Goal: Transaction & Acquisition: Purchase product/service

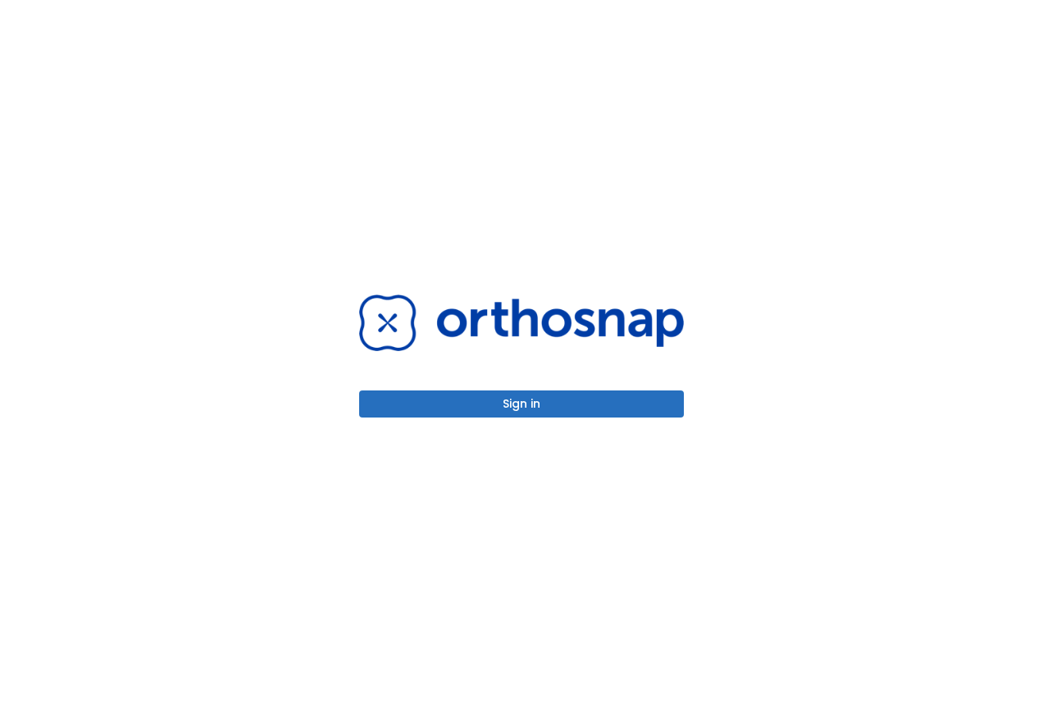
click at [527, 383] on div "Sign in" at bounding box center [521, 355] width 325 height 123
click at [522, 398] on button "Sign in" at bounding box center [521, 403] width 325 height 27
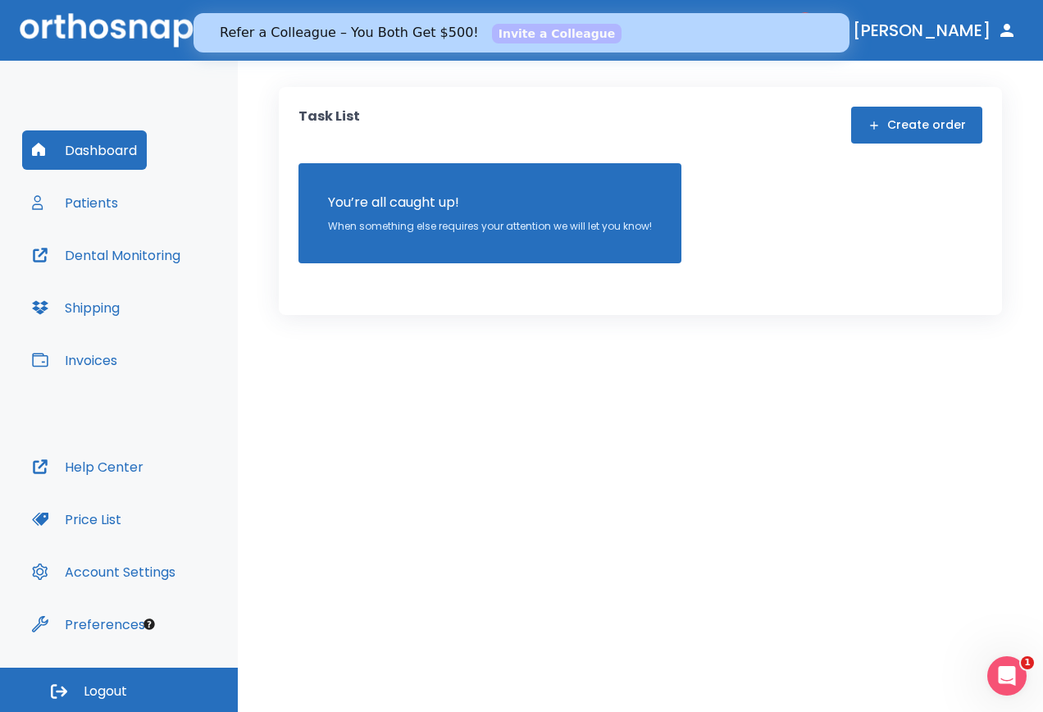
click at [999, 25] on icon "button" at bounding box center [1007, 31] width 20 height 20
click at [972, 31] on button "[PERSON_NAME]" at bounding box center [934, 31] width 177 height 30
click at [137, 567] on button "Account Settings" at bounding box center [103, 571] width 163 height 39
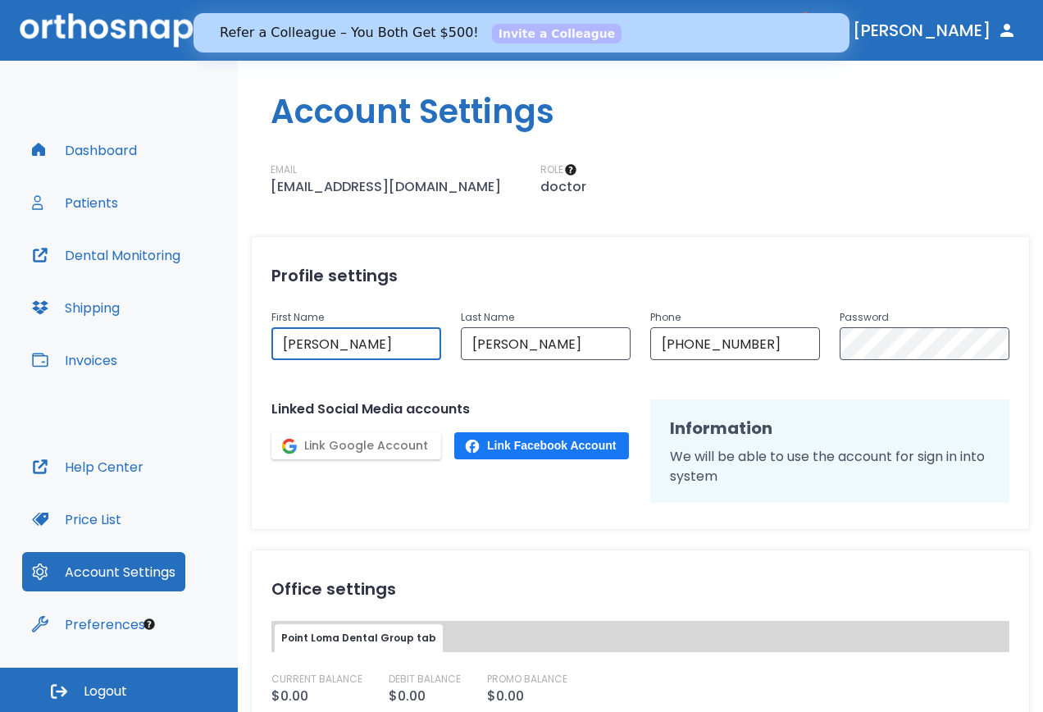
drag, startPoint x: 372, startPoint y: 352, endPoint x: 253, endPoint y: 332, distance: 119.7
click at [253, 332] on div "First Name [PERSON_NAME] ​" at bounding box center [346, 324] width 189 height 72
type input "p"
type input "[PERSON_NAME]"
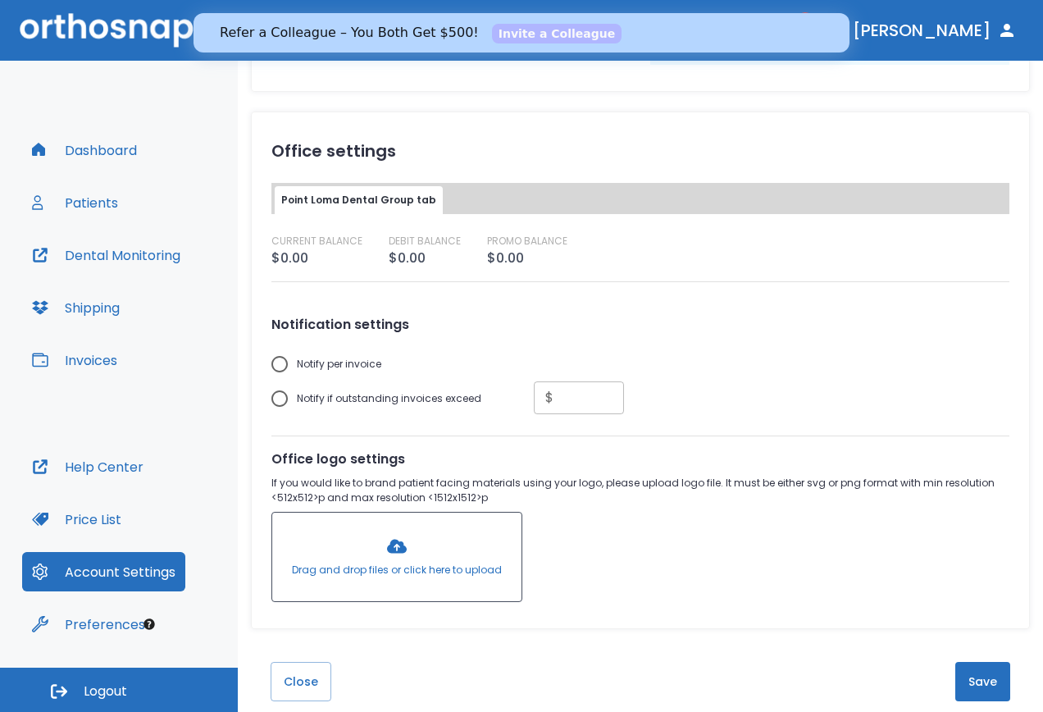
scroll to position [460, 0]
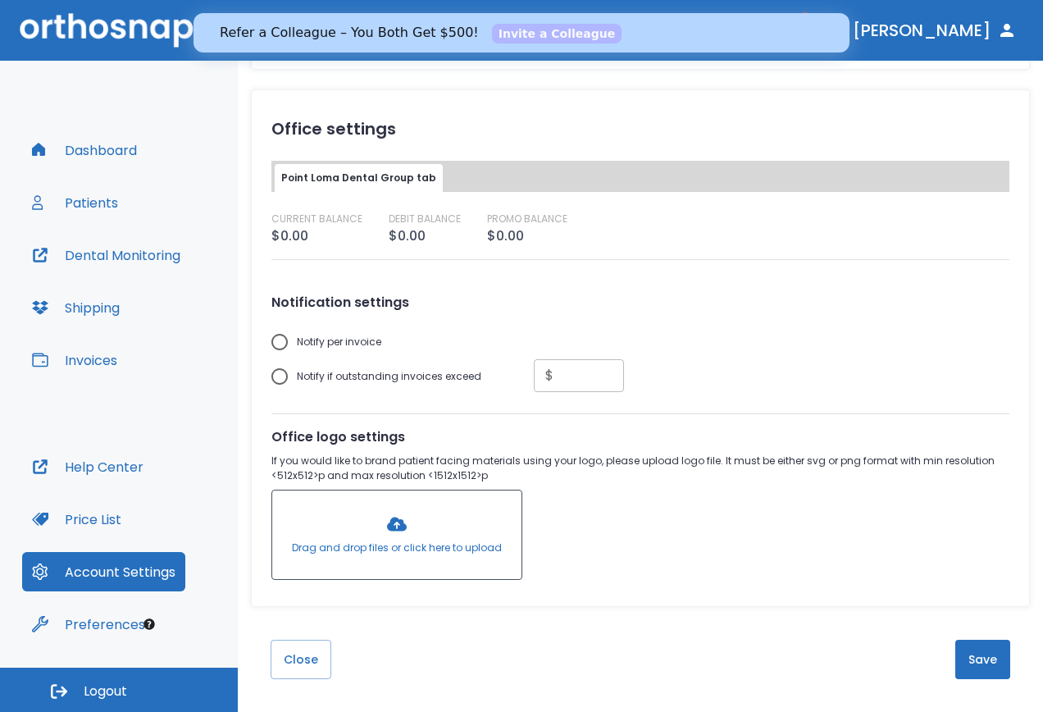
type input "[PERSON_NAME]"
click at [977, 655] on button "Save" at bounding box center [982, 659] width 55 height 39
click at [985, 669] on button "Save" at bounding box center [982, 659] width 55 height 39
click at [979, 663] on button "Save" at bounding box center [982, 659] width 55 height 39
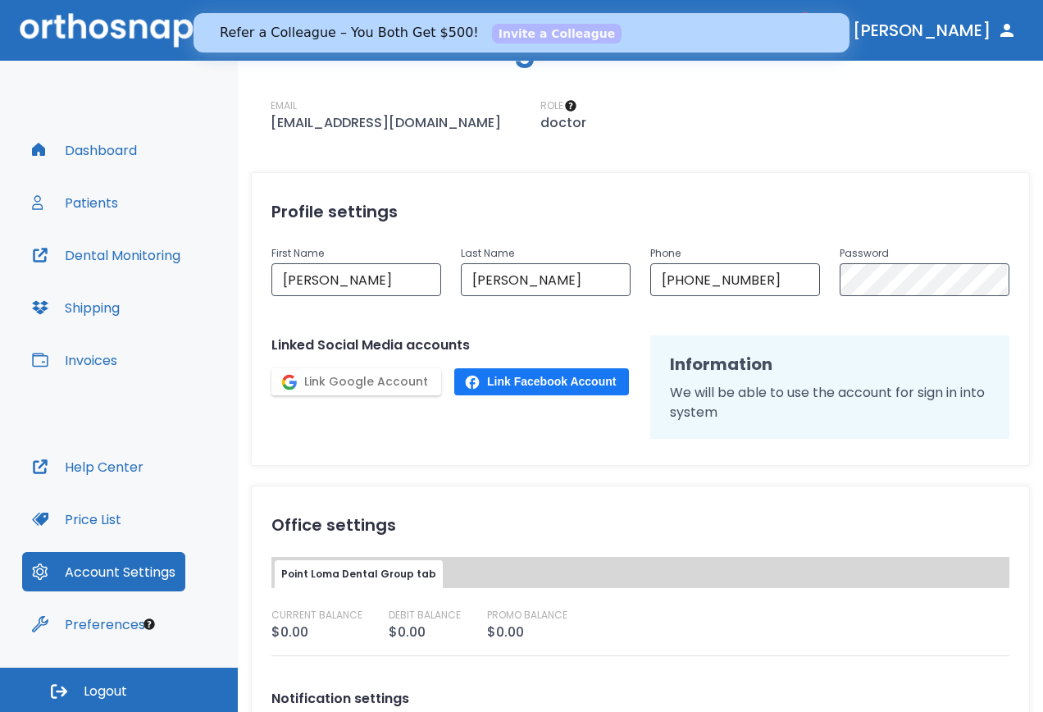
scroll to position [0, 0]
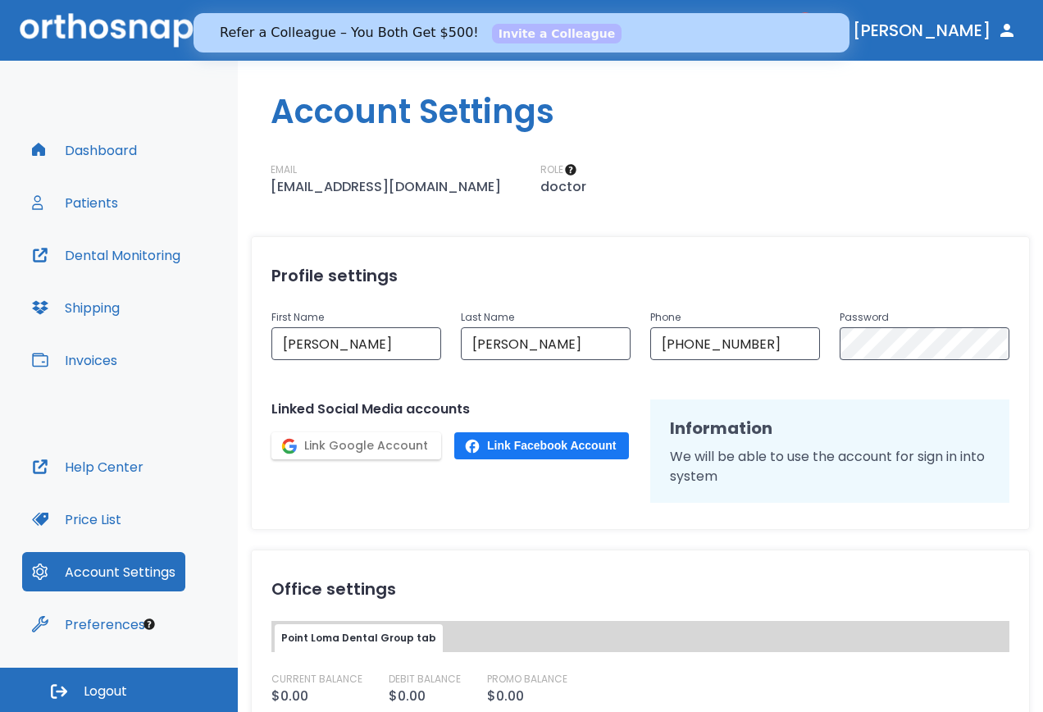
click at [800, 34] on icon "button" at bounding box center [795, 29] width 10 height 7
click at [783, 70] on li "[PERSON_NAME] Wine 1" at bounding box center [799, 67] width 175 height 33
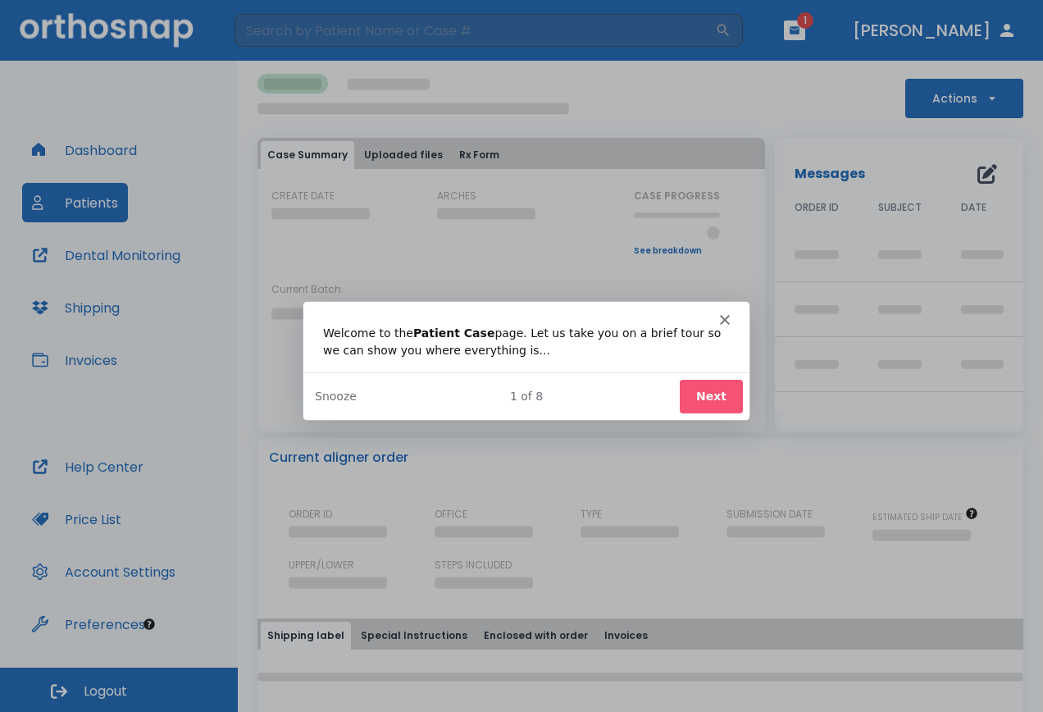
click at [723, 313] on div "Intercom messenger" at bounding box center [526, 312] width 446 height 23
click at [724, 320] on polygon "Close" at bounding box center [724, 319] width 10 height 10
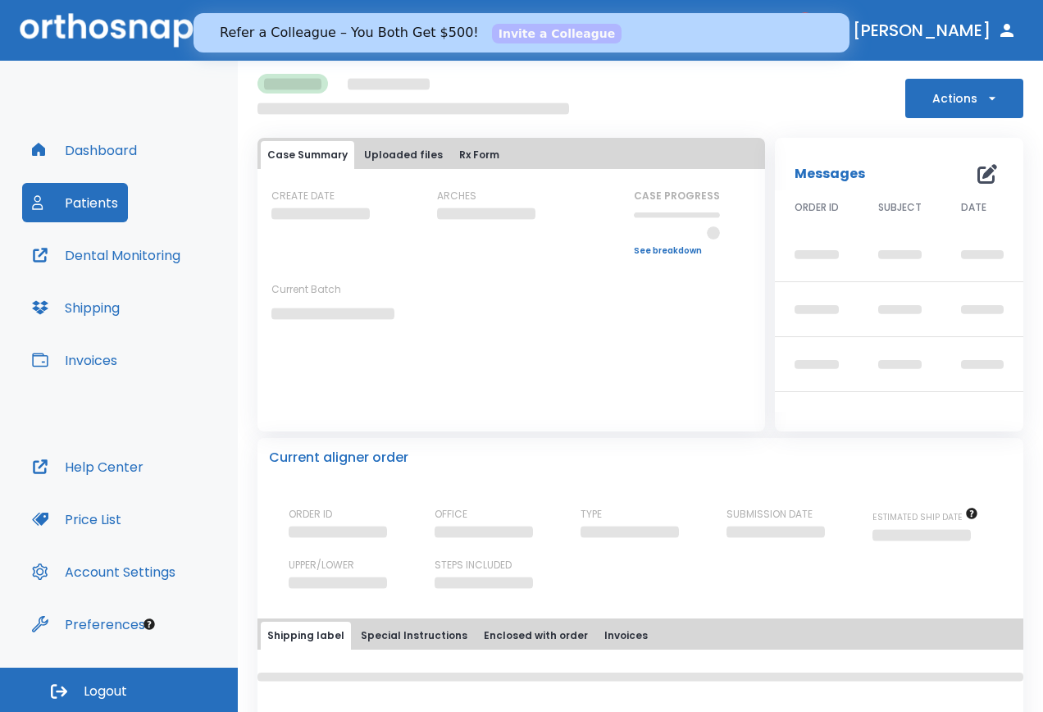
click at [98, 198] on button "Patients" at bounding box center [75, 202] width 106 height 39
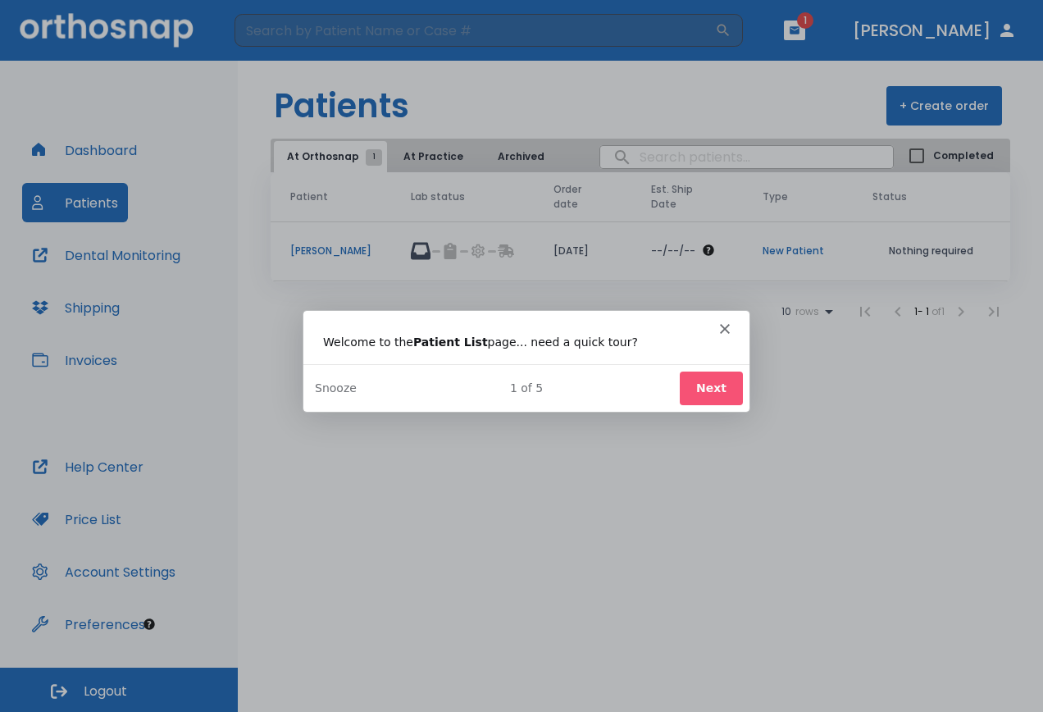
click at [727, 326] on icon "Close" at bounding box center [724, 327] width 10 height 10
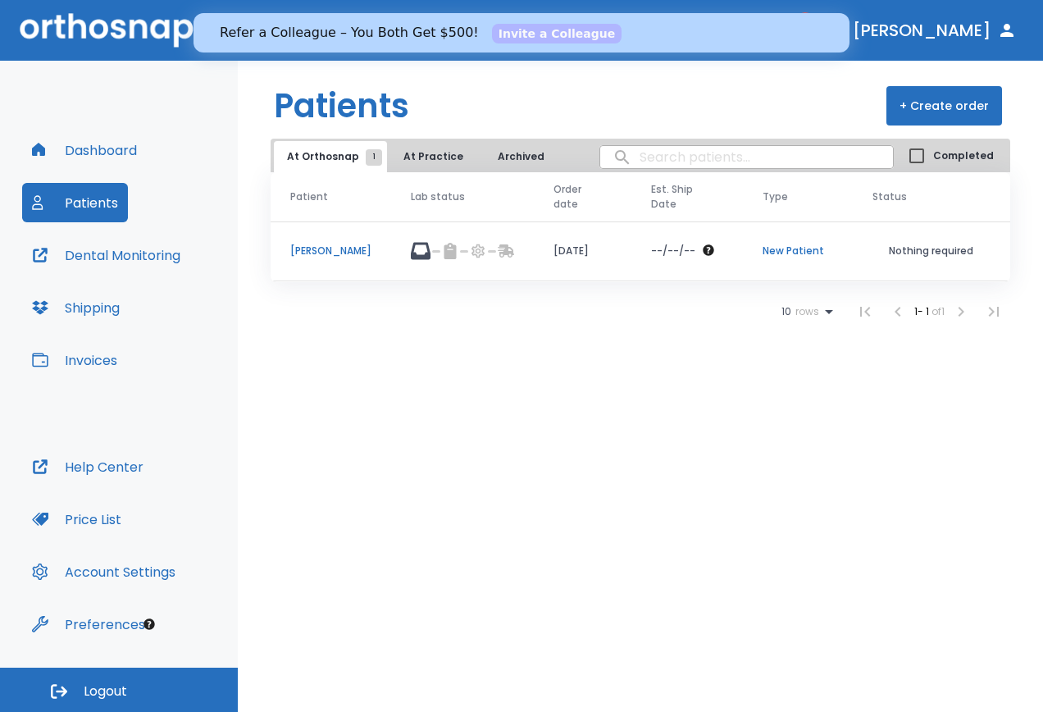
click at [103, 166] on button "Dashboard" at bounding box center [84, 149] width 125 height 39
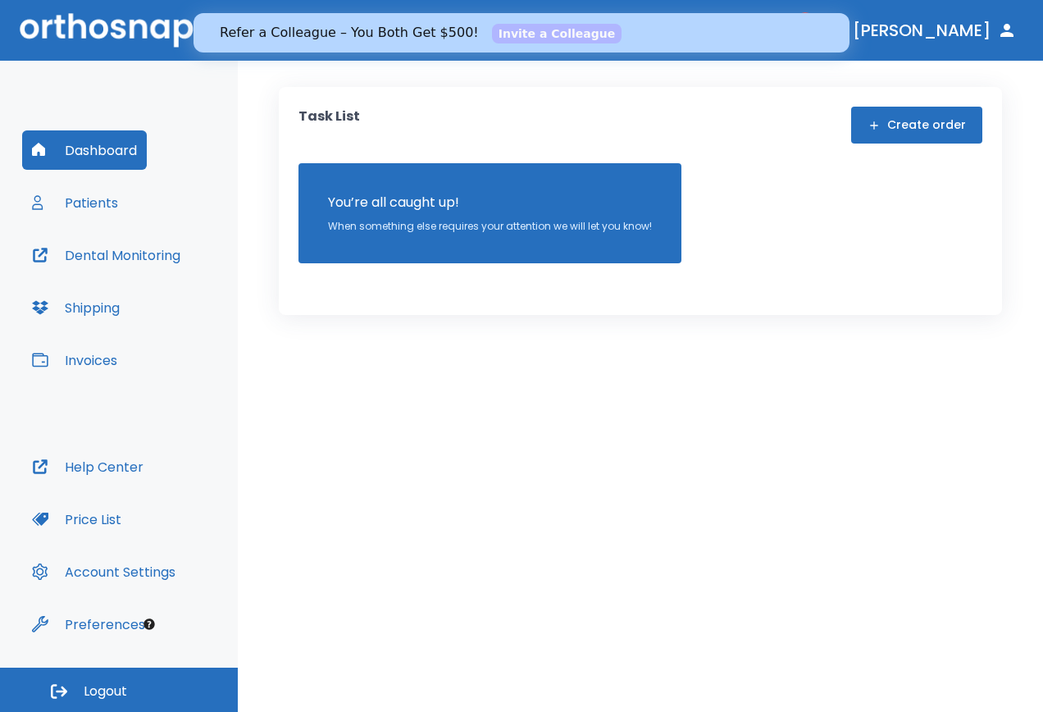
click at [907, 125] on button "Create order" at bounding box center [916, 125] width 131 height 37
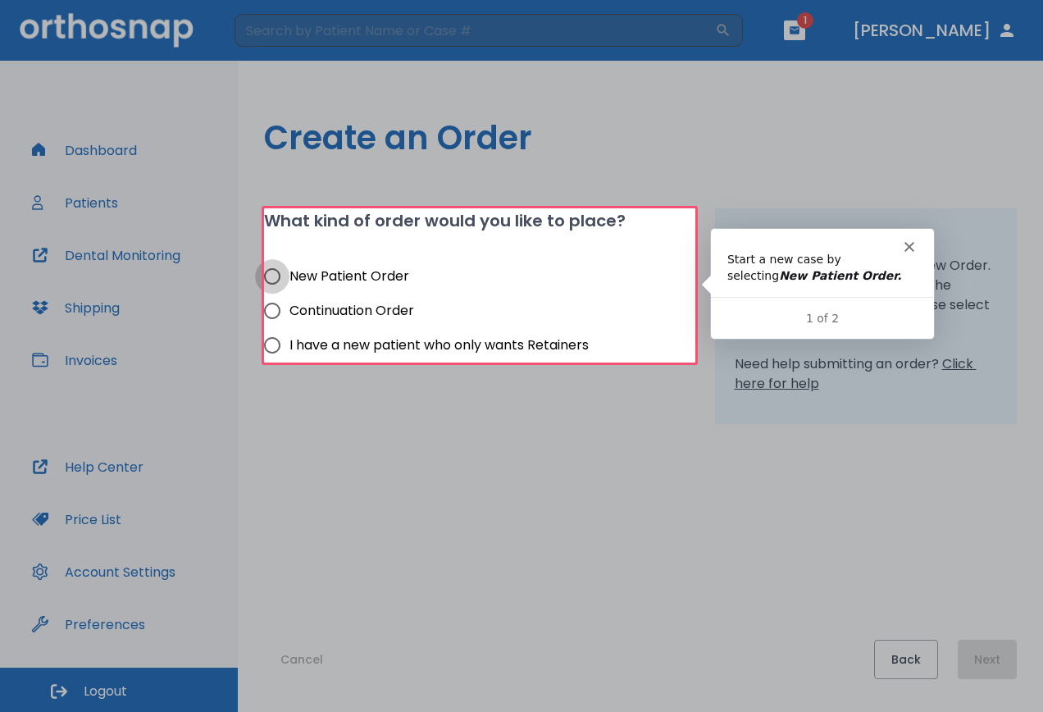
click at [275, 277] on input "New Patient Order" at bounding box center [272, 276] width 34 height 34
radio input "true"
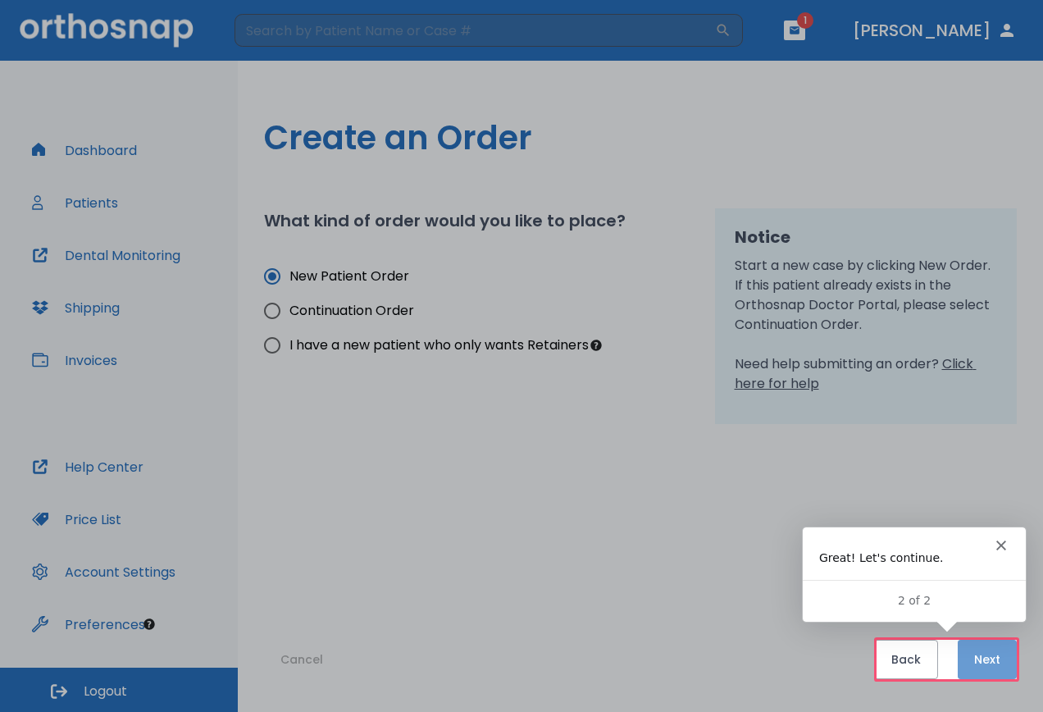
click at [978, 656] on button "Next" at bounding box center [987, 659] width 59 height 39
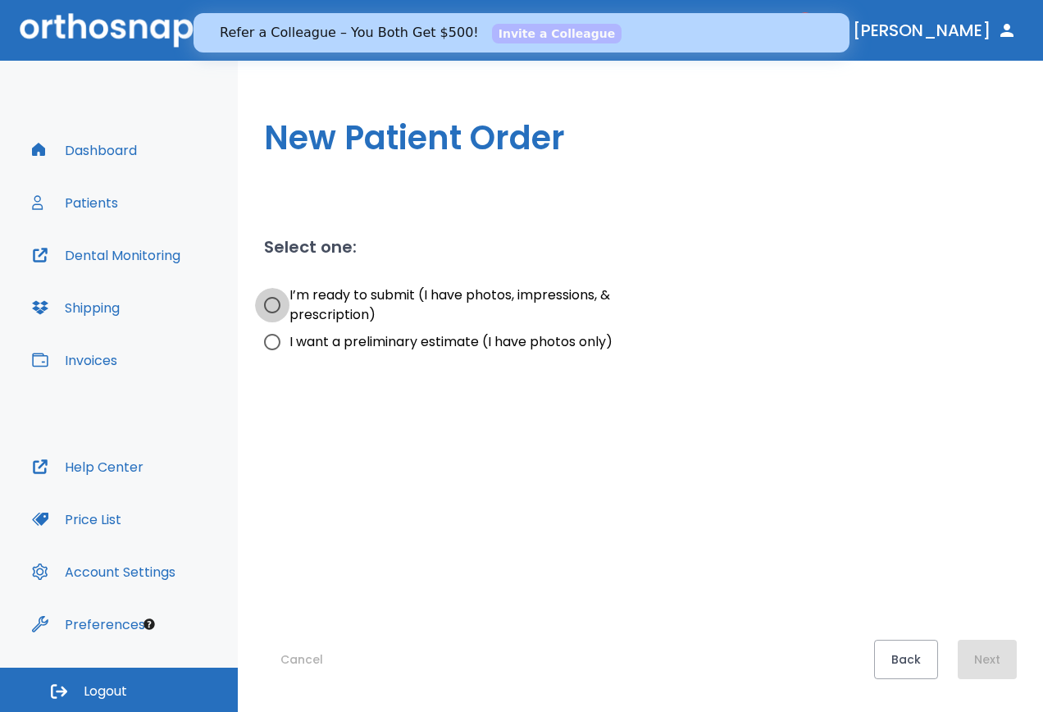
click at [267, 303] on input "I’m ready to submit (I have photos, impressions, & prescription)" at bounding box center [272, 305] width 34 height 34
radio input "true"
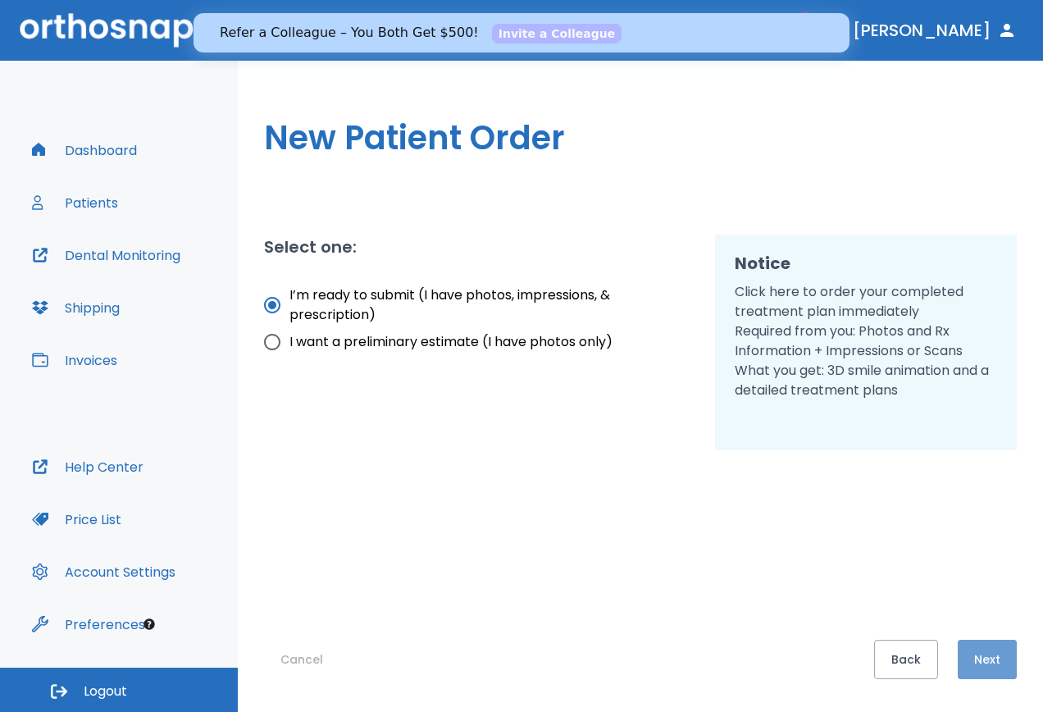
click at [995, 646] on button "Next" at bounding box center [987, 659] width 59 height 39
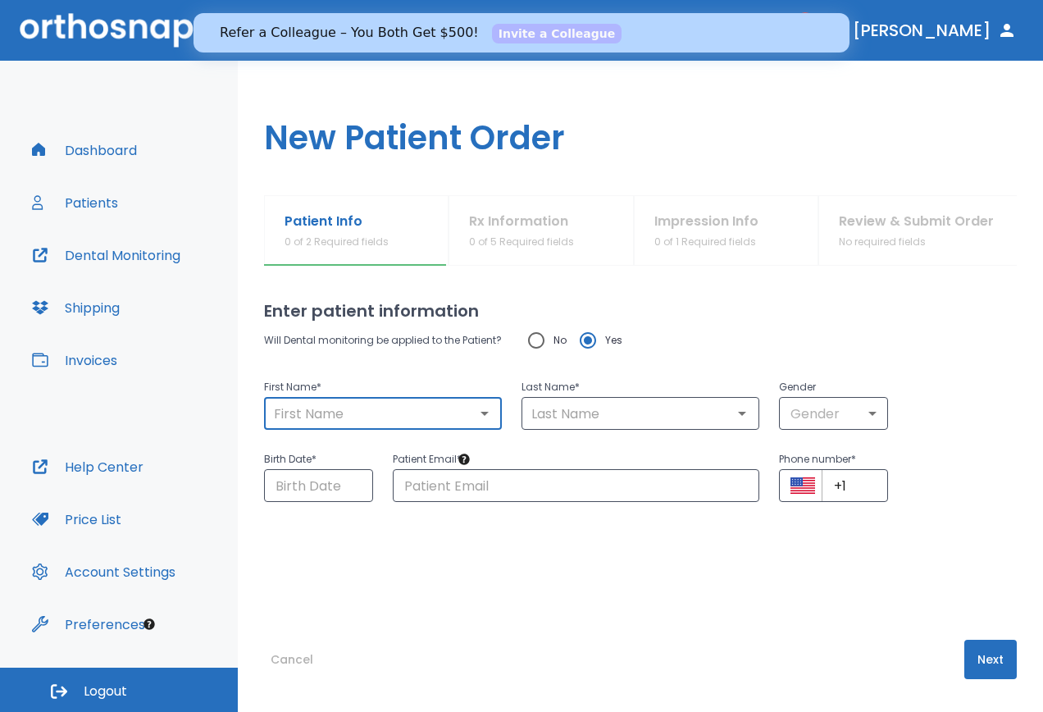
click at [342, 417] on input "text" at bounding box center [383, 413] width 228 height 23
type input "a"
type input "Allesandra"
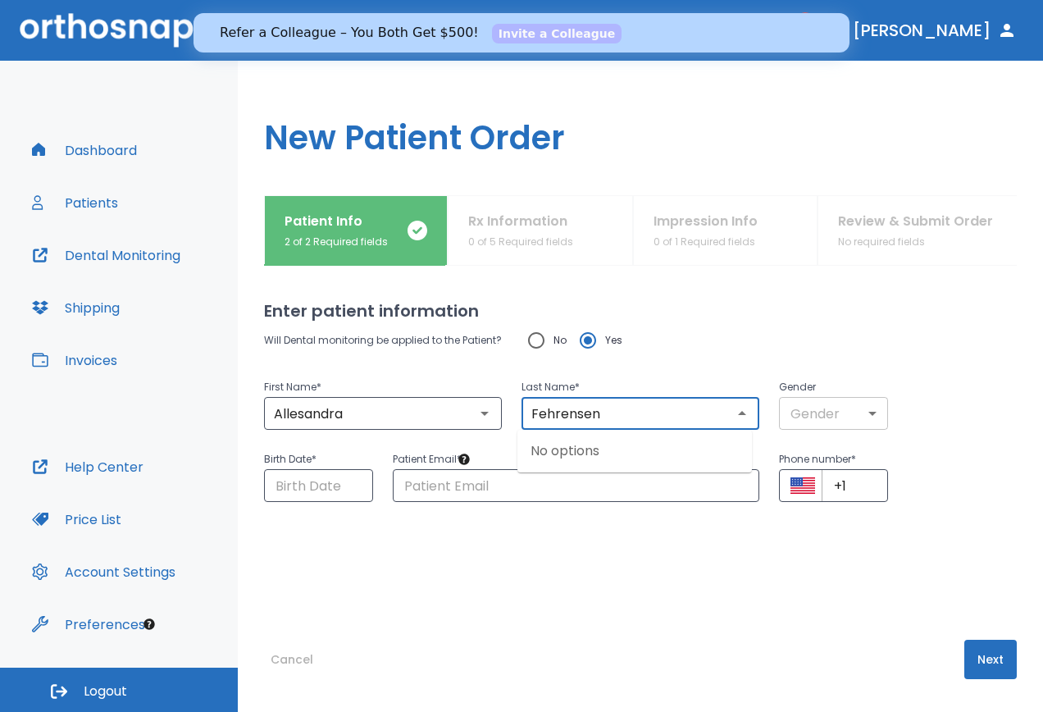
type input "Fehrensen"
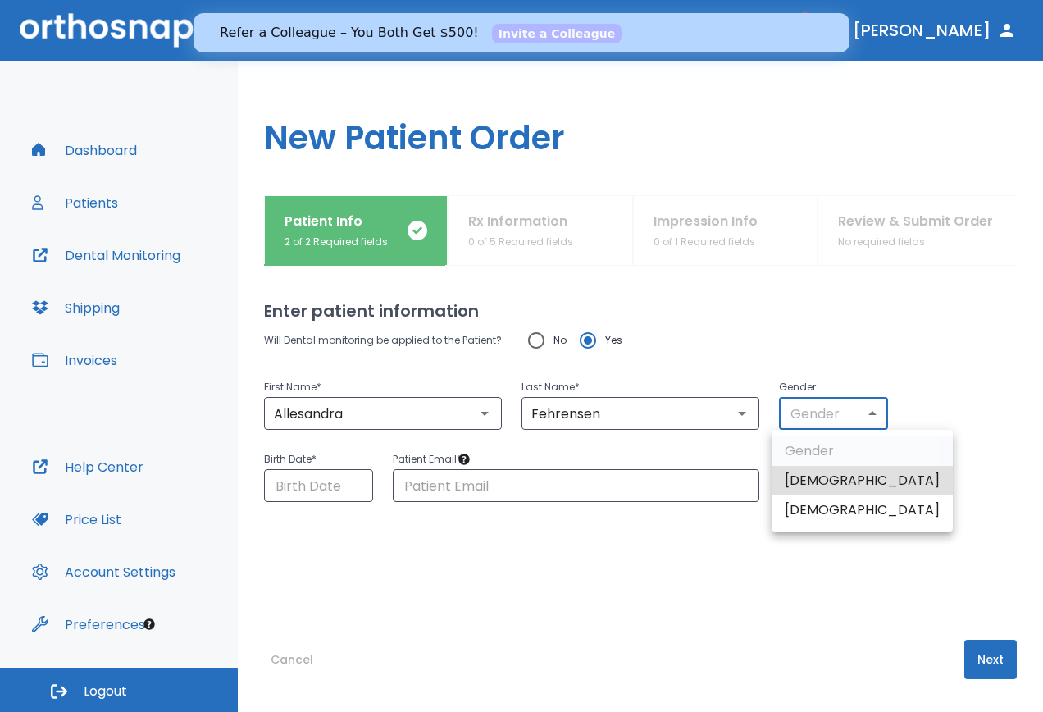
click at [837, 421] on body "​ 1 [PERSON_NAME] Dashboard Patients Dental Monitoring Shipping Invoices Help C…" at bounding box center [521, 356] width 1043 height 712
click at [809, 502] on li "[DEMOGRAPHIC_DATA]" at bounding box center [862, 510] width 181 height 30
type input "0"
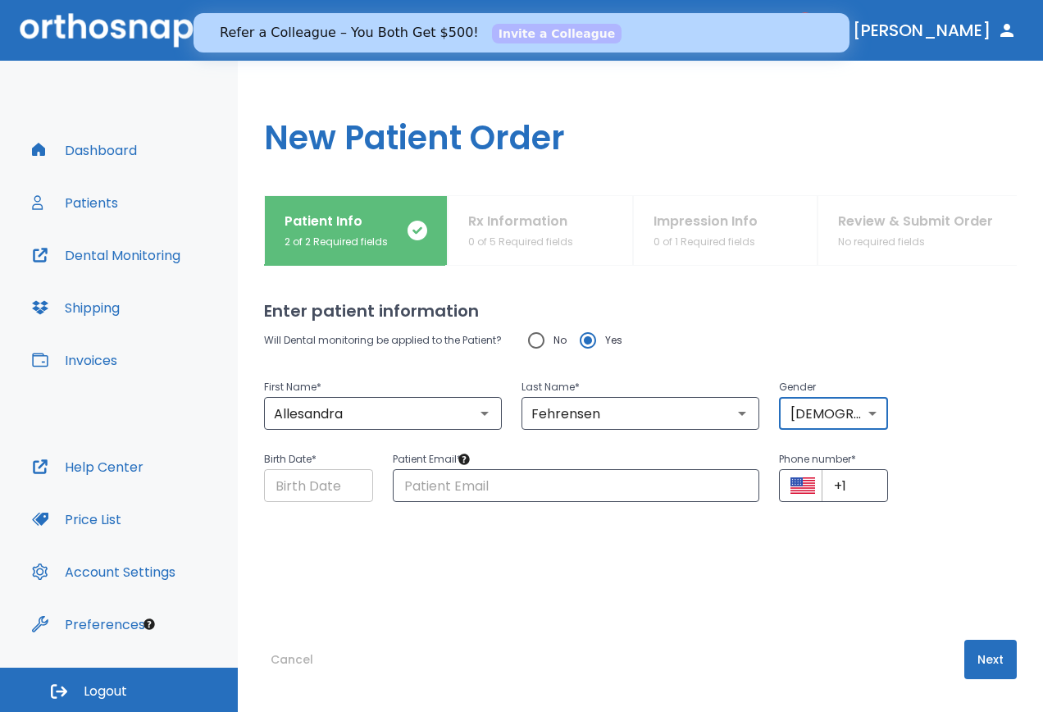
click at [343, 488] on input "Choose date" at bounding box center [318, 485] width 109 height 33
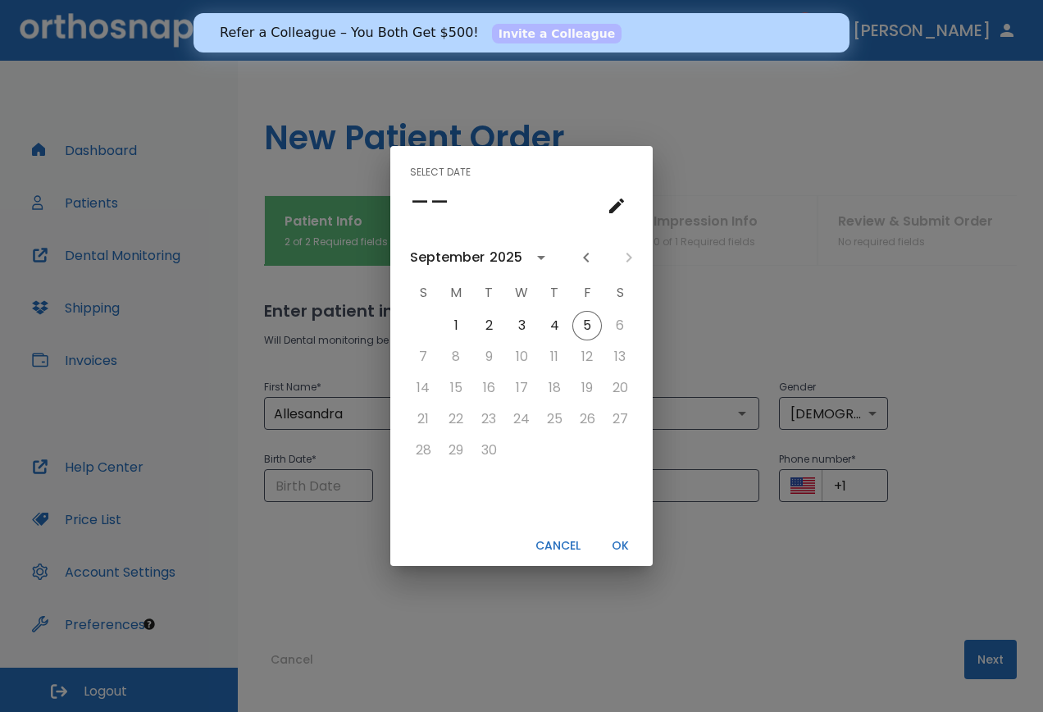
click at [542, 264] on icon "calendar view is open, switch to year view" at bounding box center [541, 258] width 20 height 20
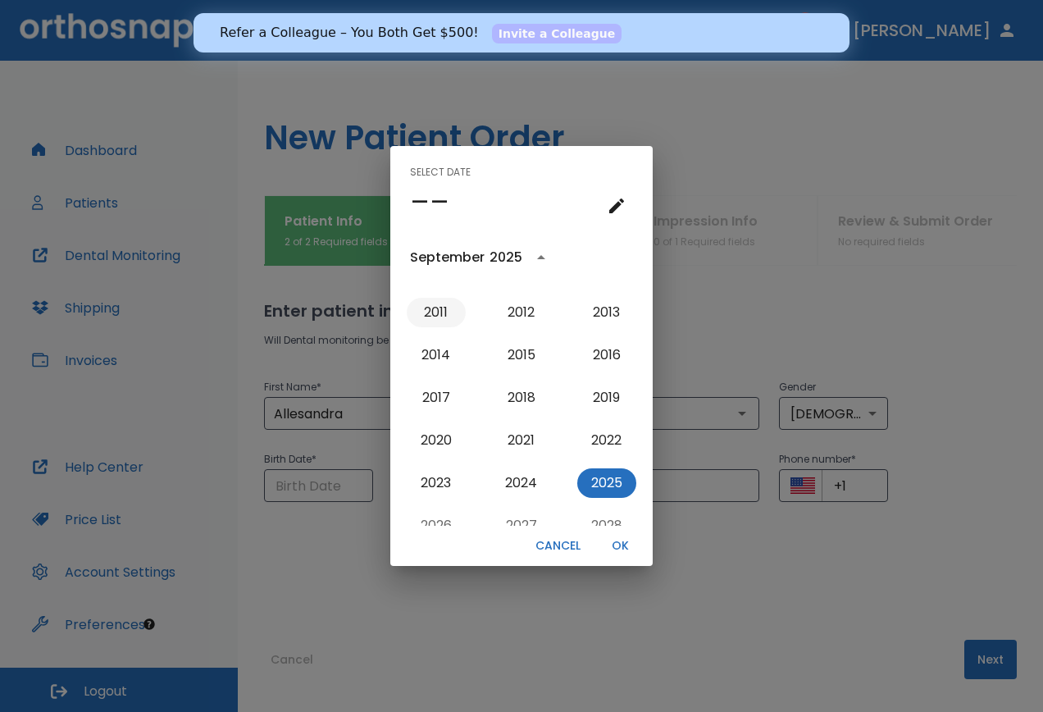
scroll to position [1481, 0]
click at [579, 304] on button "2007" at bounding box center [606, 309] width 59 height 30
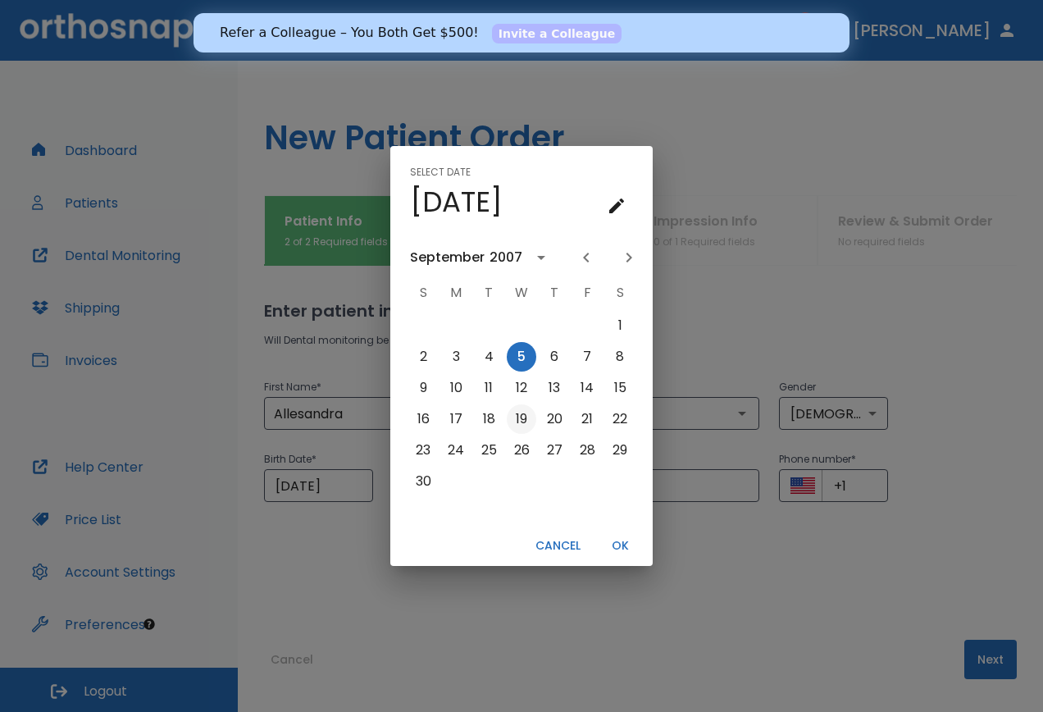
click at [525, 422] on button "19" at bounding box center [522, 419] width 30 height 30
type input "[DATE]"
click at [611, 543] on button "OK" at bounding box center [620, 545] width 52 height 27
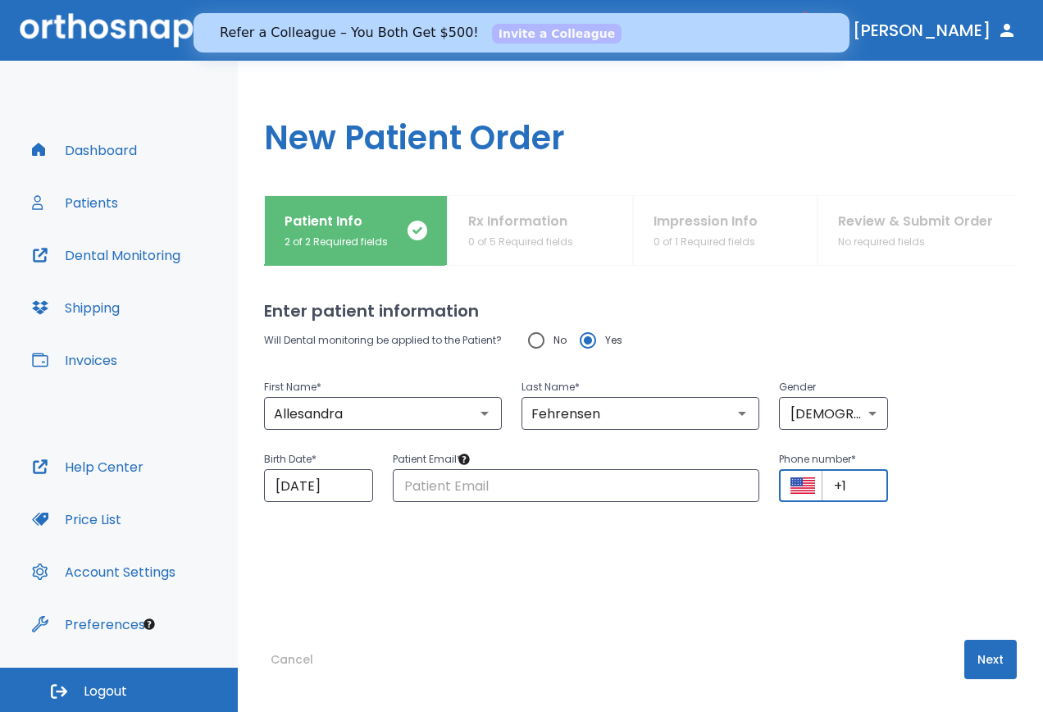
click at [836, 483] on input "+1" at bounding box center [855, 485] width 66 height 33
type input "[PHONE_NUMBER]"
click at [989, 662] on button "Next" at bounding box center [990, 659] width 52 height 39
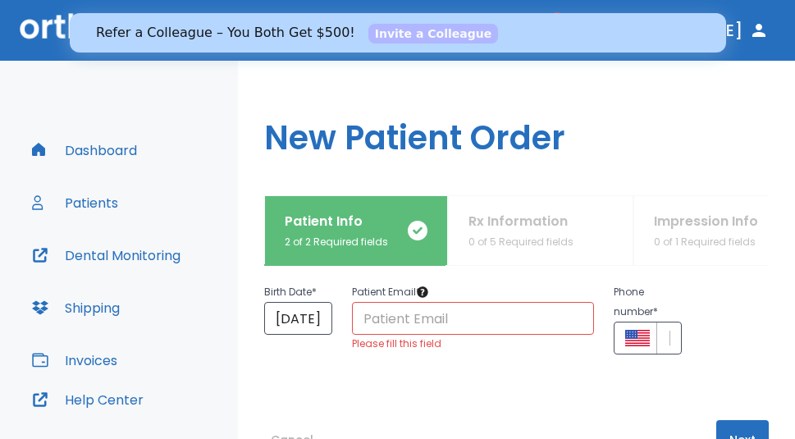
scroll to position [139, 0]
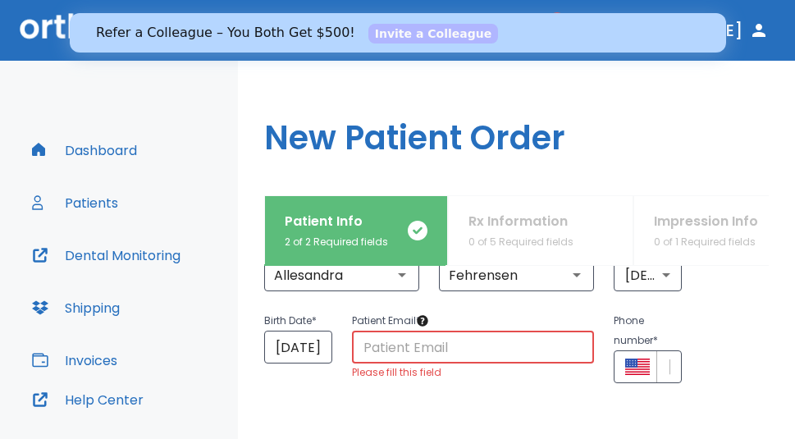
click at [409, 345] on input "text" at bounding box center [473, 347] width 243 height 33
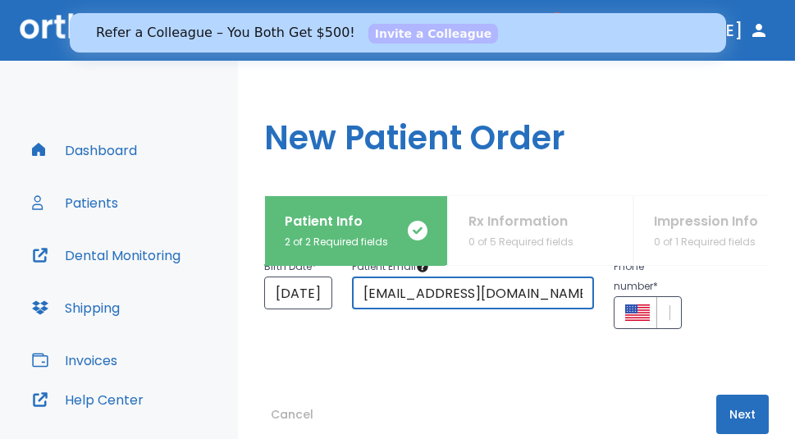
scroll to position [221, 0]
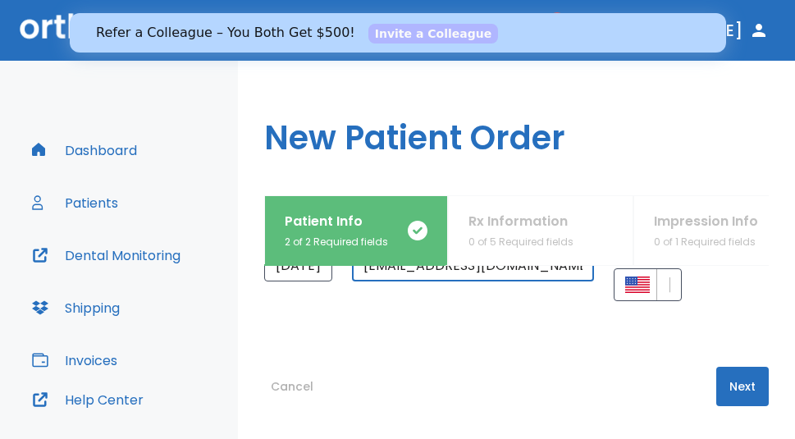
type input "[EMAIL_ADDRESS][DOMAIN_NAME]"
click at [718, 386] on button "Next" at bounding box center [742, 386] width 52 height 39
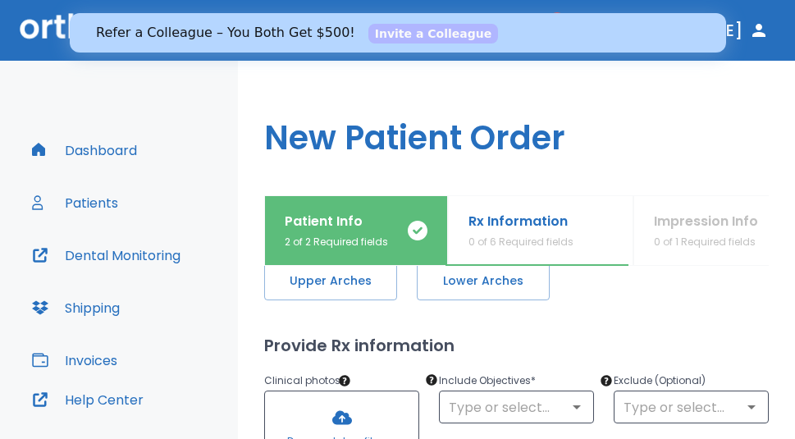
scroll to position [61, 0]
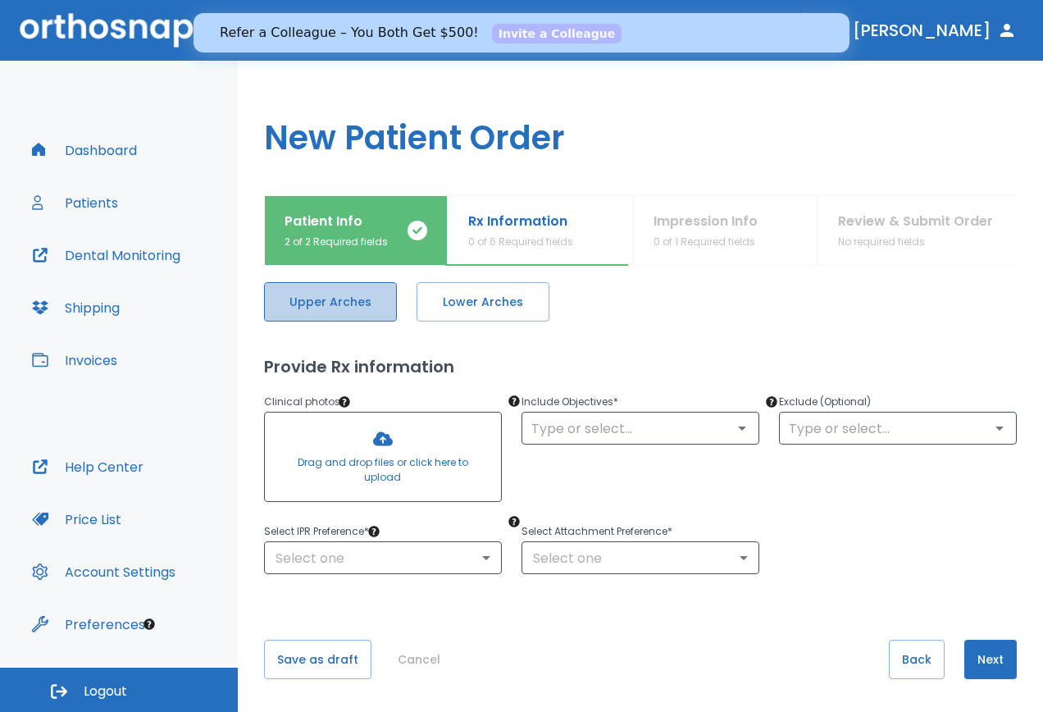
click at [349, 307] on span "Upper Arches" at bounding box center [330, 302] width 98 height 17
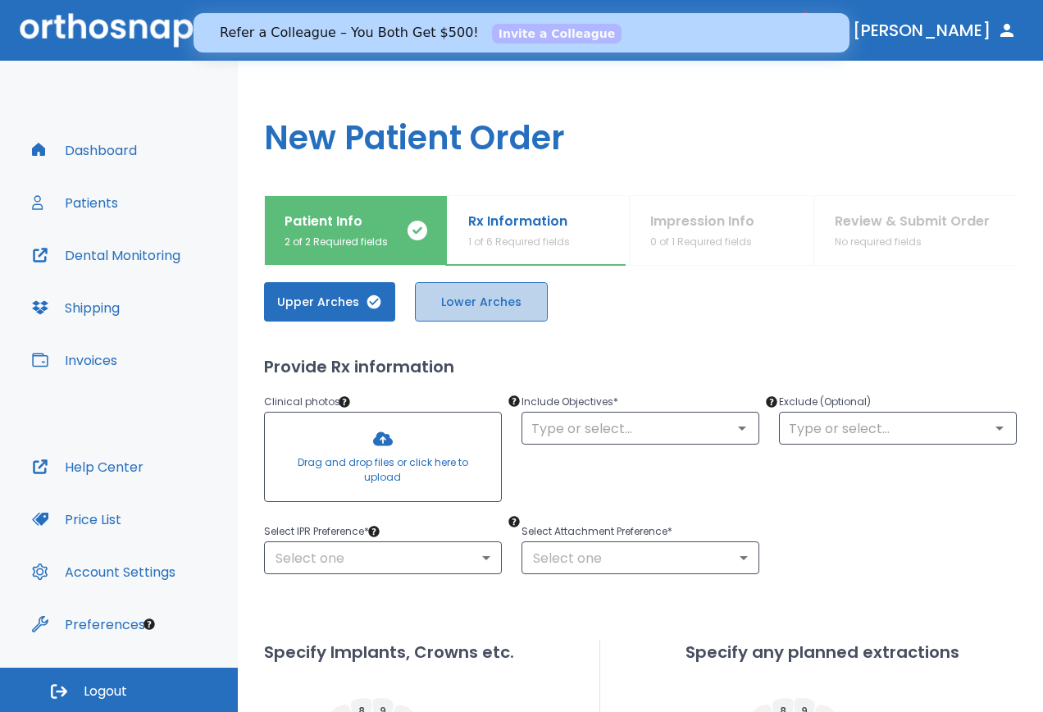
click at [470, 311] on button "Lower Arches" at bounding box center [481, 301] width 133 height 39
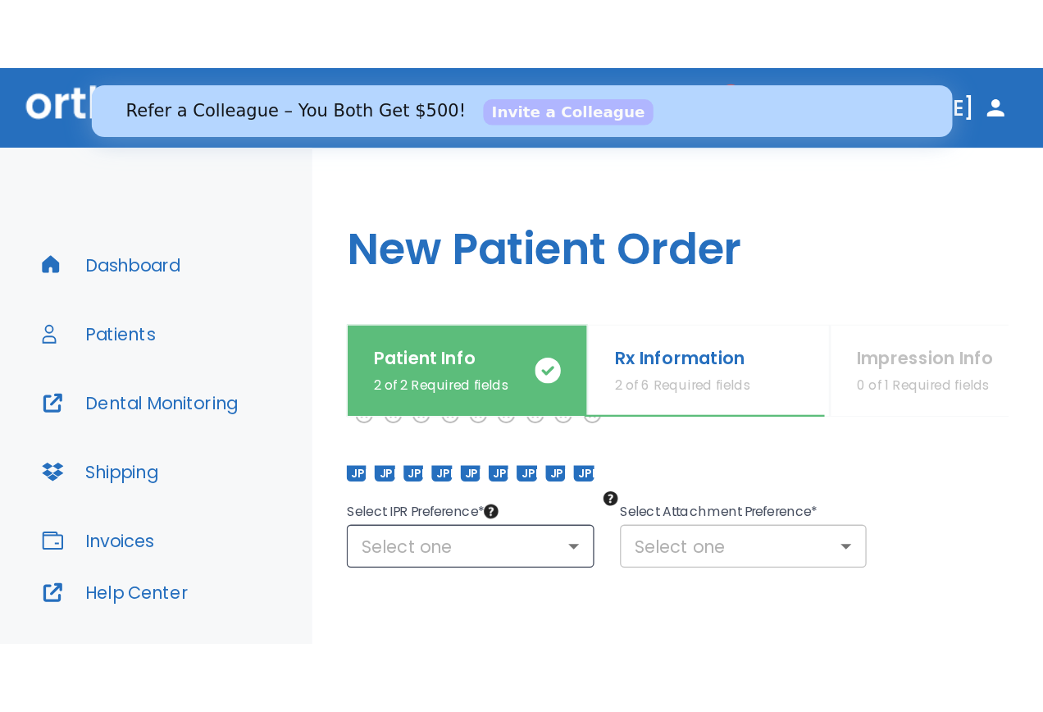
scroll to position [225, 0]
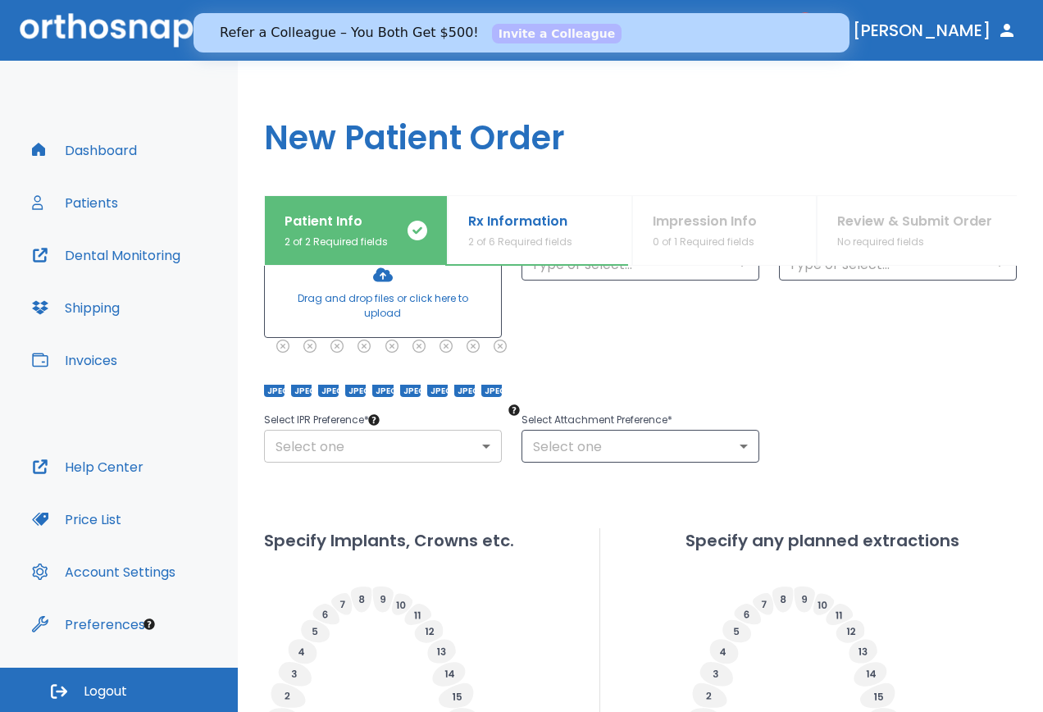
click at [367, 449] on body "​ 1 [PERSON_NAME] Dashboard Patients Dental Monitoring Shipping Invoices Help C…" at bounding box center [521, 356] width 1043 height 712
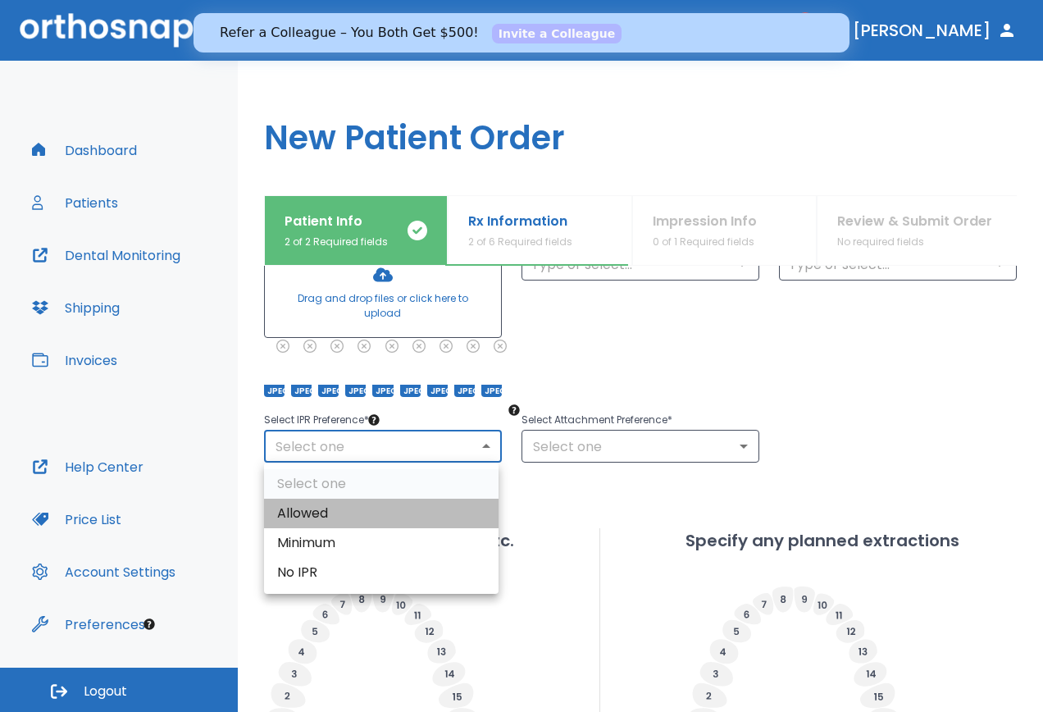
click at [362, 512] on li "Allowed" at bounding box center [381, 514] width 235 height 30
type input "1"
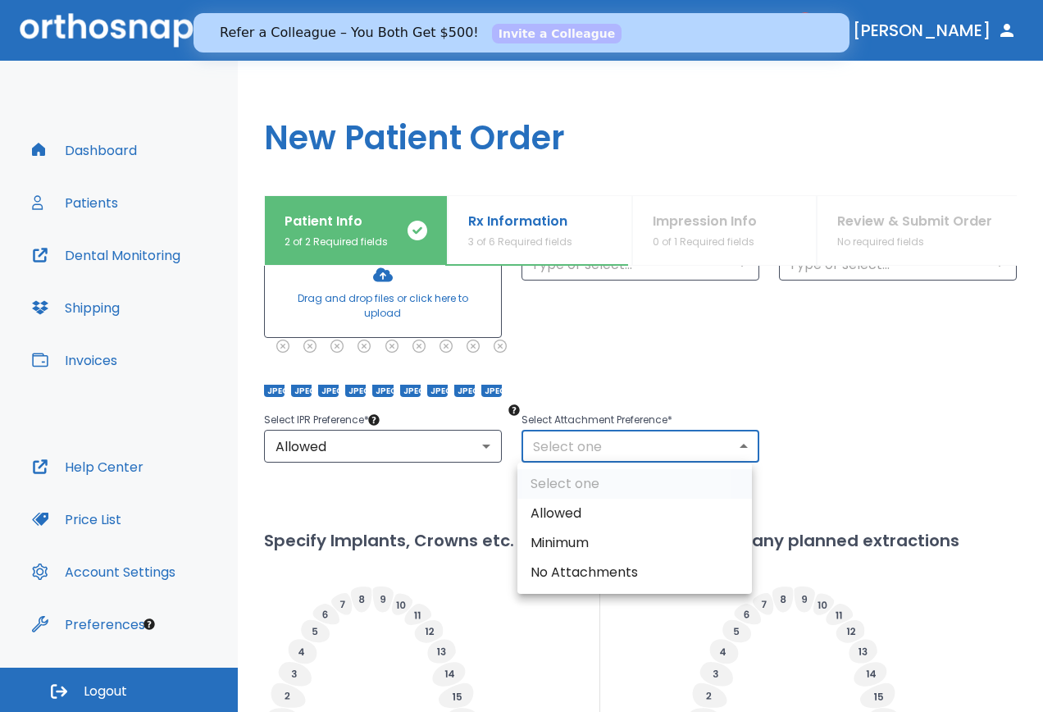
click at [569, 451] on body "​ 1 [PERSON_NAME] Dashboard Patients Dental Monitoring Shipping Invoices Help C…" at bounding box center [521, 356] width 1043 height 712
click at [588, 546] on li "Minimum" at bounding box center [634, 543] width 235 height 30
type input "2"
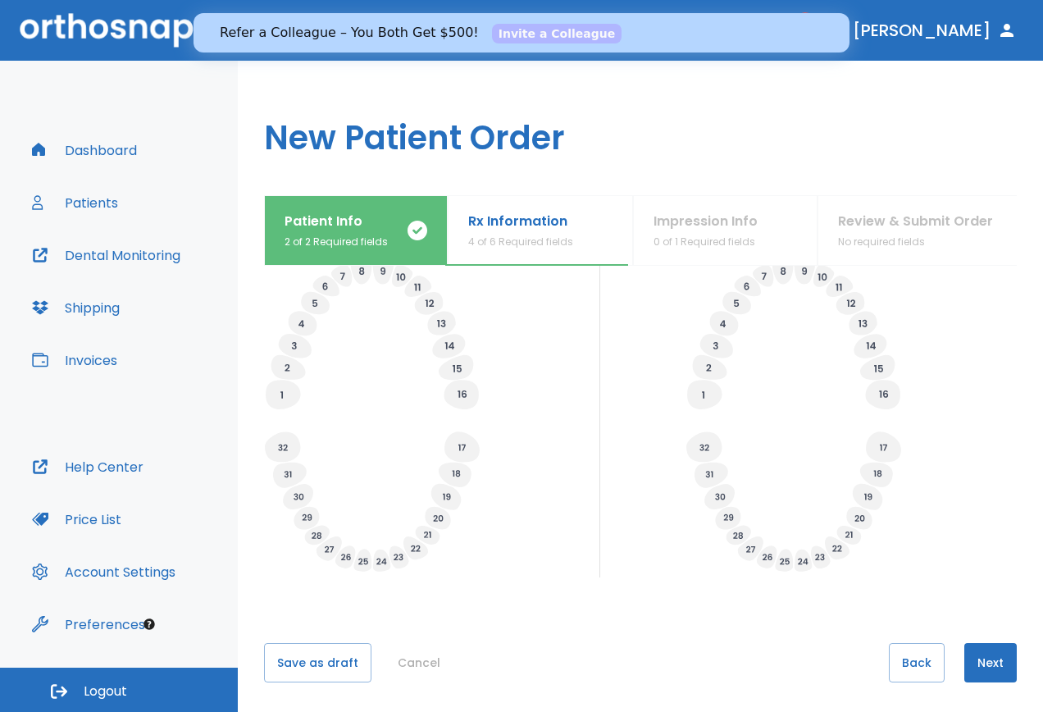
scroll to position [556, 0]
click at [969, 650] on button "Next" at bounding box center [990, 659] width 52 height 39
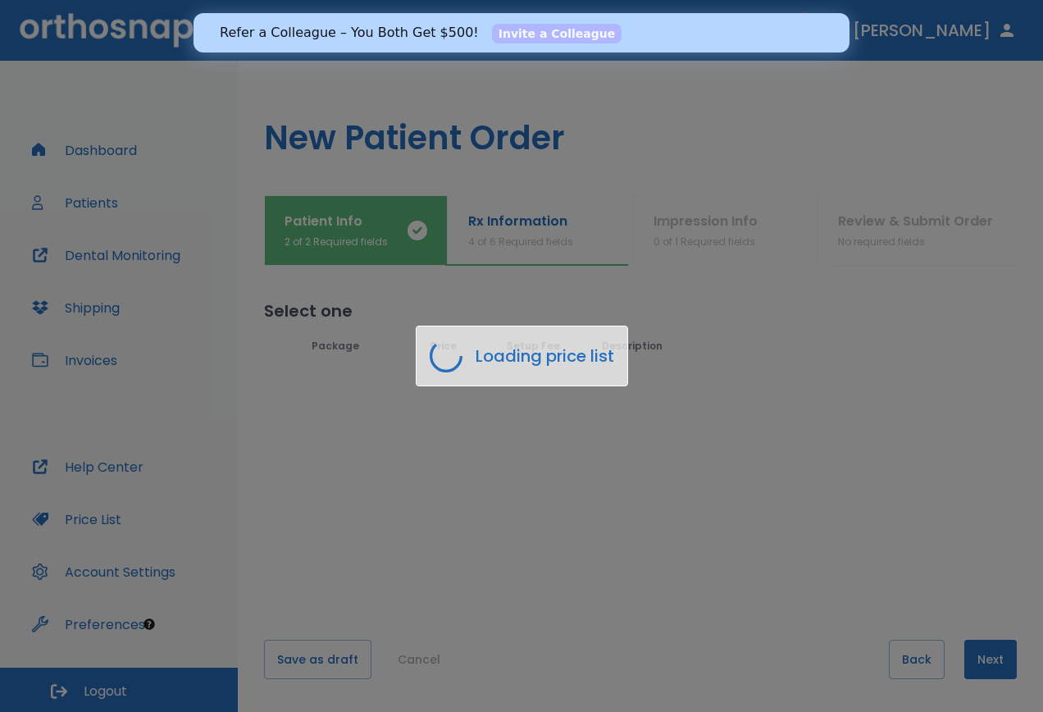
scroll to position [0, 0]
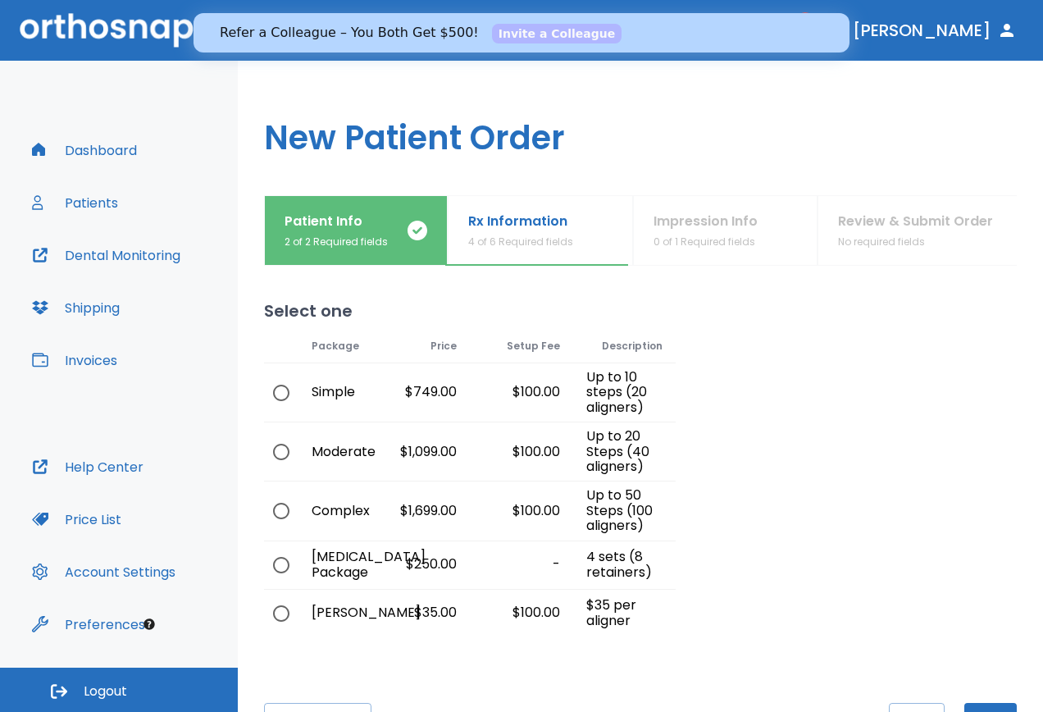
click at [283, 387] on input "radio" at bounding box center [281, 393] width 34 height 34
radio input "true"
click at [285, 456] on input "radio" at bounding box center [281, 452] width 34 height 34
radio input "true"
radio input "false"
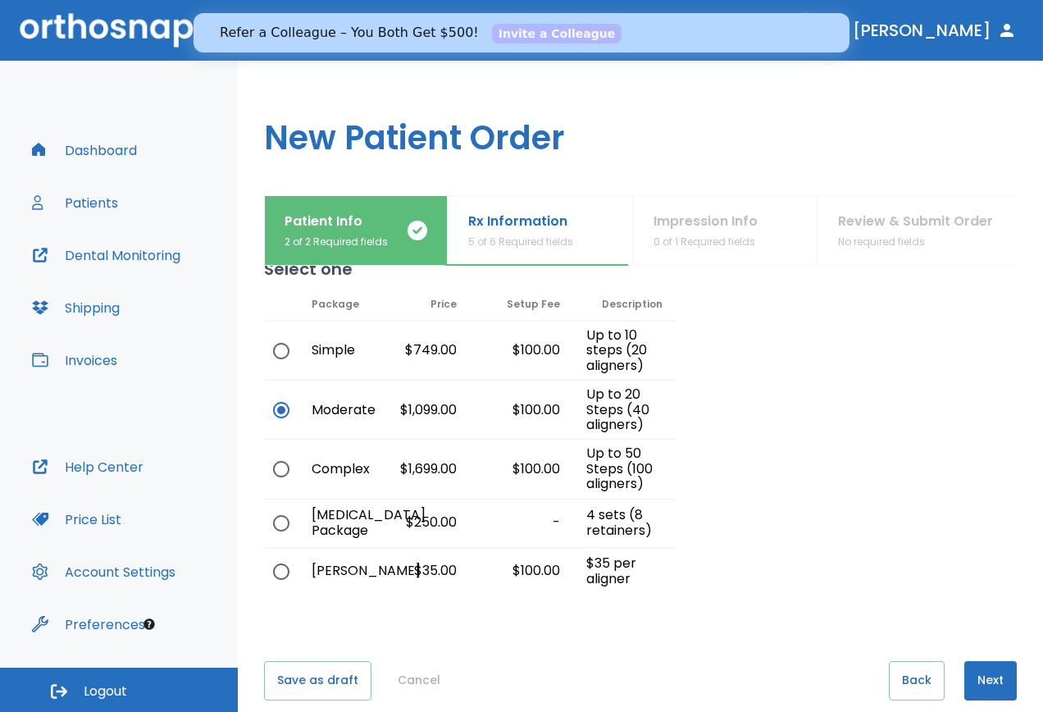
scroll to position [63, 0]
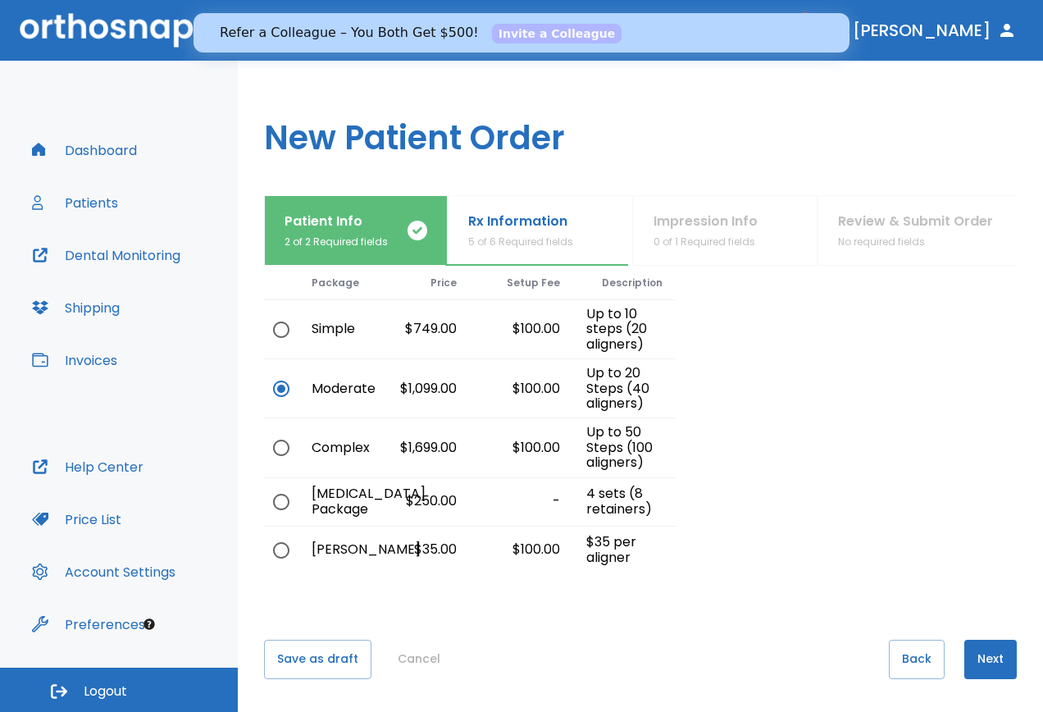
click at [965, 656] on button "Next" at bounding box center [990, 659] width 52 height 39
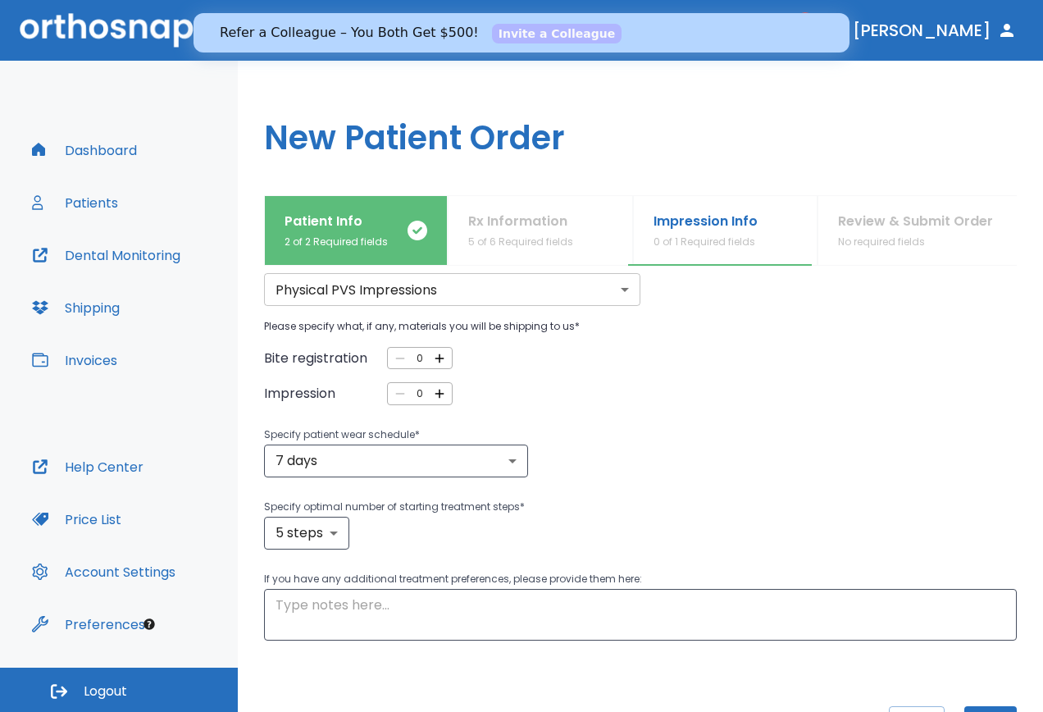
scroll to position [0, 0]
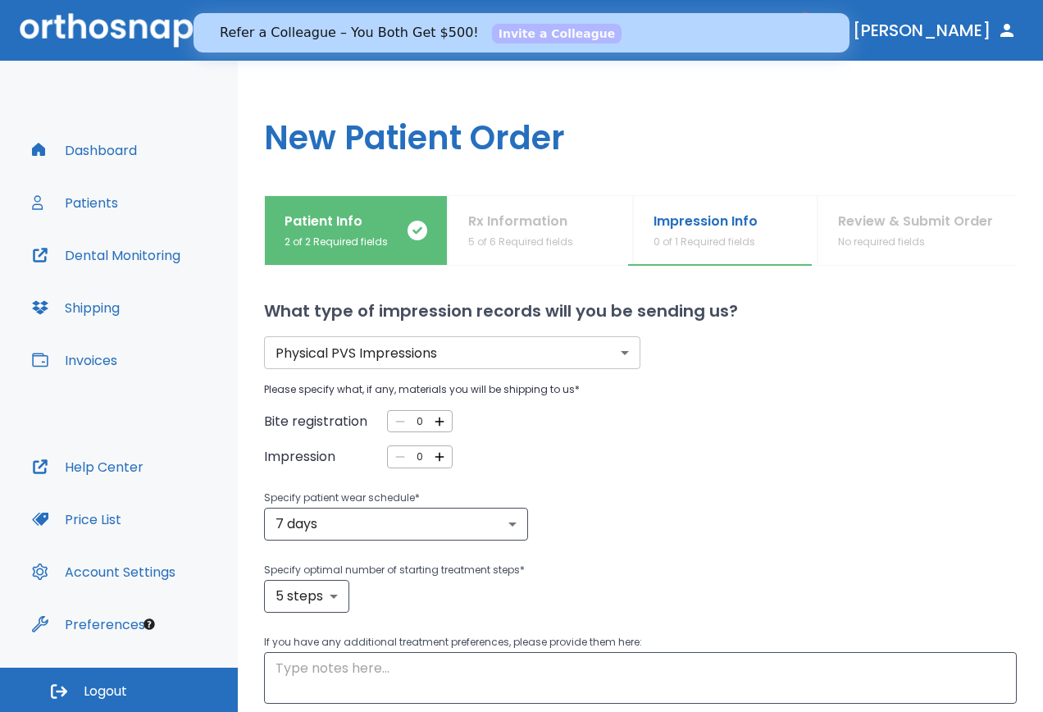
click at [475, 358] on body "​ 1 [PERSON_NAME] Dashboard Patients Dental Monitoring Shipping Invoices Help C…" at bounding box center [521, 356] width 1043 height 712
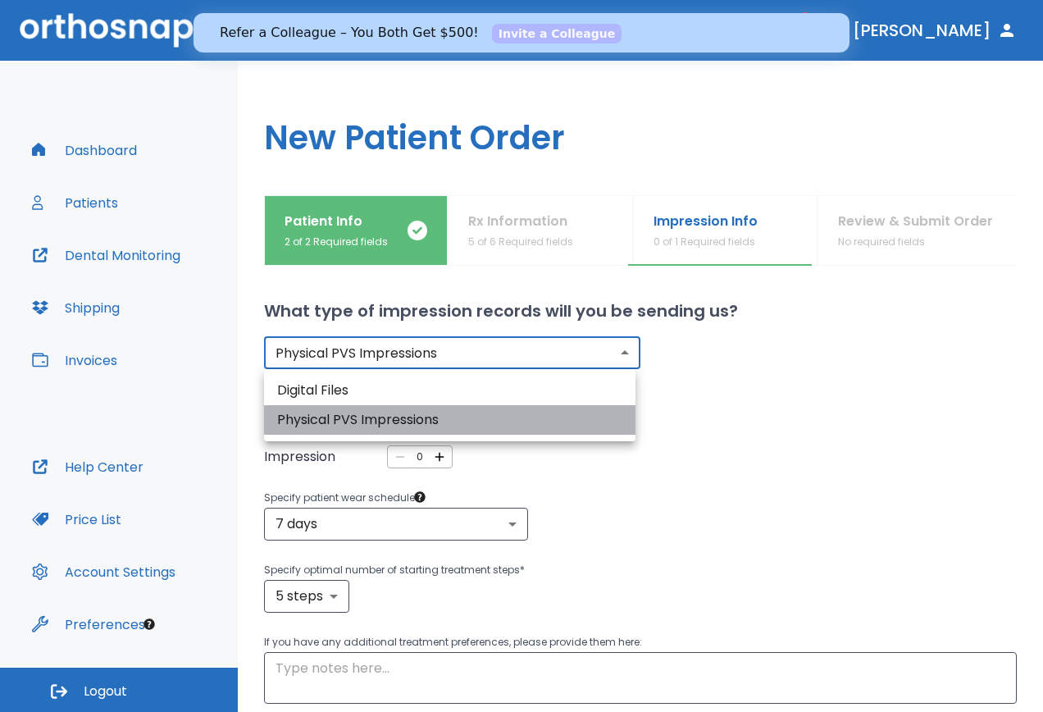
click at [470, 418] on li "Physical PVS Impressions" at bounding box center [450, 420] width 372 height 30
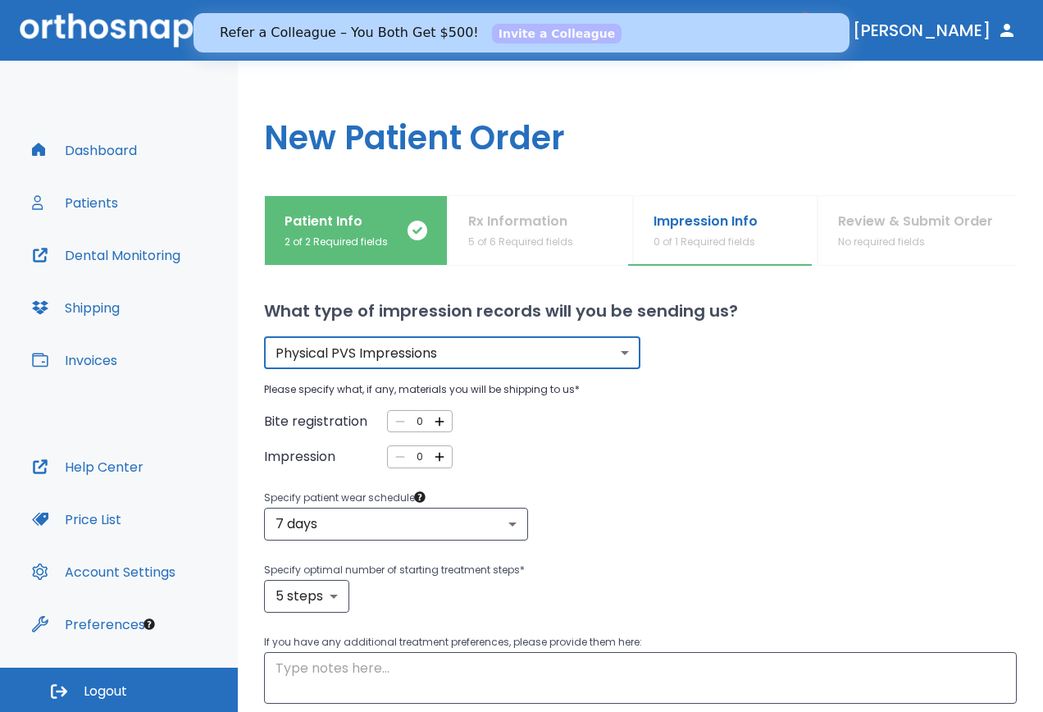
click at [439, 459] on icon "button" at bounding box center [439, 456] width 15 height 15
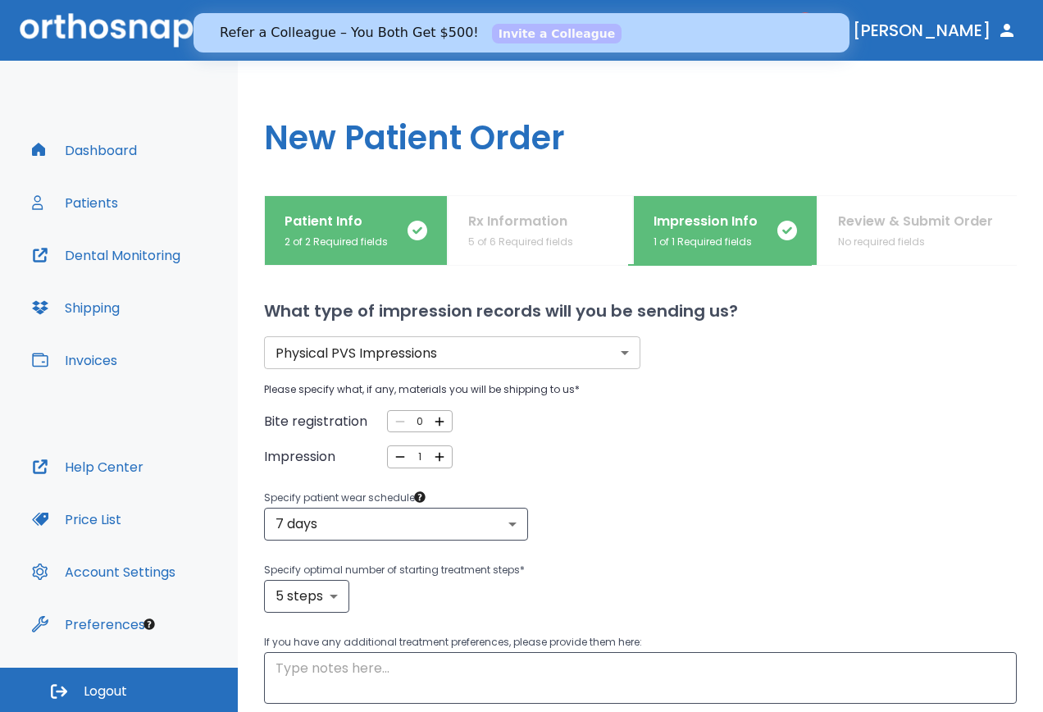
click at [439, 459] on icon "button" at bounding box center [439, 456] width 15 height 15
type input "2"
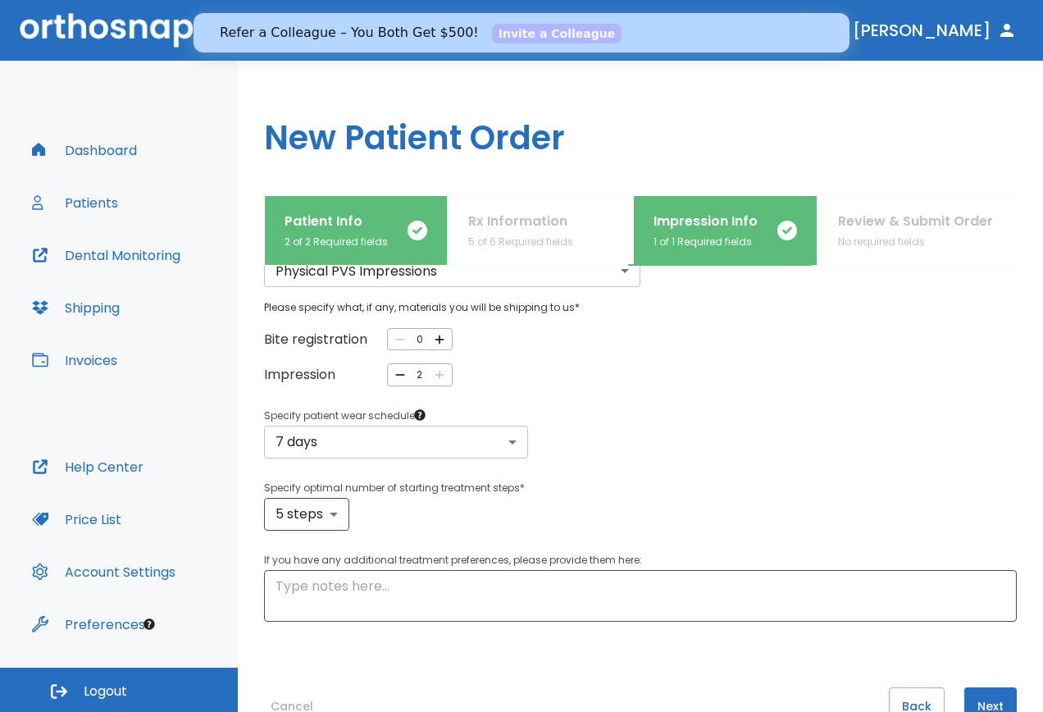
click at [511, 435] on body "​ 1 [PERSON_NAME] Dashboard Patients Dental Monitoring Shipping Invoices Help C…" at bounding box center [521, 356] width 1043 height 712
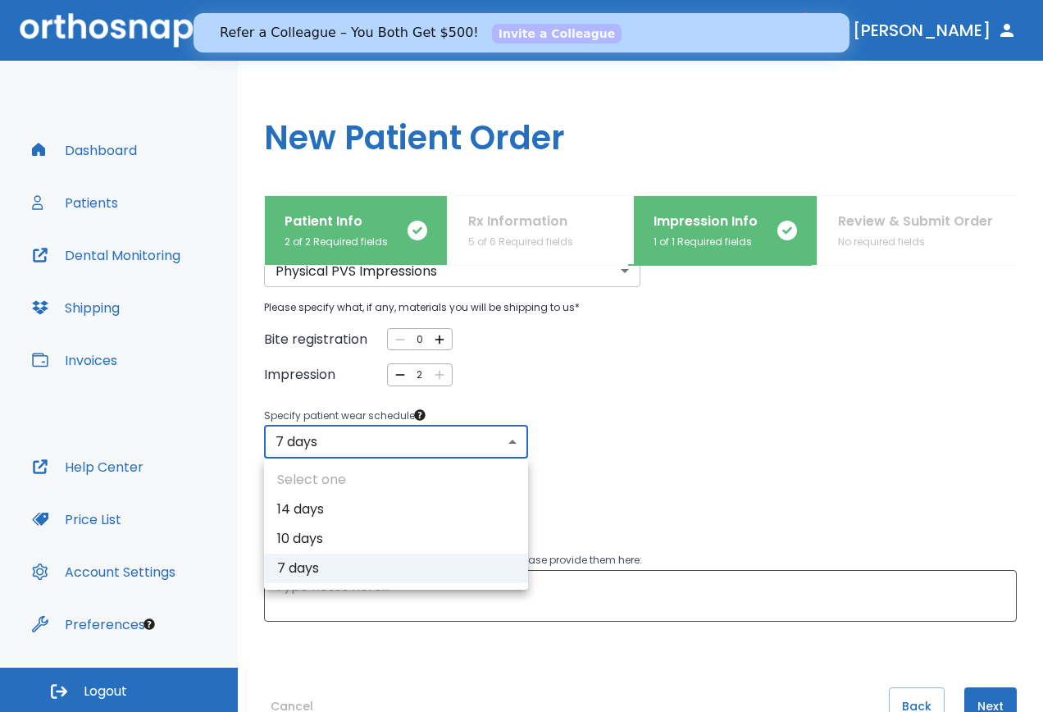
click at [486, 534] on li "10 days" at bounding box center [396, 539] width 264 height 30
type input "2"
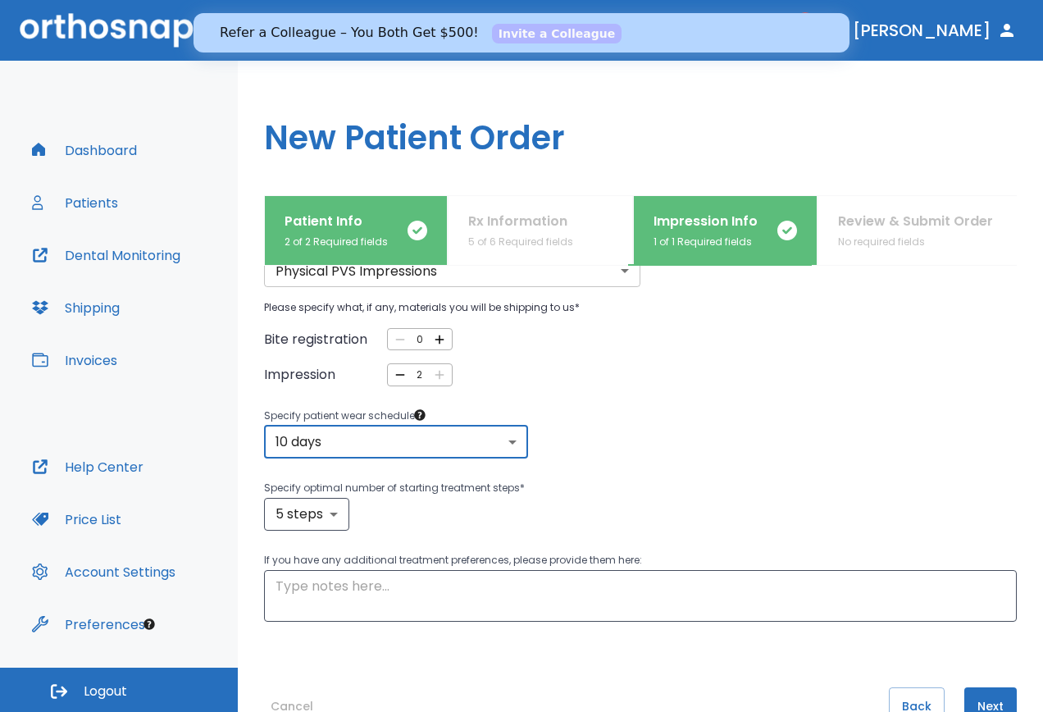
scroll to position [130, 0]
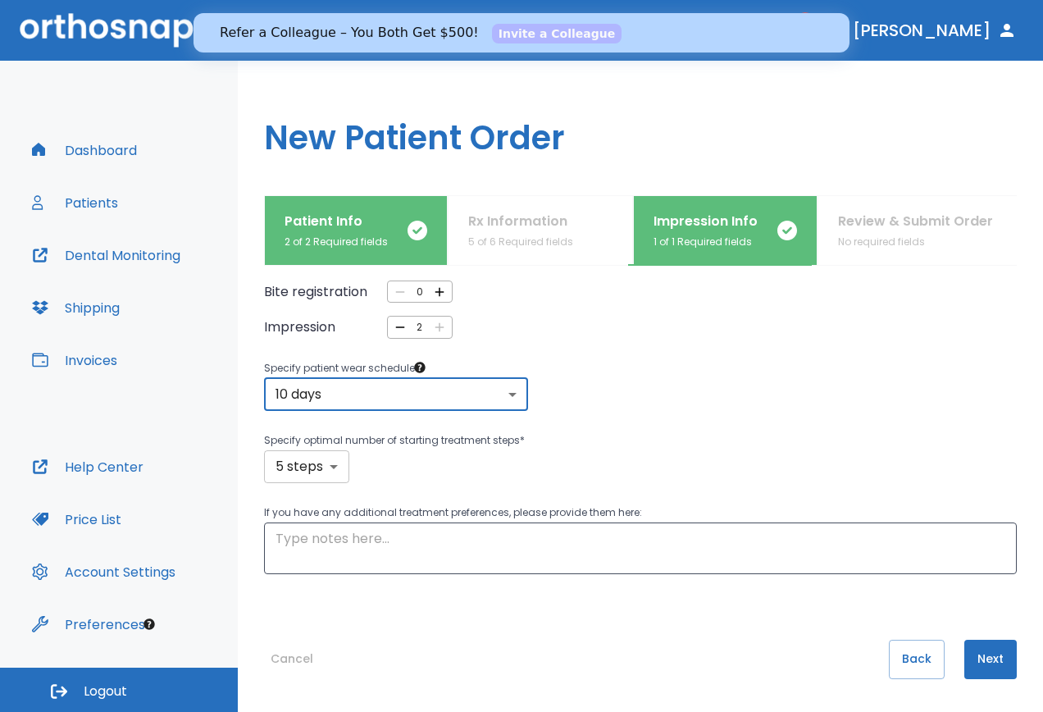
click at [335, 470] on body "​ 1 [PERSON_NAME] Dashboard Patients Dental Monitoring Shipping Invoices Help C…" at bounding box center [521, 356] width 1043 height 712
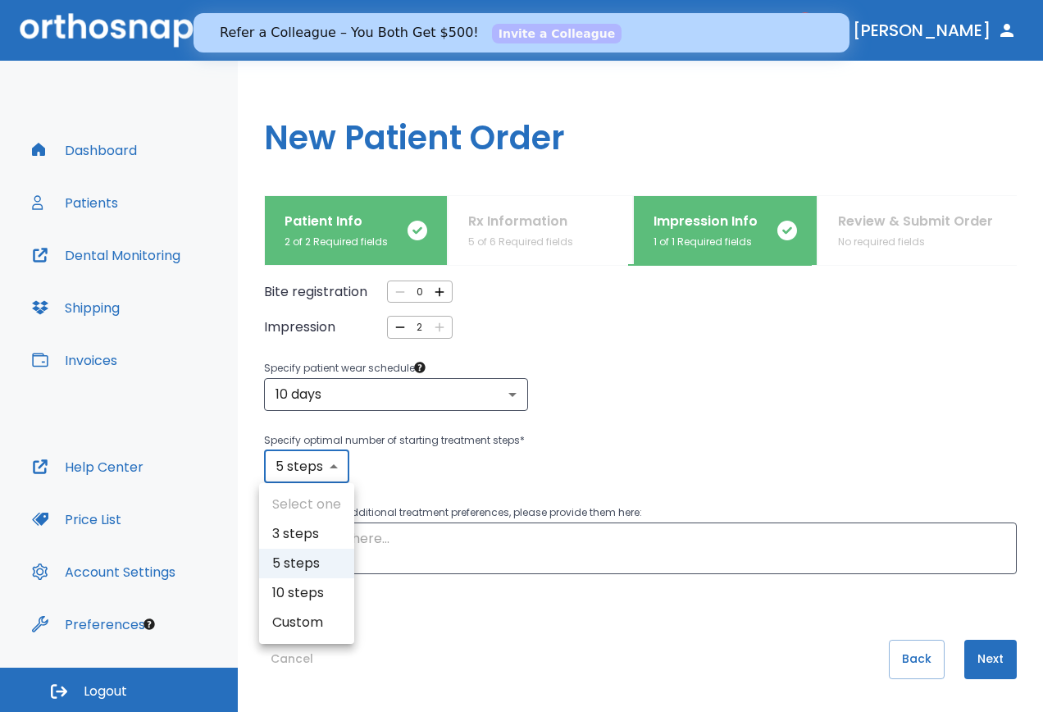
click at [329, 581] on li "10 steps" at bounding box center [306, 593] width 95 height 30
type input "10"
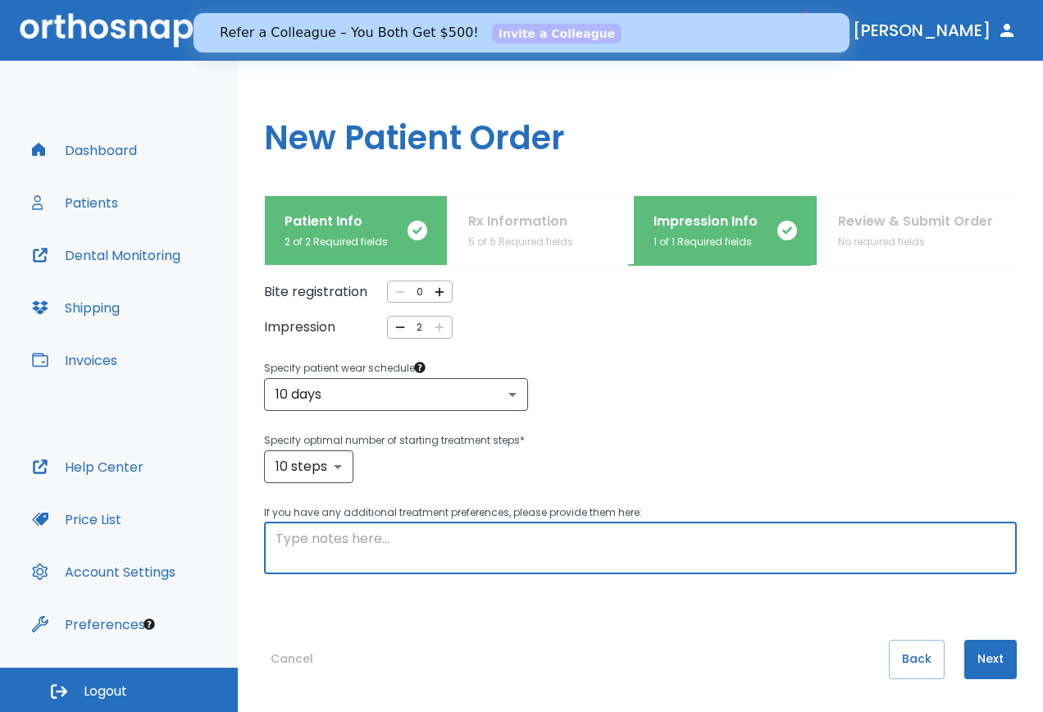
click at [478, 541] on textarea at bounding box center [641, 548] width 730 height 38
type textarea "patient has anterior [MEDICAL_DATA] with crowding"
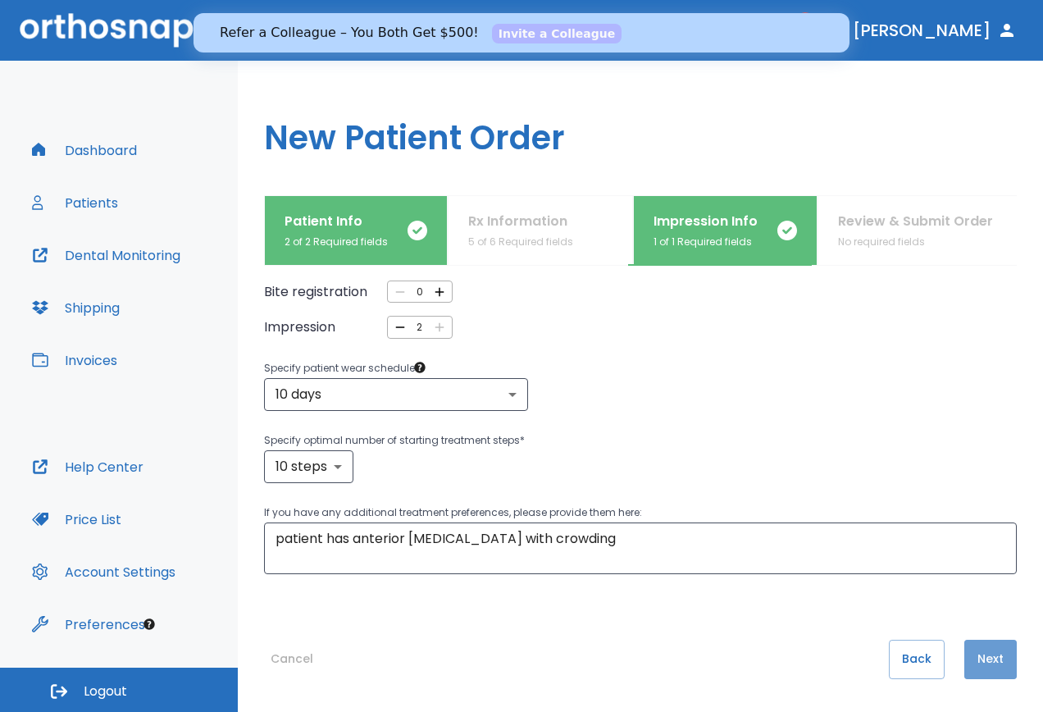
click at [969, 663] on button "Next" at bounding box center [990, 659] width 52 height 39
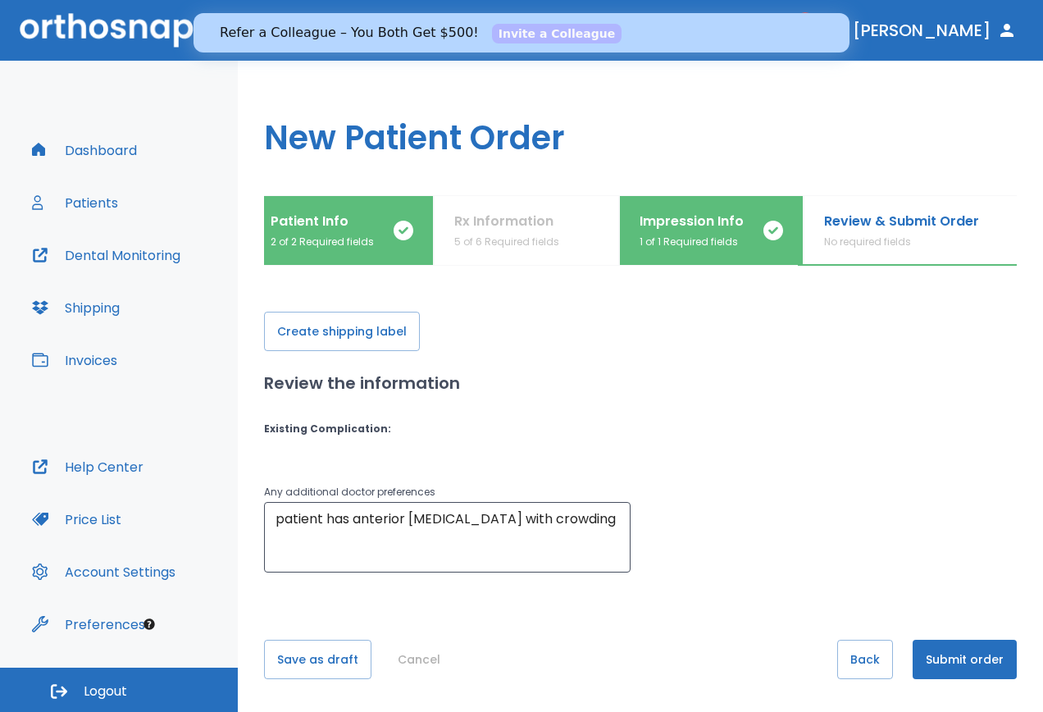
scroll to position [0, 28]
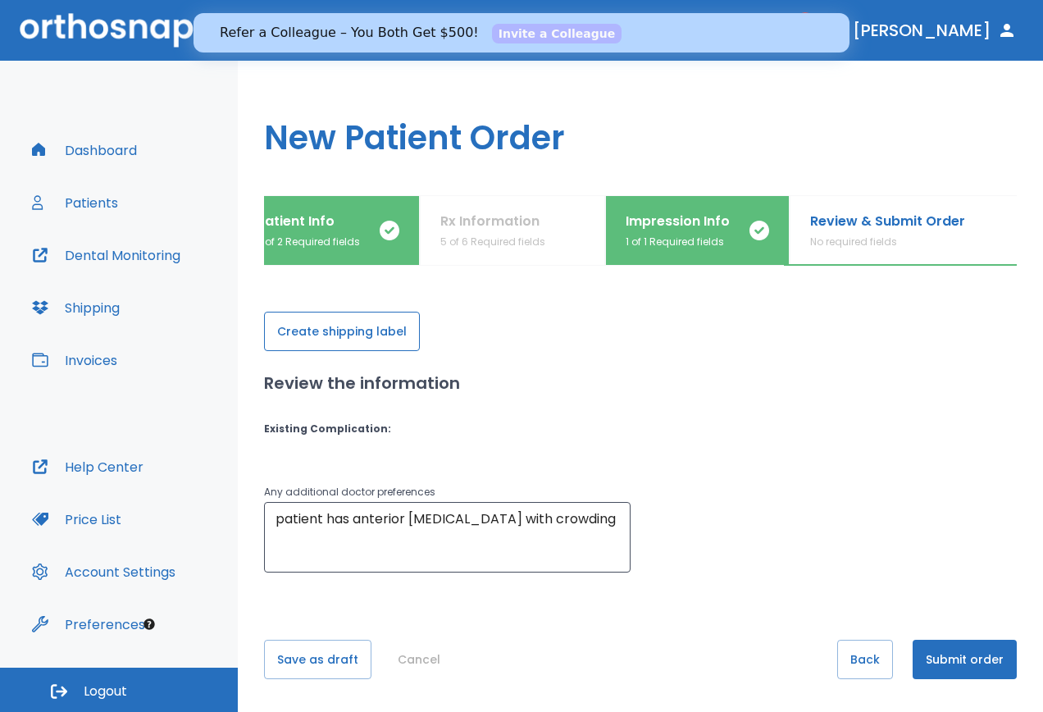
click at [360, 330] on button "Create shipping label" at bounding box center [342, 331] width 156 height 39
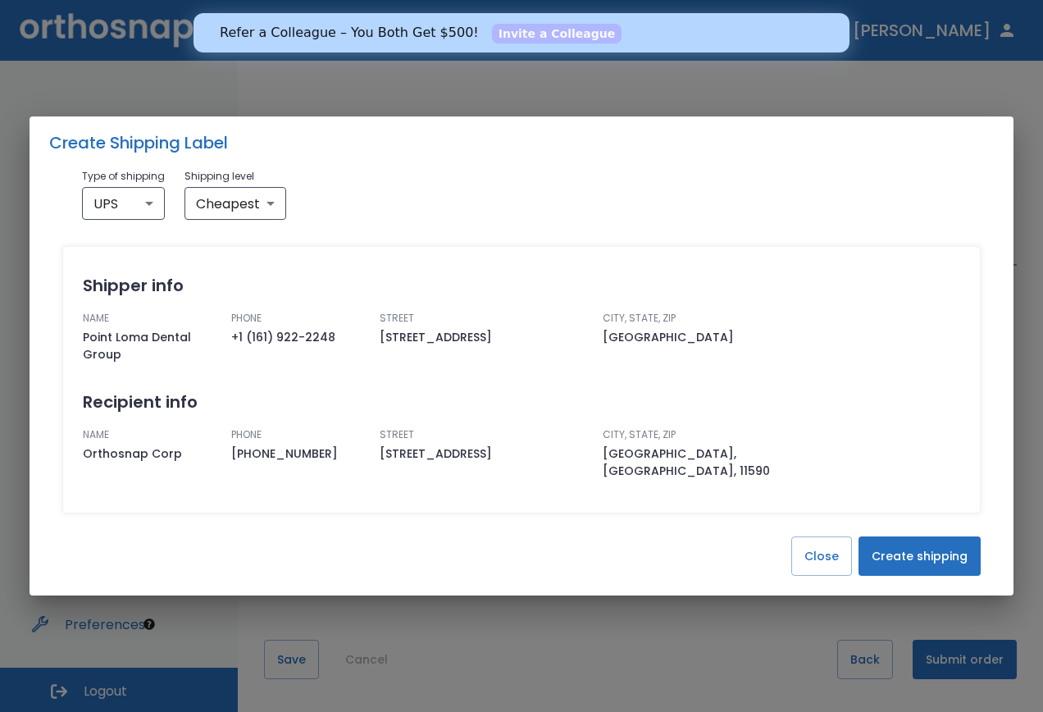
click at [942, 550] on button "Create shipping" at bounding box center [920, 555] width 122 height 39
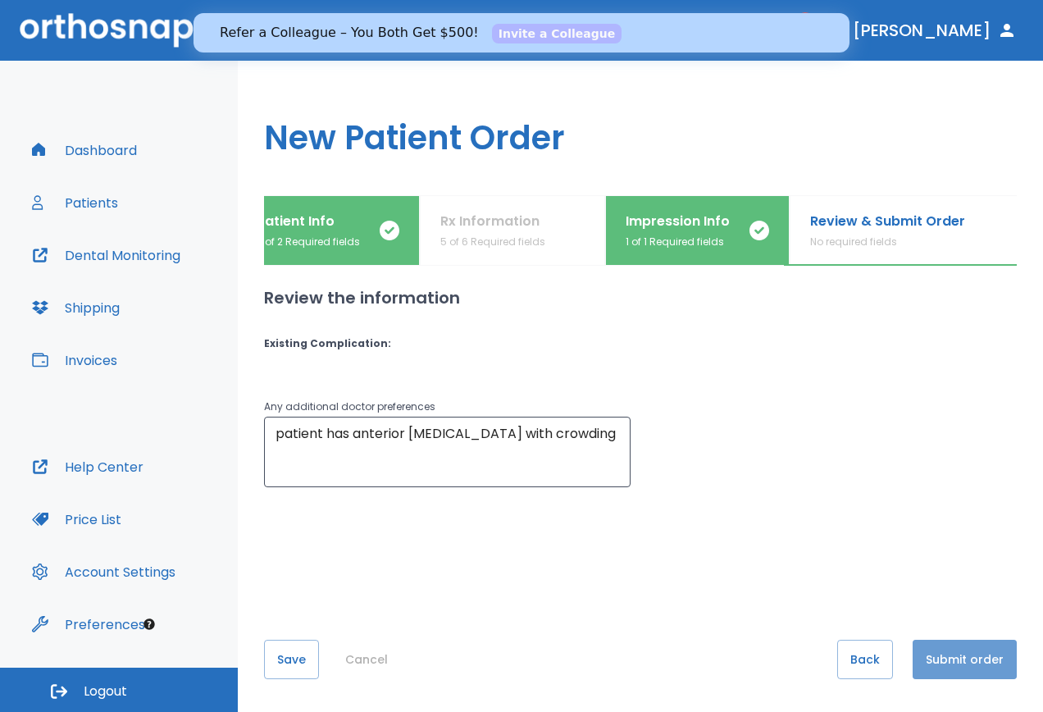
click at [957, 659] on button "Submit order" at bounding box center [965, 659] width 104 height 39
click at [662, 345] on div "Existing Complication :" at bounding box center [640, 343] width 753 height 15
click at [946, 668] on button "Submit order" at bounding box center [965, 659] width 104 height 39
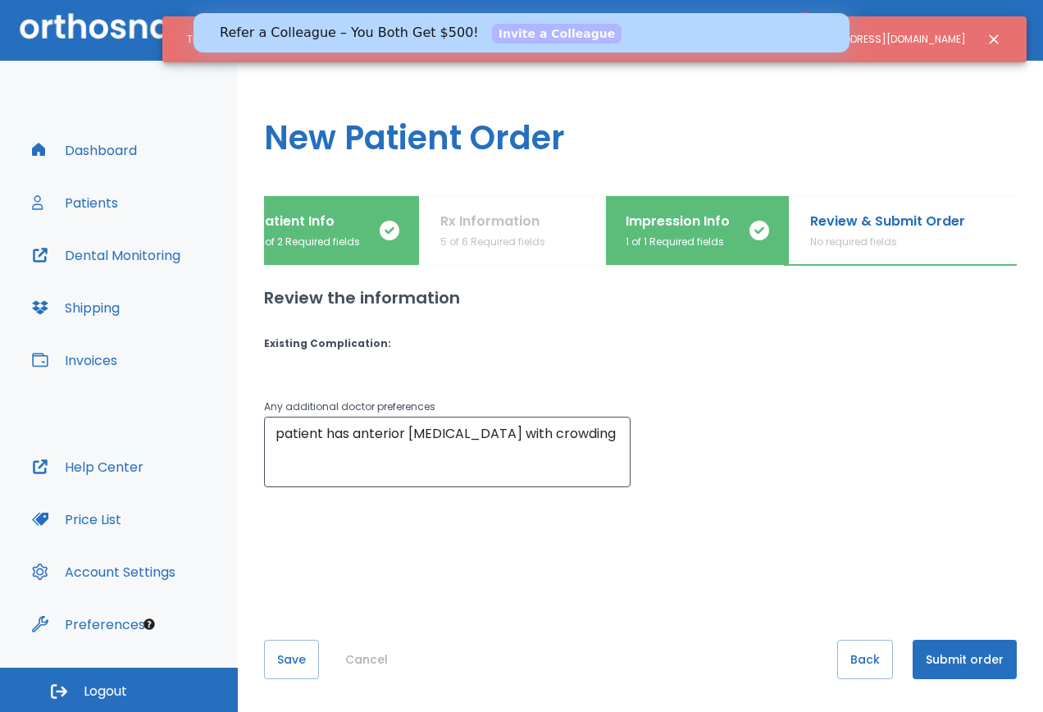
drag, startPoint x: 610, startPoint y: 81, endPoint x: 610, endPoint y: 64, distance: 17.2
click at [610, 64] on div "​ 1 [PERSON_NAME] Dashboard Patients Dental Monitoring Shipping Invoices Help C…" at bounding box center [521, 356] width 1043 height 712
drag, startPoint x: 804, startPoint y: 77, endPoint x: 765, endPoint y: 43, distance: 51.2
click at [765, 43] on div "Refer a Colleague – You Both Get $500! Invite a [GEOGRAPHIC_DATA]" at bounding box center [522, 33] width 656 height 26
click at [784, 28] on div "Refer a Colleague – You Both Get $500! Invite a [GEOGRAPHIC_DATA]" at bounding box center [522, 33] width 656 height 26
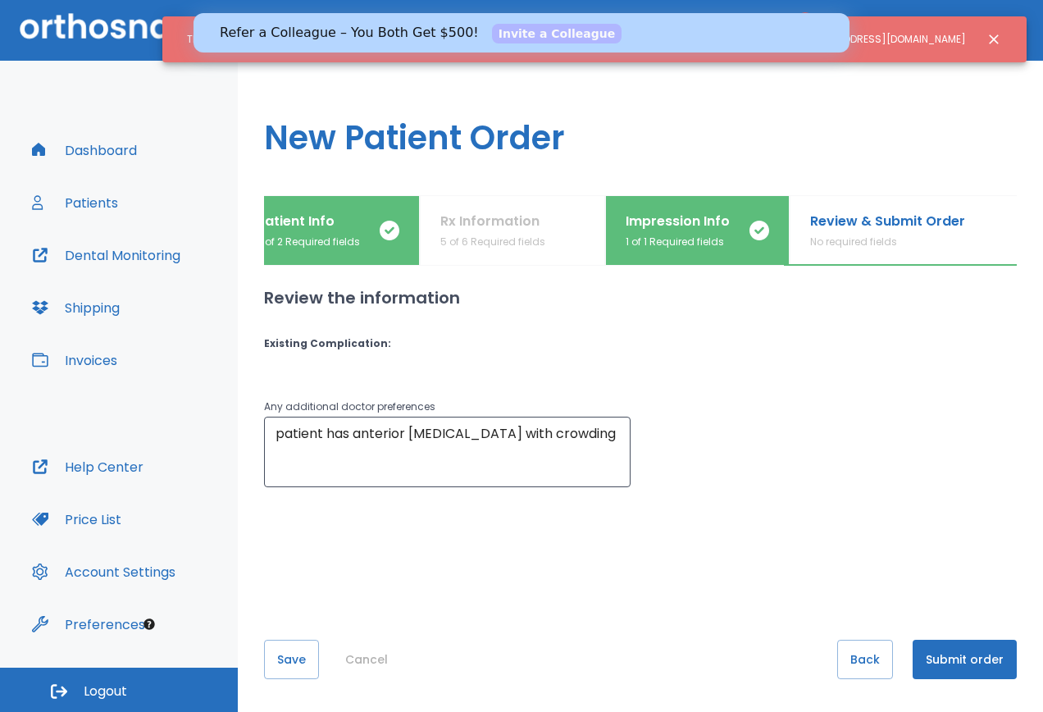
click at [784, 28] on div "Refer a Colleague – You Both Get $500! Invite a [GEOGRAPHIC_DATA]" at bounding box center [522, 33] width 656 height 26
click at [282, 655] on button "Save" at bounding box center [291, 659] width 55 height 39
click at [496, 25] on link "Invite a Colleague" at bounding box center [557, 34] width 130 height 20
click at [979, 39] on button "Close notification" at bounding box center [994, 40] width 30 height 30
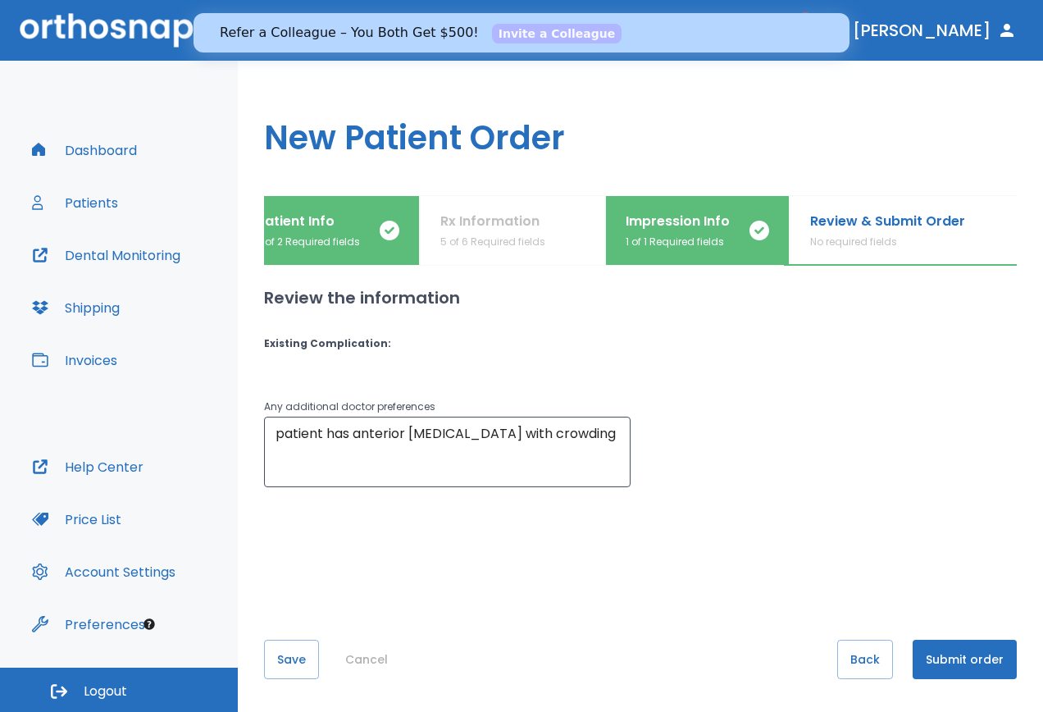
click at [765, 437] on div "Any additional doctor preferences patient has anterior [MEDICAL_DATA] with crow…" at bounding box center [630, 432] width 773 height 110
click at [942, 662] on button "Submit order" at bounding box center [965, 659] width 104 height 39
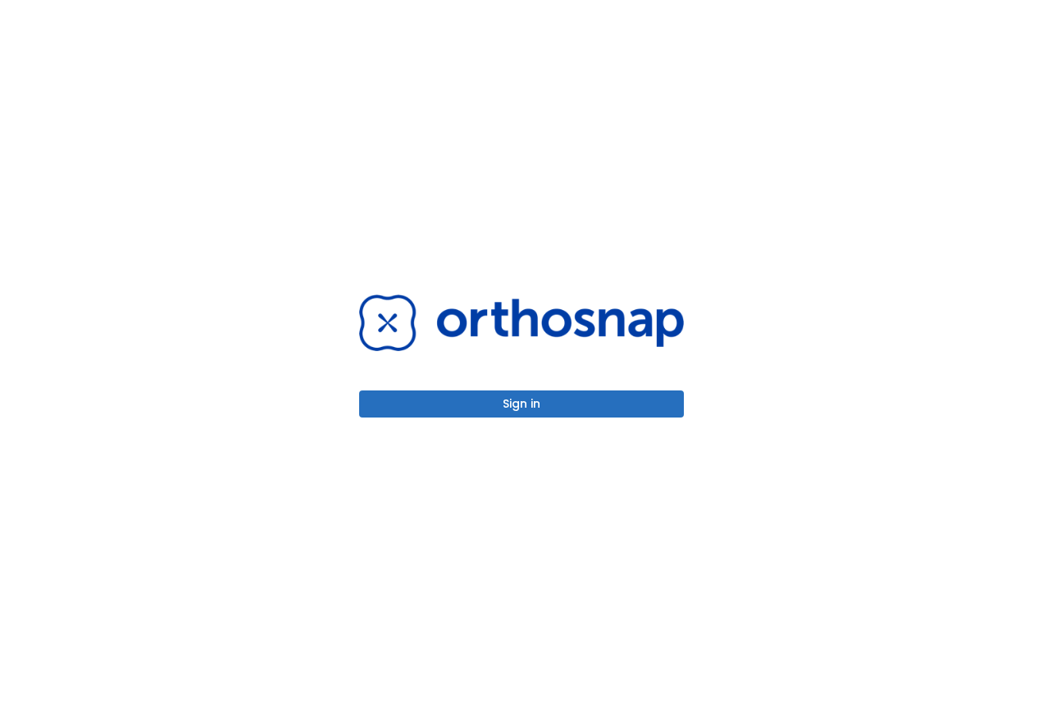
click at [531, 416] on button "Sign in" at bounding box center [521, 403] width 325 height 27
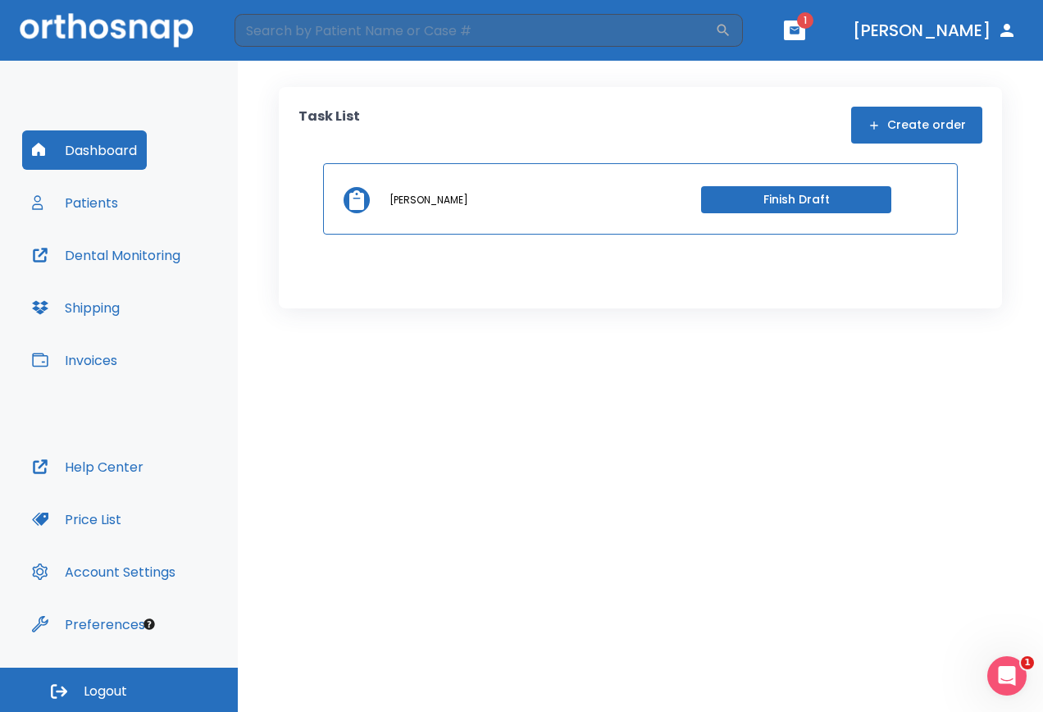
click at [801, 201] on button "Finish Draft" at bounding box center [796, 199] width 190 height 27
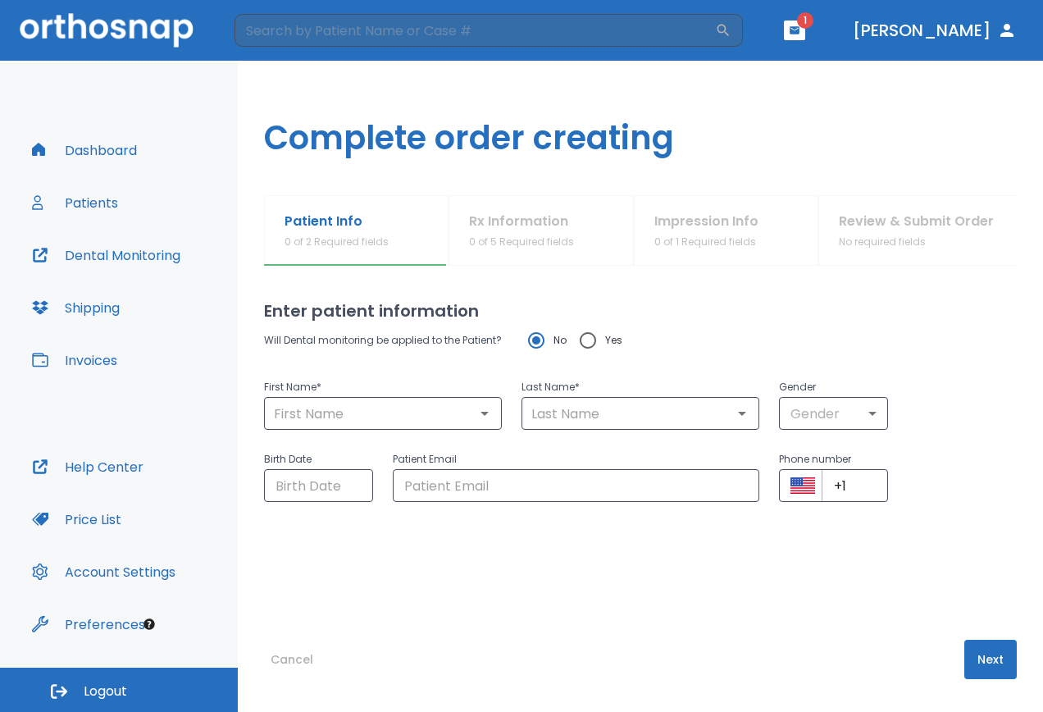
type input "Allesandra"
type input "Fehrensen"
type input "0"
type input "[DATE]"
type input "[EMAIL_ADDRESS][DOMAIN_NAME]"
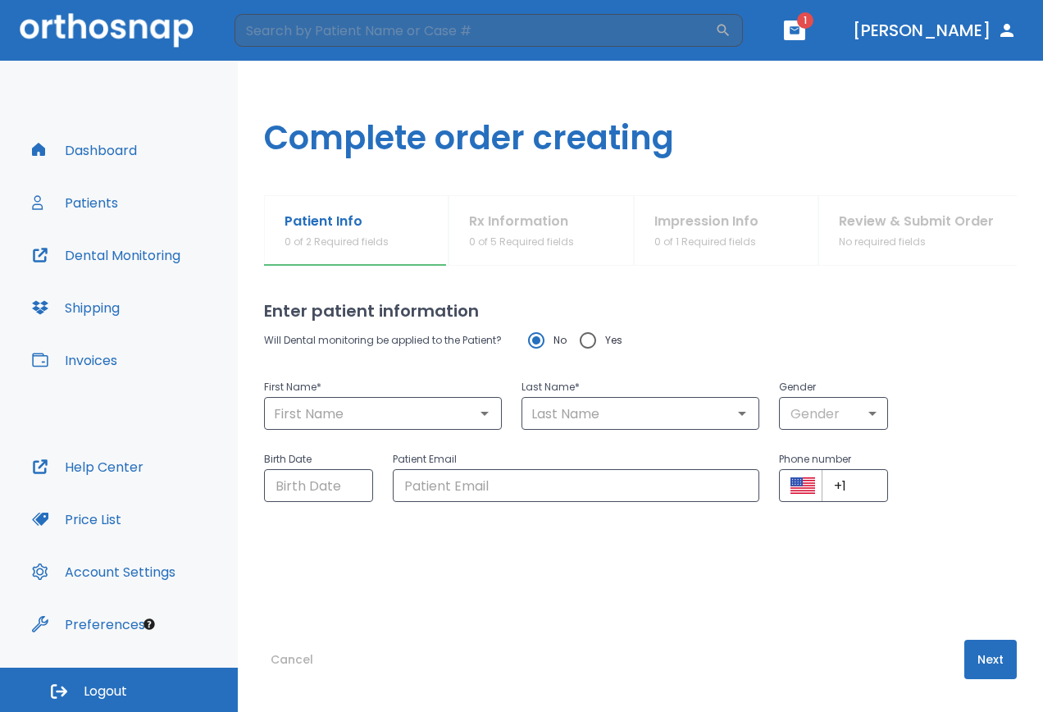
type input "[PHONE_NUMBER]"
radio input "false"
radio input "true"
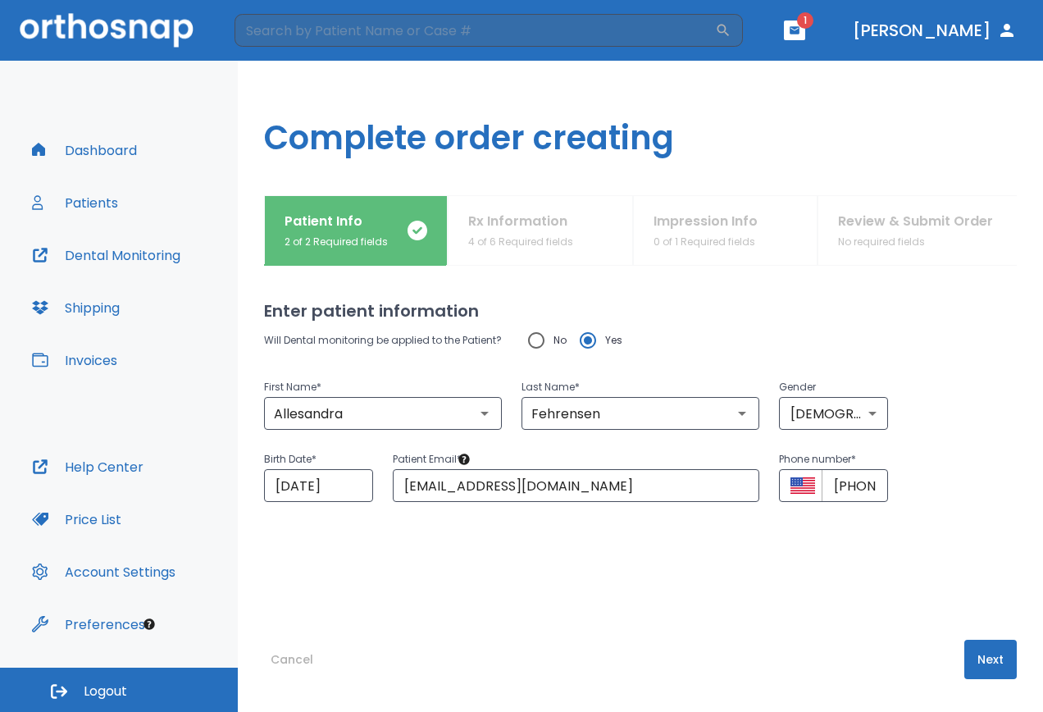
click at [969, 650] on button "Next" at bounding box center [990, 659] width 52 height 39
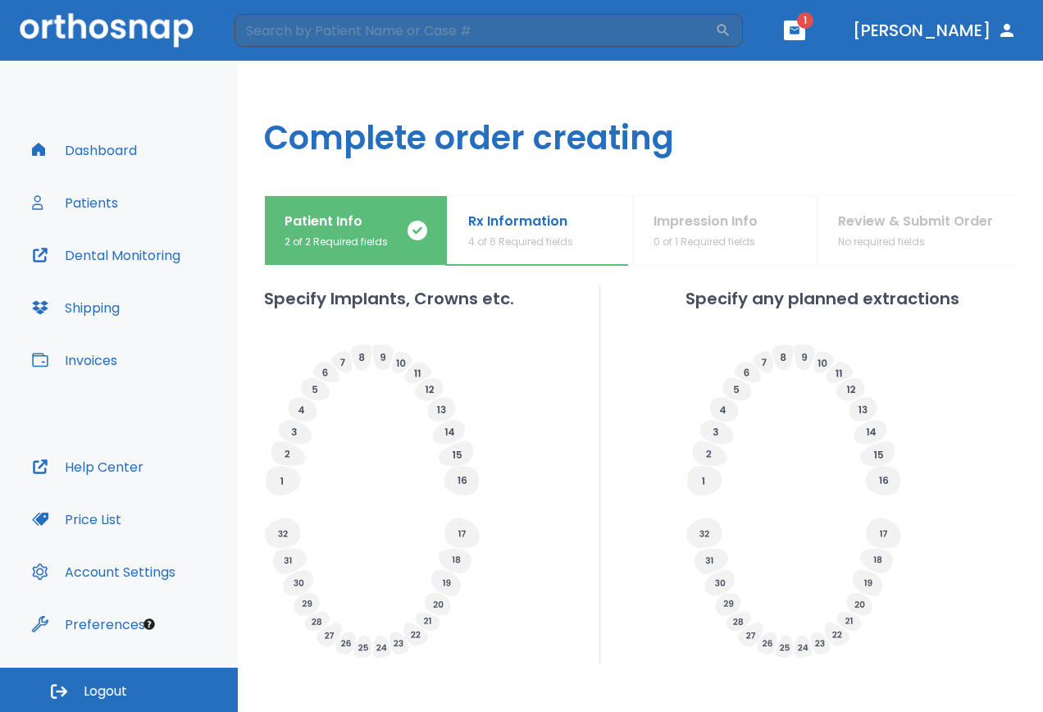
scroll to position [556, 0]
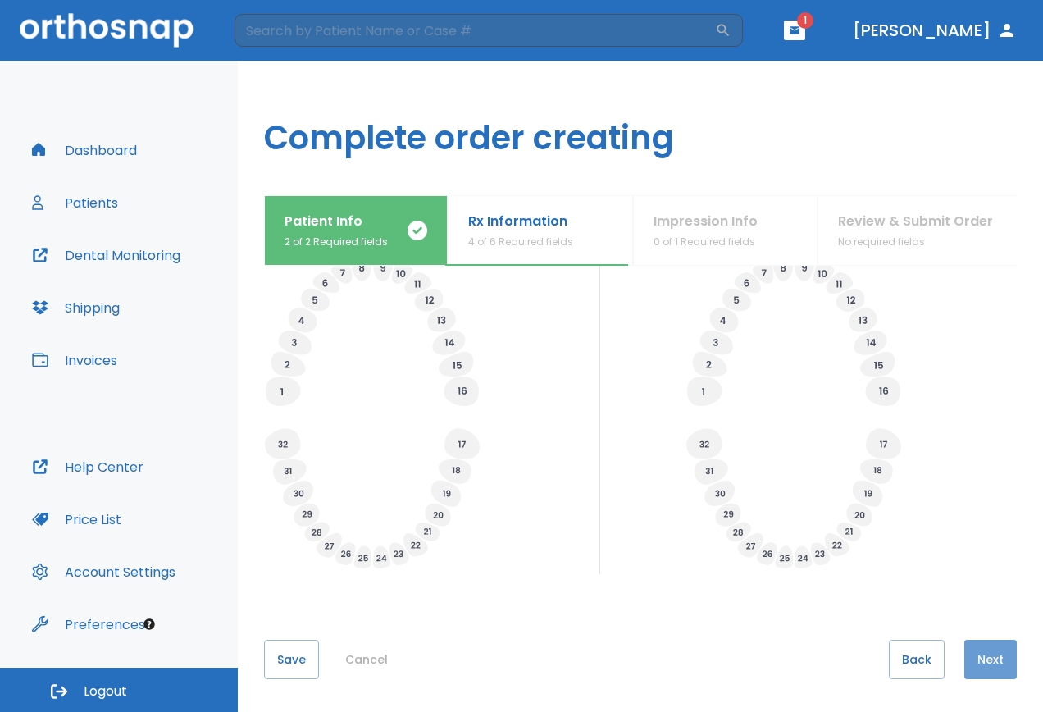
click at [964, 656] on button "Next" at bounding box center [990, 659] width 52 height 39
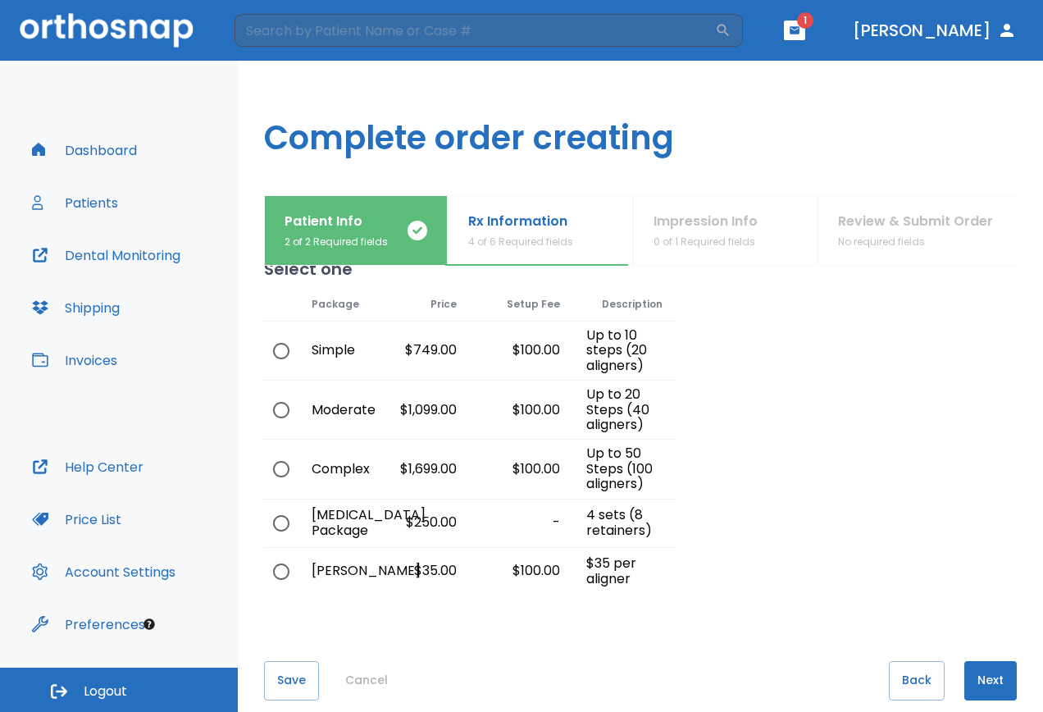
scroll to position [63, 0]
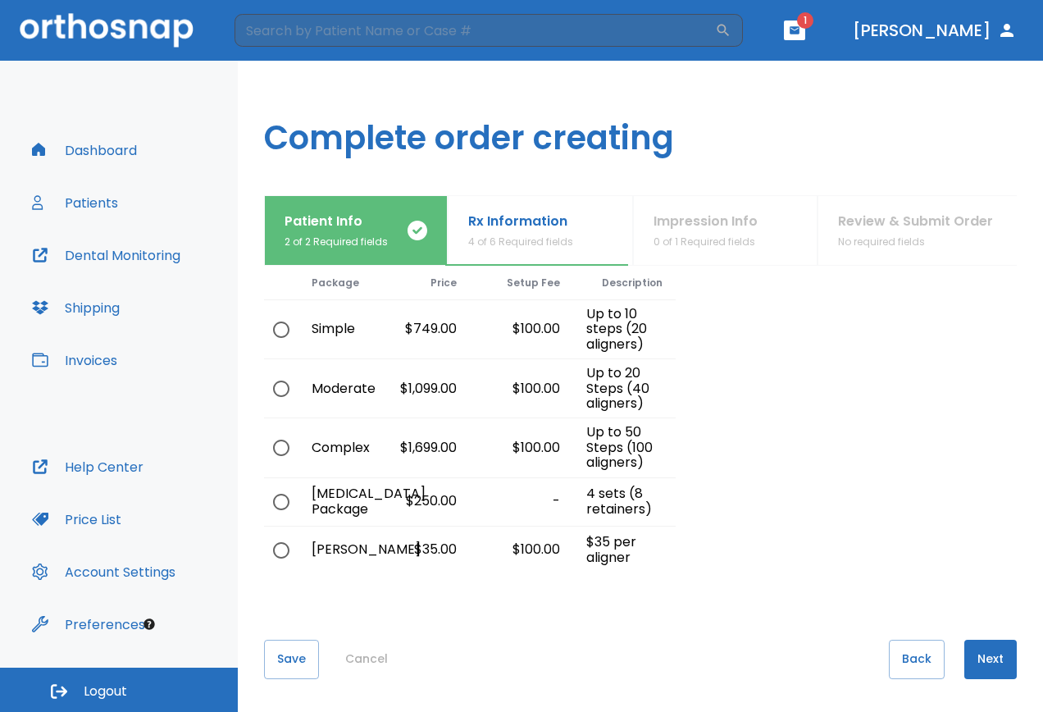
drag, startPoint x: 273, startPoint y: 388, endPoint x: 401, endPoint y: 400, distance: 128.5
click at [273, 389] on input "radio" at bounding box center [281, 389] width 34 height 34
radio input "true"
click at [973, 653] on button "Next" at bounding box center [990, 659] width 52 height 39
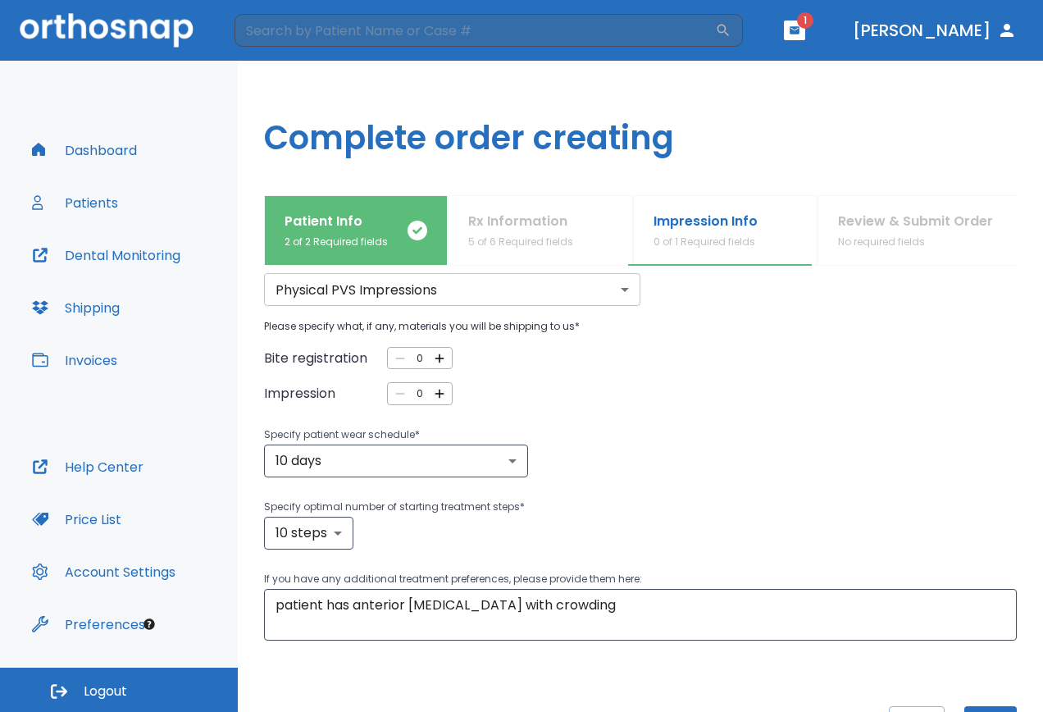
scroll to position [0, 0]
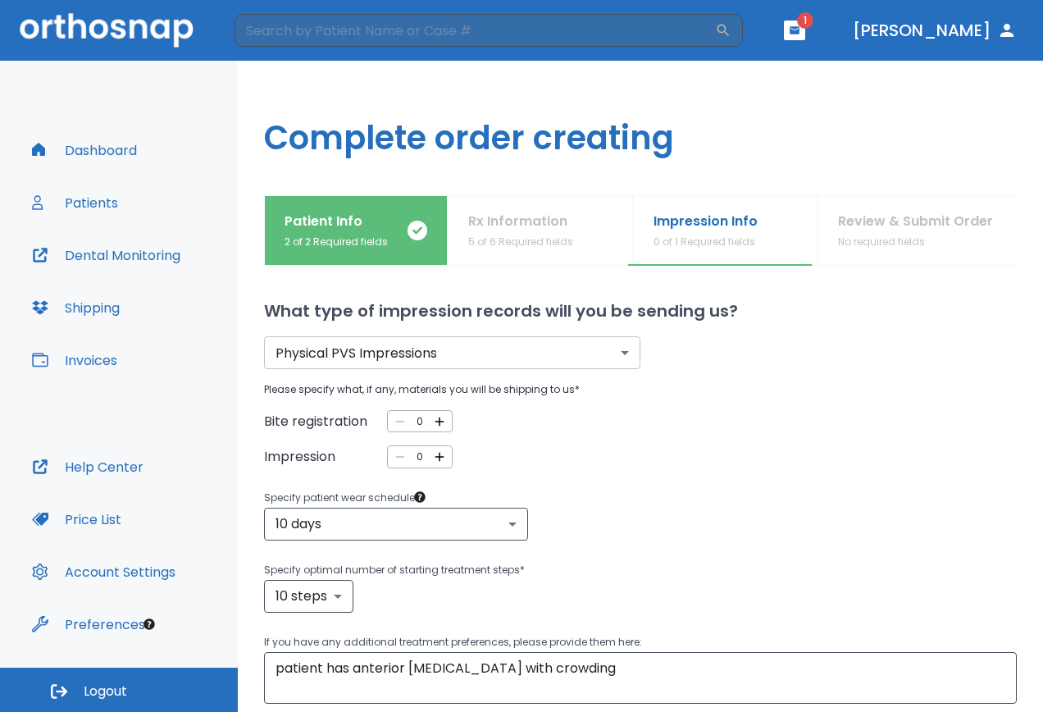
click at [432, 452] on icon "button" at bounding box center [439, 456] width 15 height 15
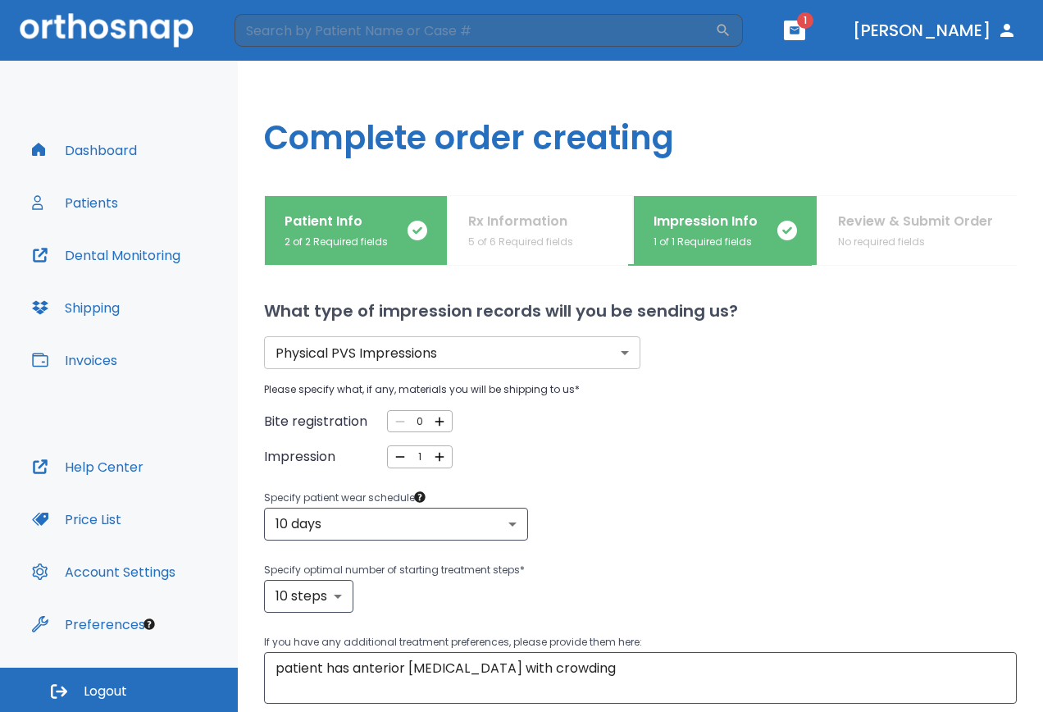
click at [432, 452] on icon "button" at bounding box center [439, 456] width 15 height 15
type input "2"
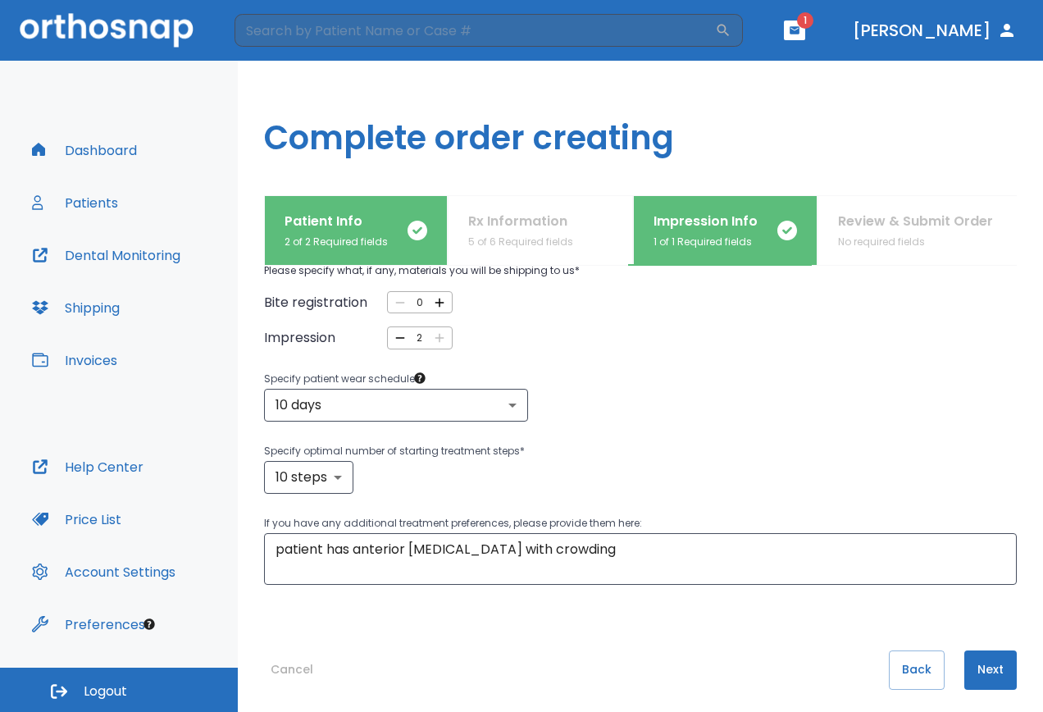
scroll to position [130, 0]
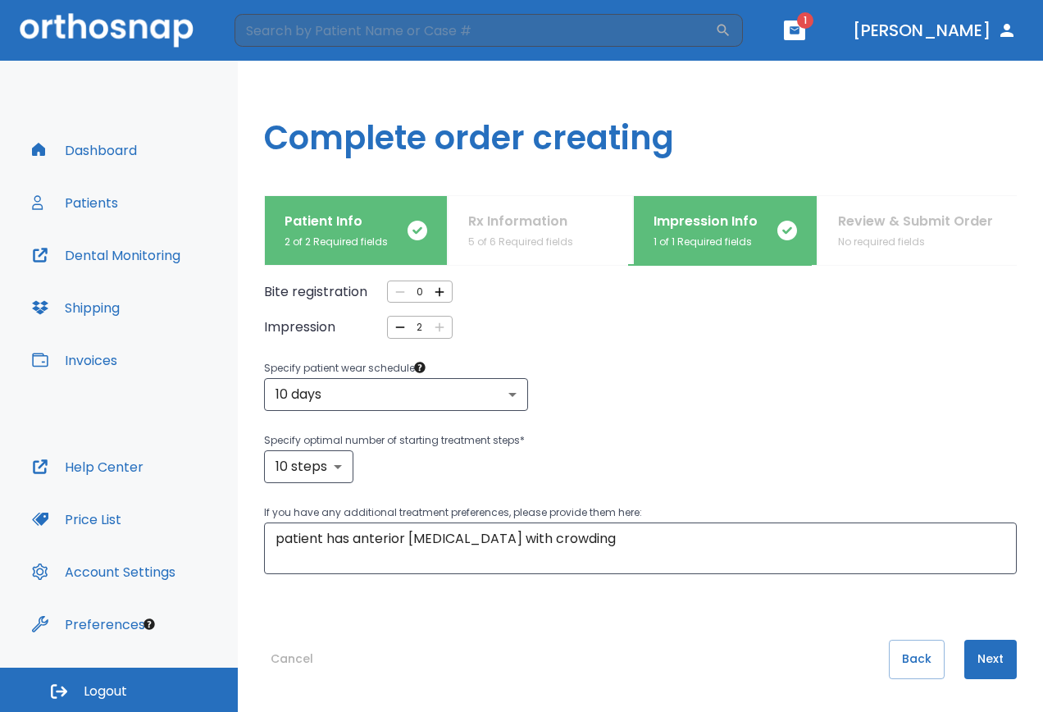
click at [978, 653] on button "Next" at bounding box center [990, 659] width 52 height 39
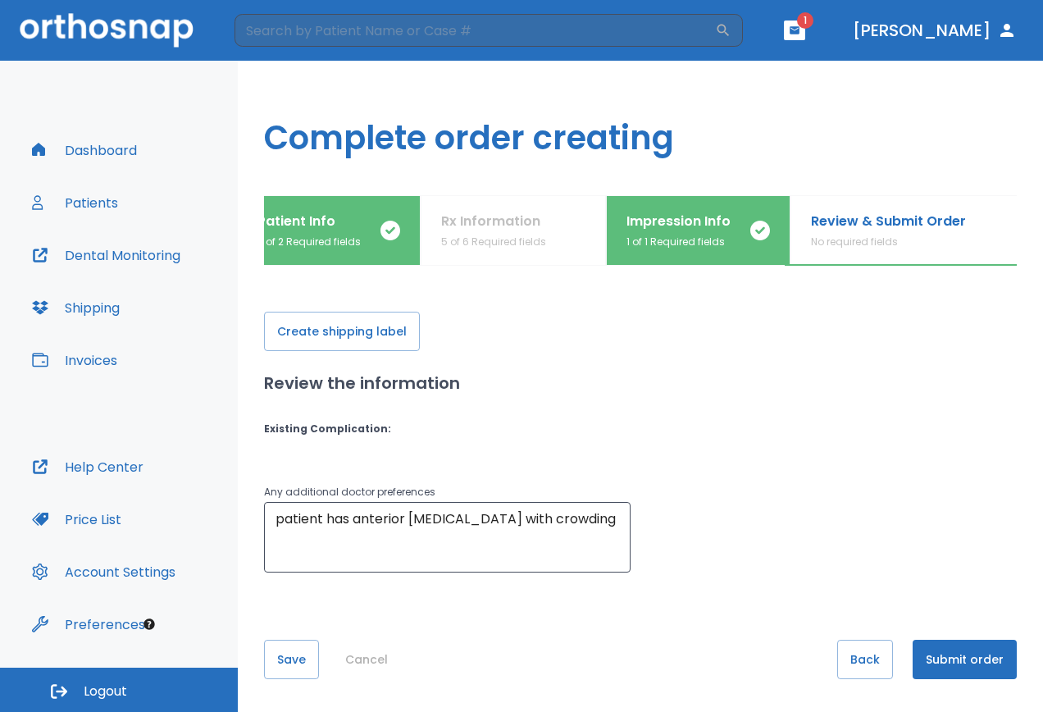
scroll to position [0, 28]
click at [951, 650] on button "Submit order" at bounding box center [965, 659] width 104 height 39
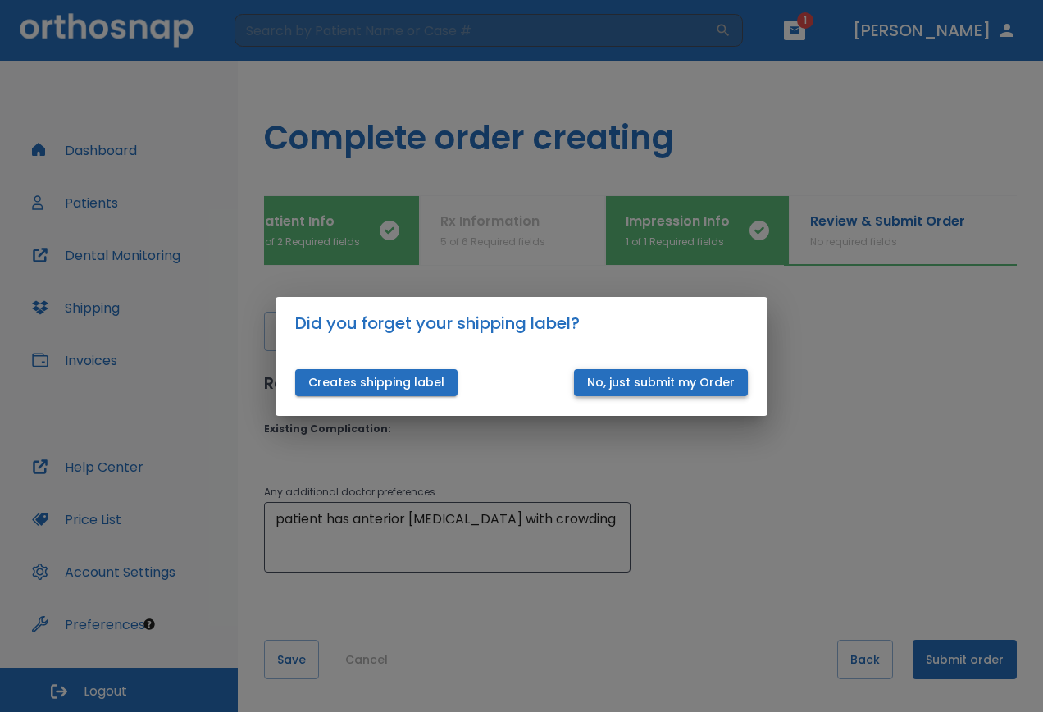
click at [644, 381] on button "No, just submit my Order" at bounding box center [661, 382] width 174 height 27
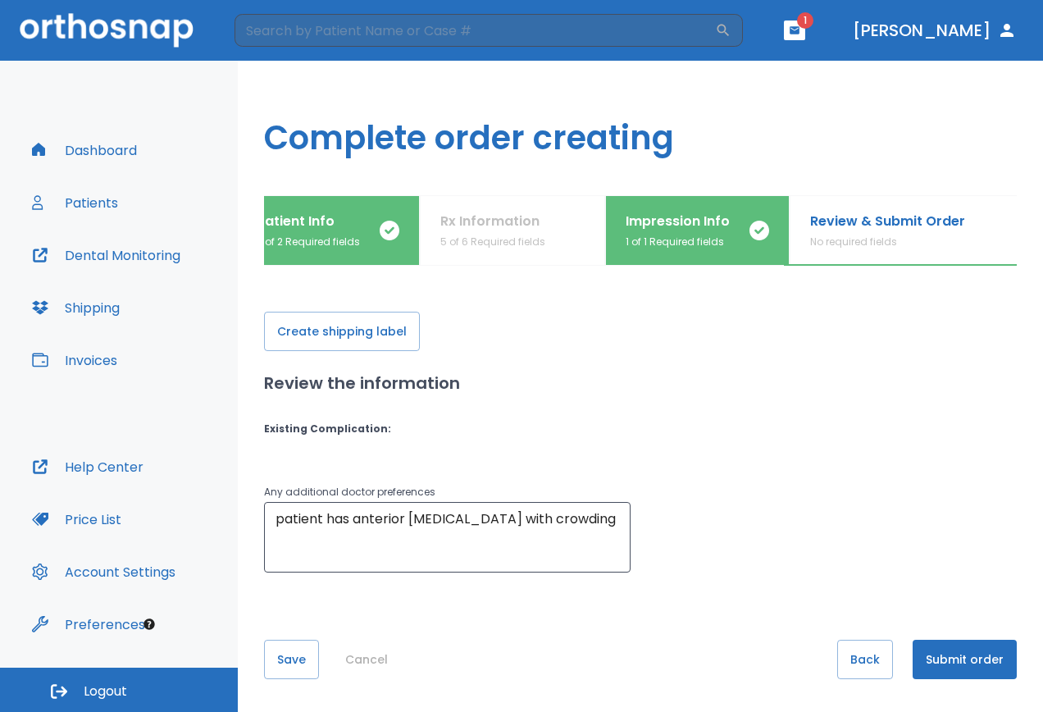
click at [928, 652] on button "Submit order" at bounding box center [965, 659] width 104 height 39
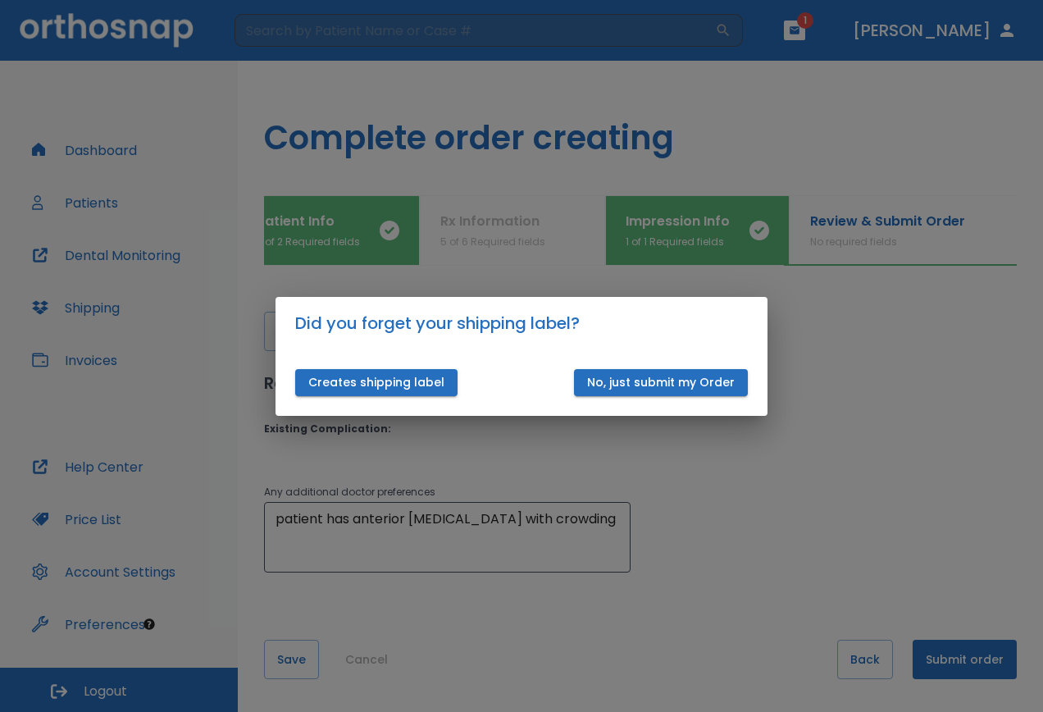
drag, startPoint x: 668, startPoint y: 391, endPoint x: 668, endPoint y: 301, distance: 90.2
click at [668, 391] on button "No, just submit my Order" at bounding box center [661, 382] width 174 height 27
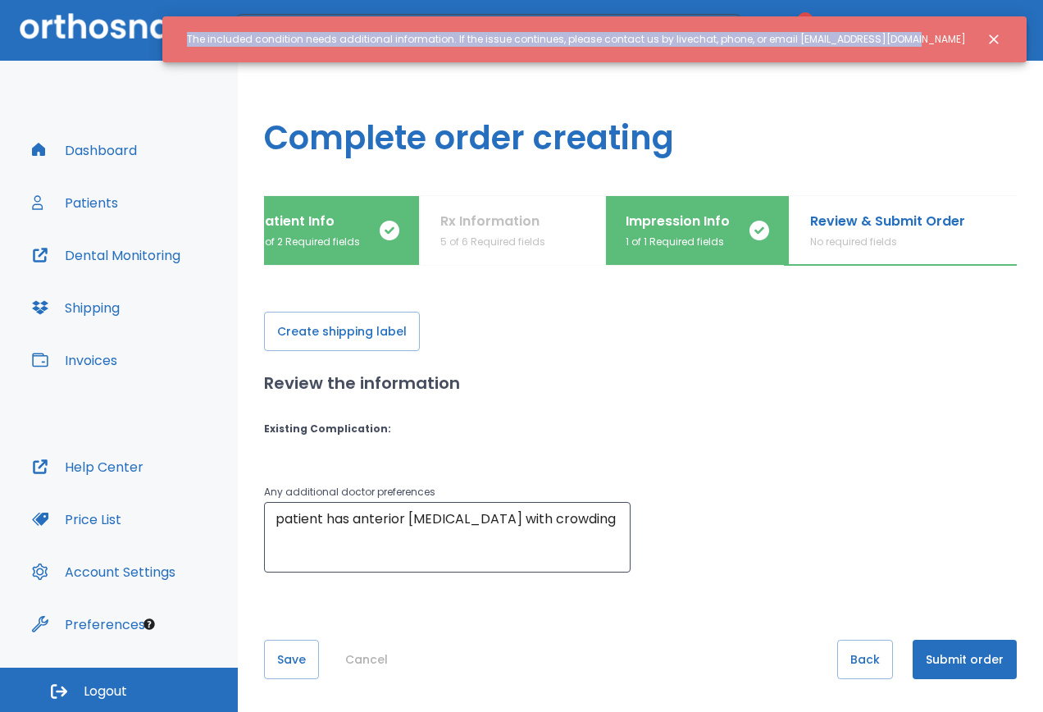
drag, startPoint x: 230, startPoint y: 31, endPoint x: 971, endPoint y: 43, distance: 740.7
click at [971, 43] on div "The included condition needs additional information. If the issue continues, pl…" at bounding box center [594, 39] width 864 height 46
copy div "The included condition needs additional information. If the issue continues, pl…"
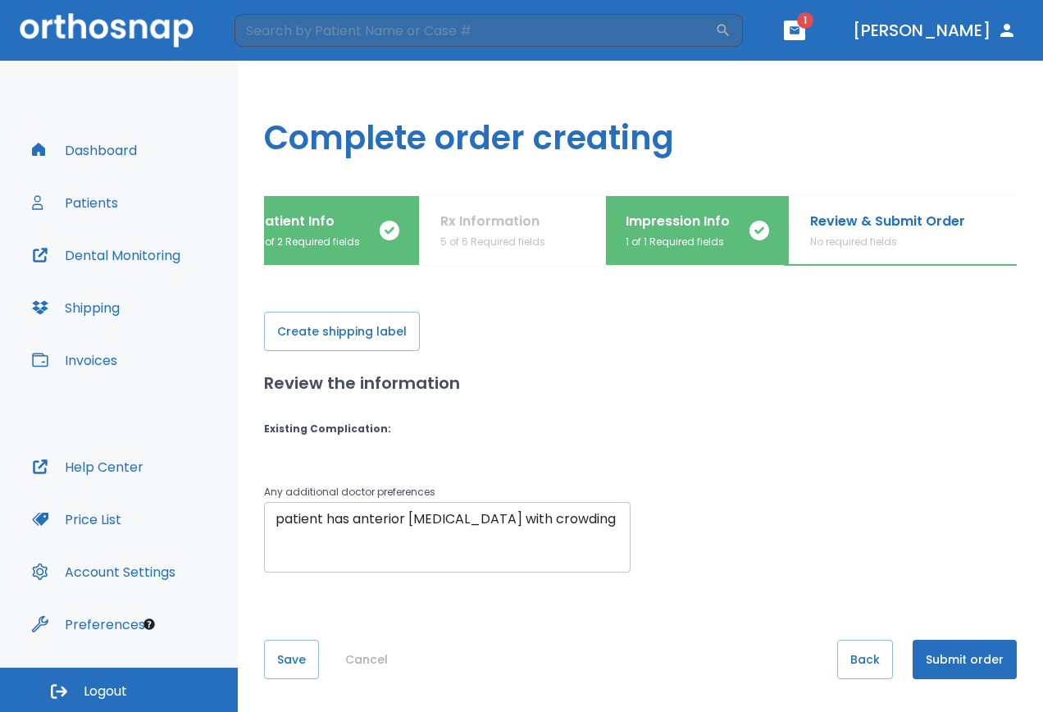
click at [580, 521] on textarea "patient has anterior [MEDICAL_DATA] with crowding" at bounding box center [448, 537] width 344 height 57
click at [382, 428] on div "Existing Complication :" at bounding box center [640, 429] width 753 height 15
click at [349, 428] on p "Existing Complication :" at bounding box center [327, 429] width 127 height 15
click at [860, 665] on button "Back" at bounding box center [865, 659] width 56 height 39
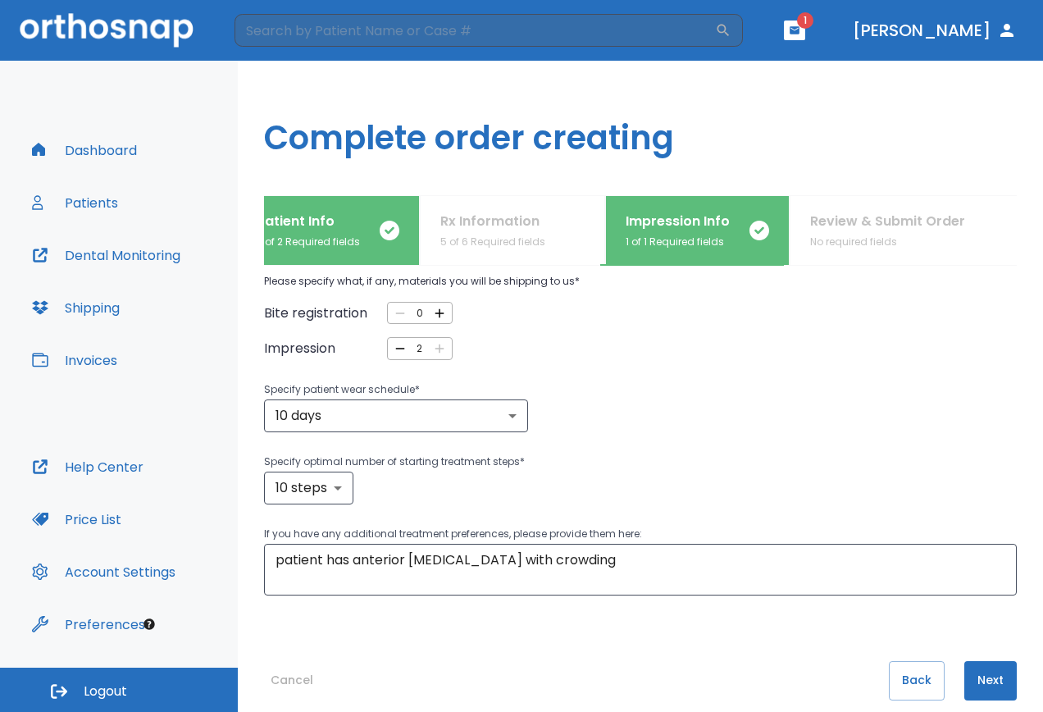
scroll to position [130, 0]
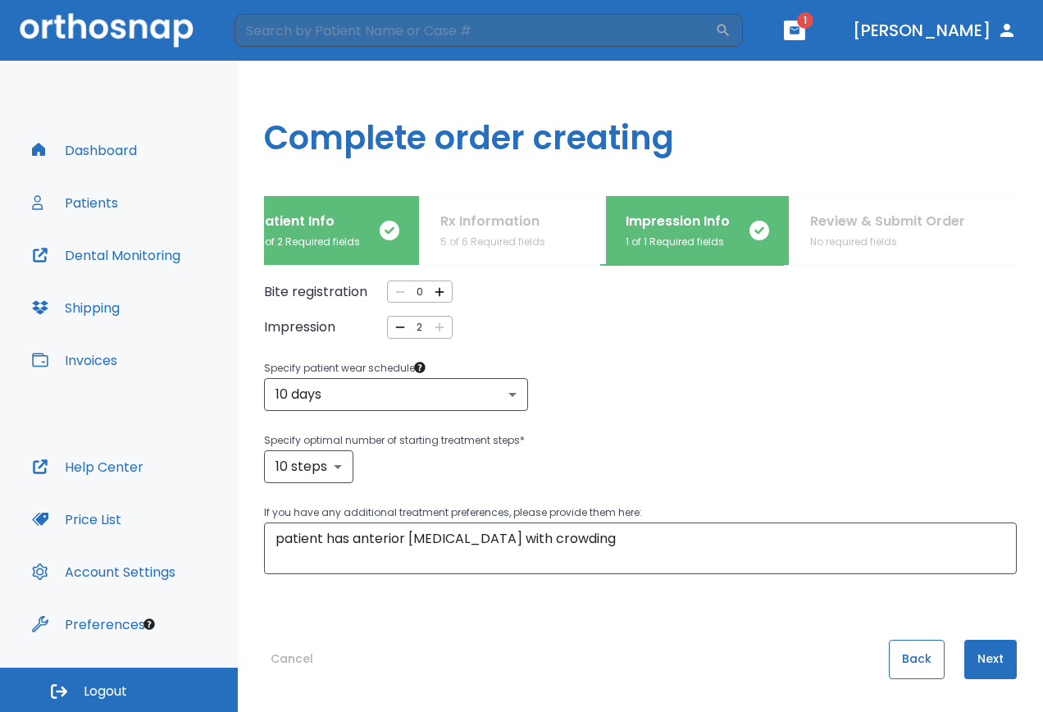
click at [914, 667] on button "Back" at bounding box center [917, 659] width 56 height 39
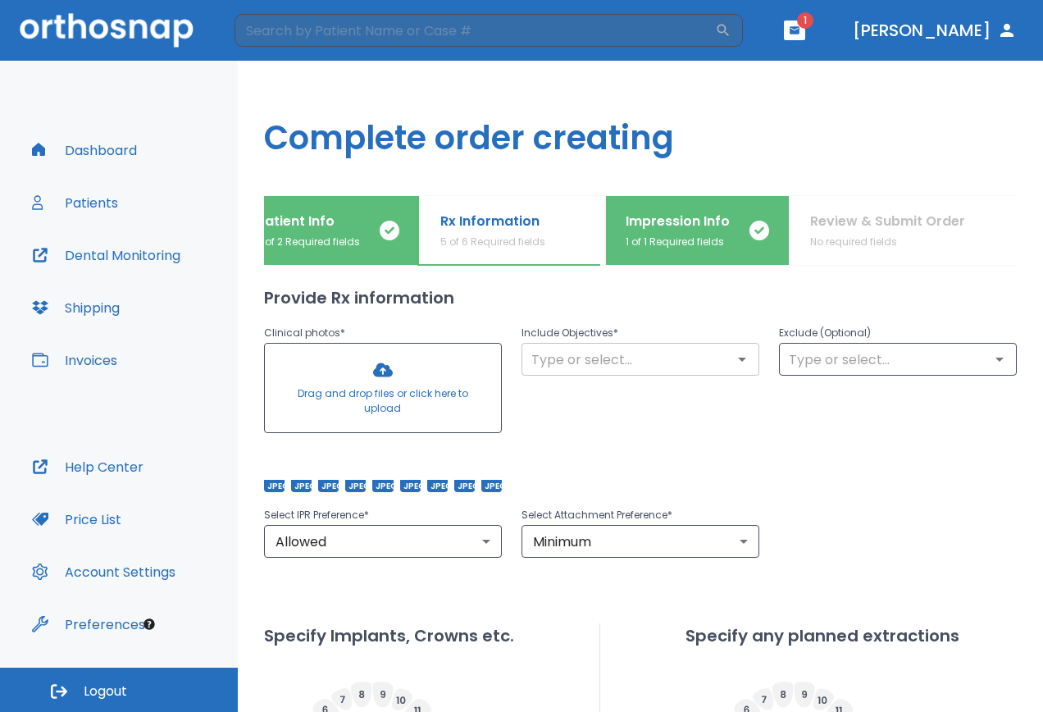
click at [610, 359] on input "text" at bounding box center [641, 359] width 228 height 23
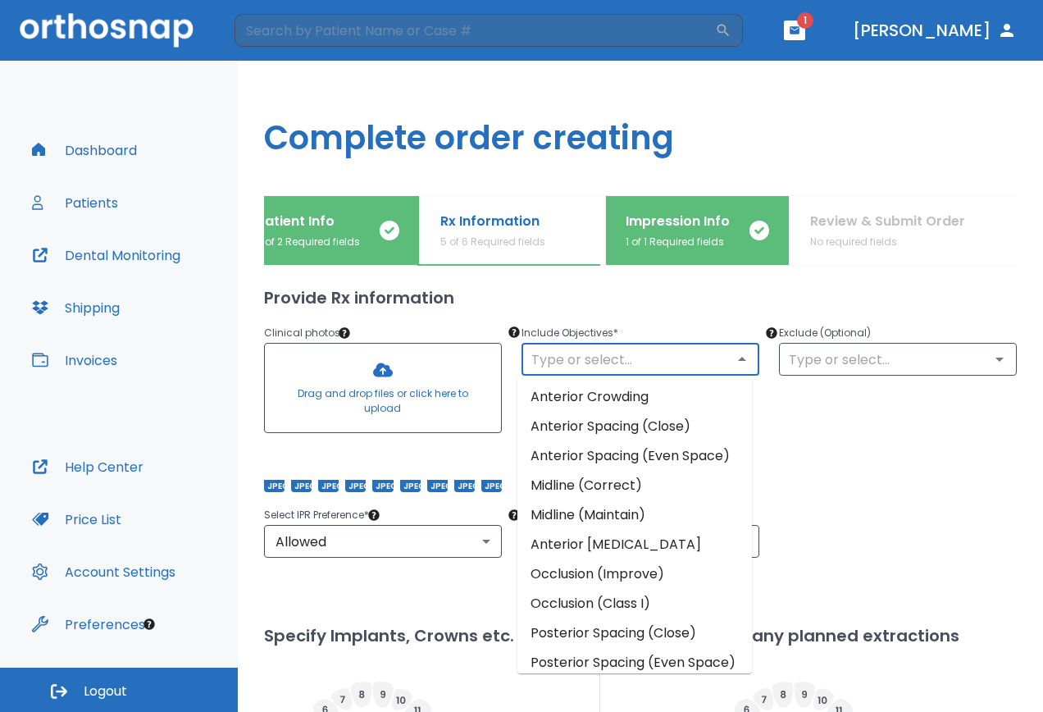
click at [619, 395] on li "Anterior Crowding" at bounding box center [634, 397] width 235 height 30
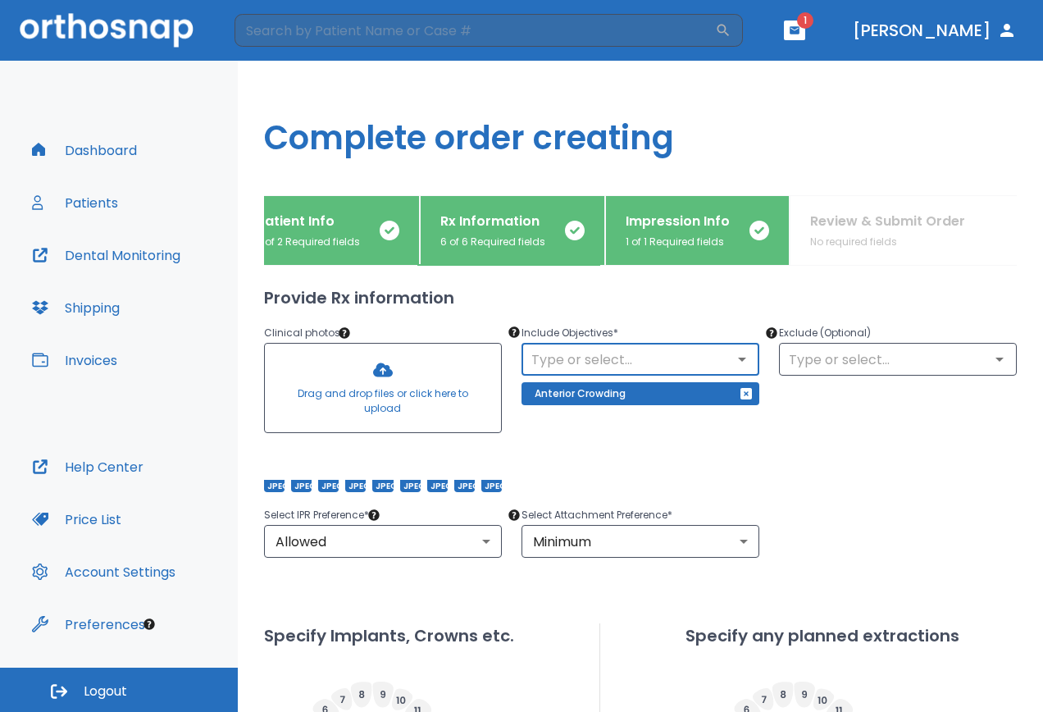
click at [688, 362] on input "text" at bounding box center [641, 359] width 228 height 23
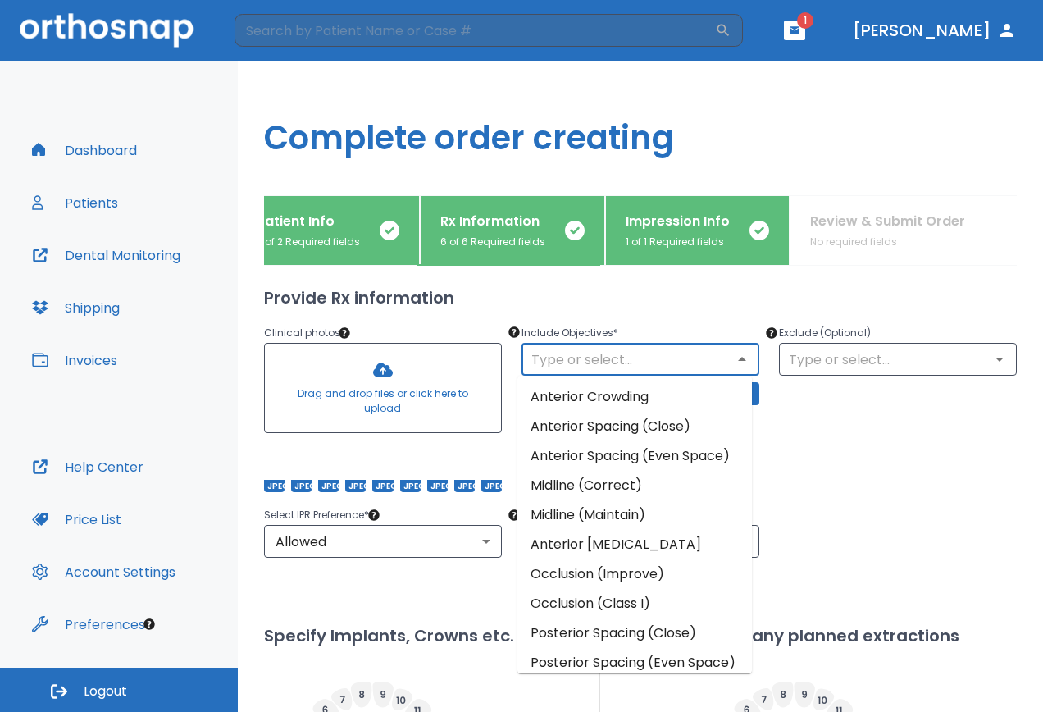
click at [622, 559] on li "Anterior Crossbite" at bounding box center [634, 545] width 235 height 30
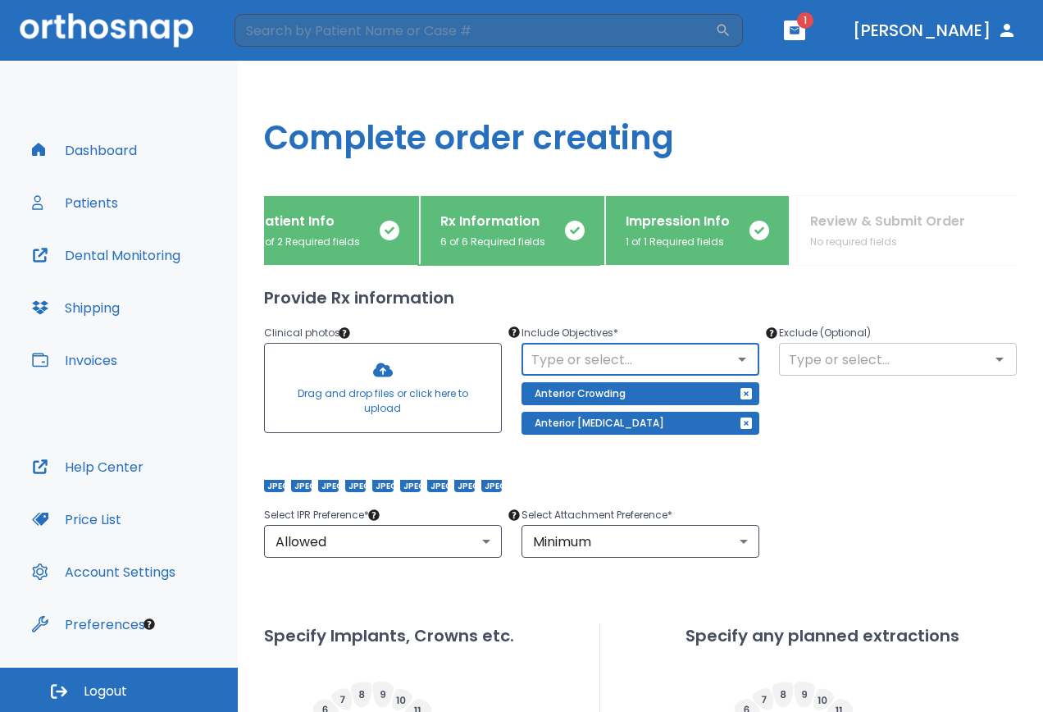
click at [863, 359] on input "text" at bounding box center [898, 359] width 228 height 23
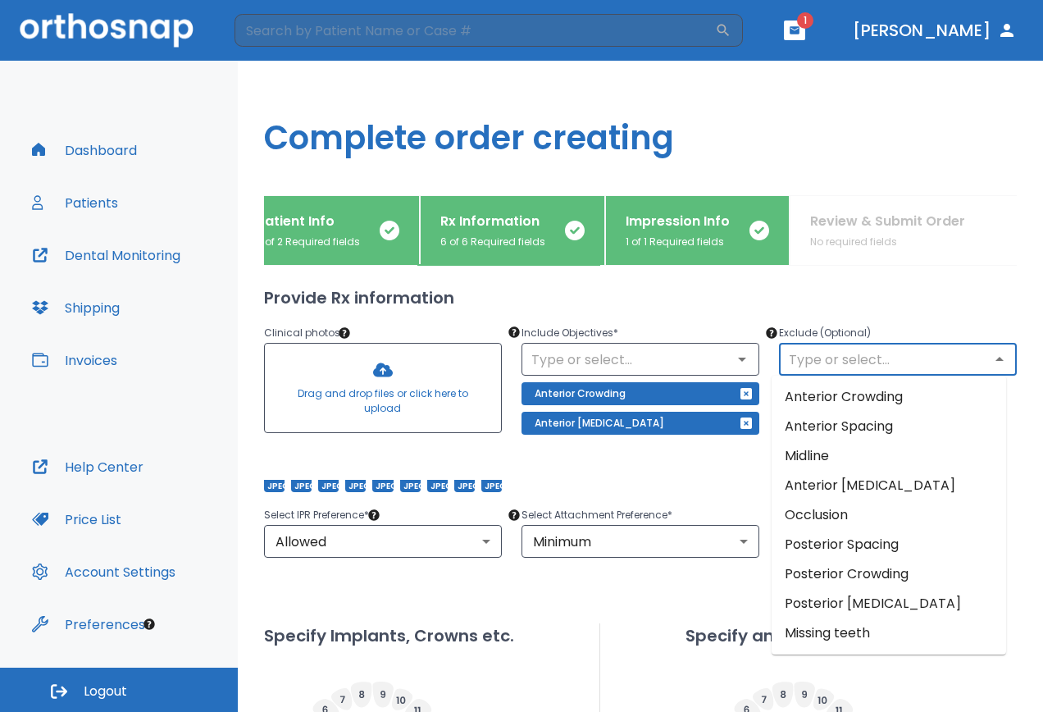
click at [906, 332] on p "Exclude (Optional)" at bounding box center [898, 333] width 238 height 20
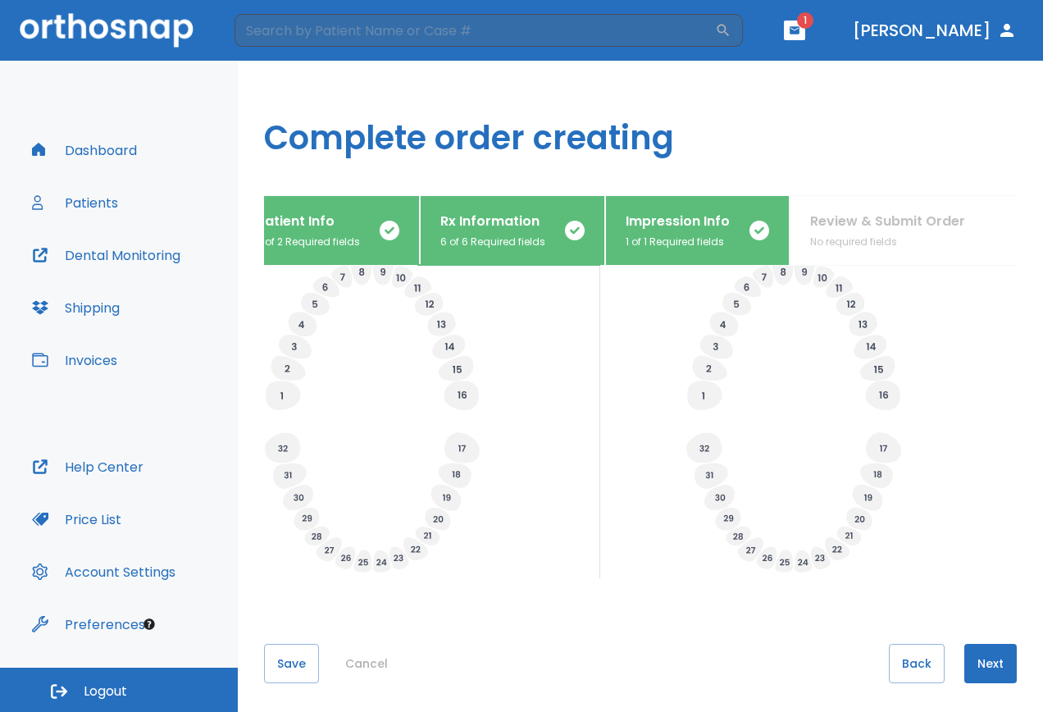
scroll to position [556, 0]
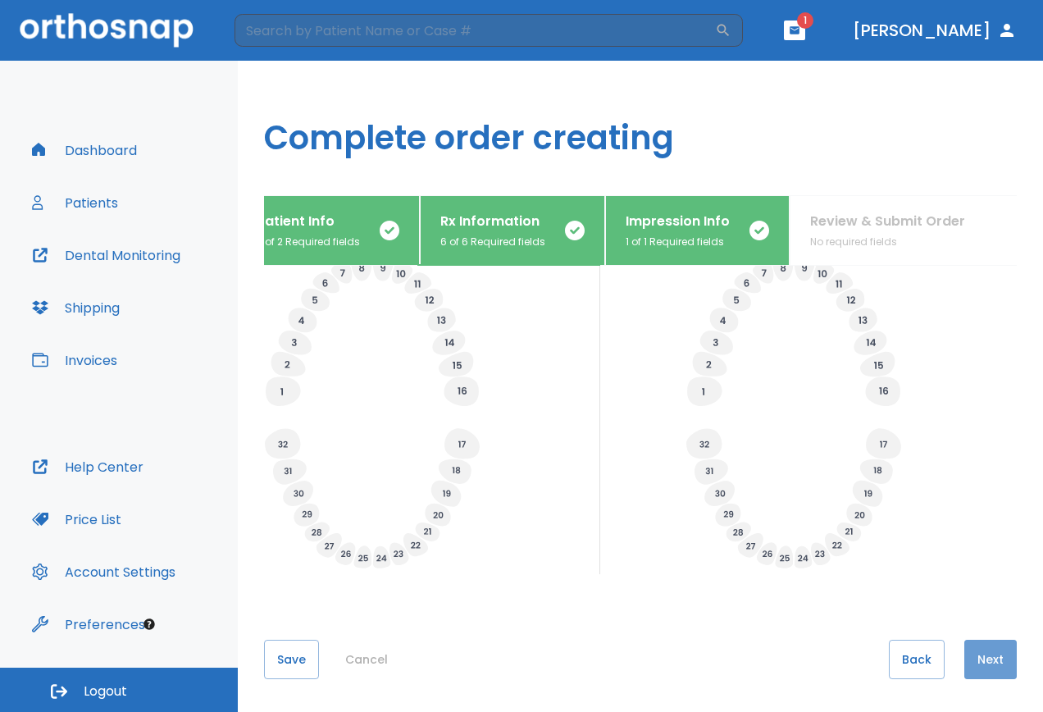
click at [978, 658] on button "Next" at bounding box center [990, 659] width 52 height 39
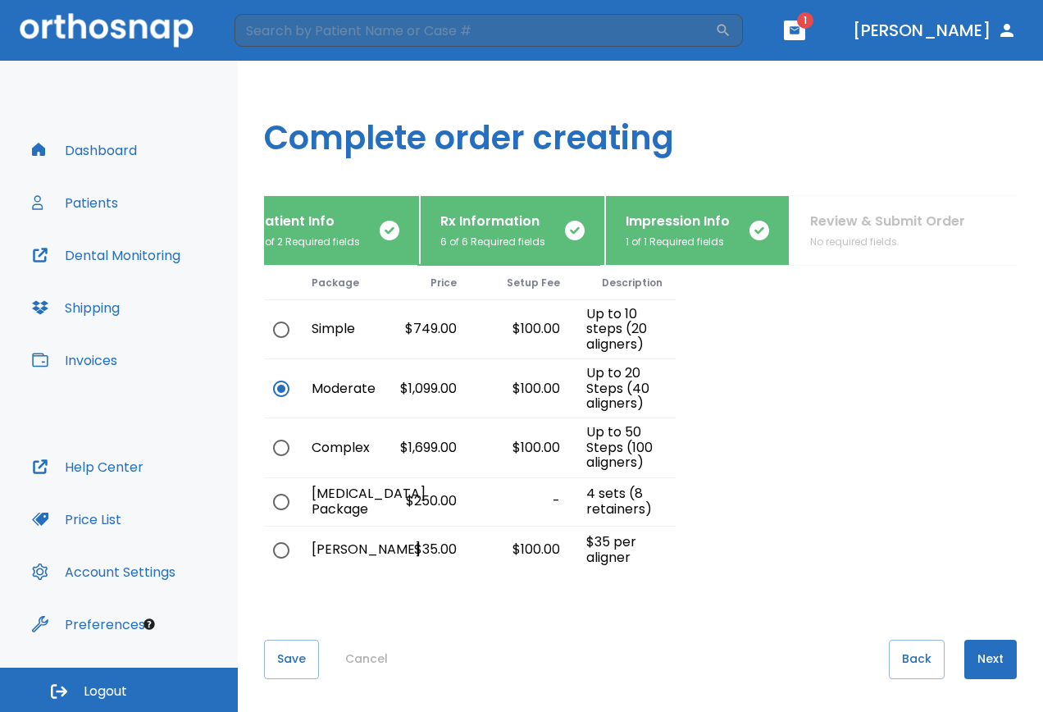
drag, startPoint x: 973, startPoint y: 655, endPoint x: 972, endPoint y: 646, distance: 9.1
click at [973, 655] on button "Next" at bounding box center [990, 659] width 52 height 39
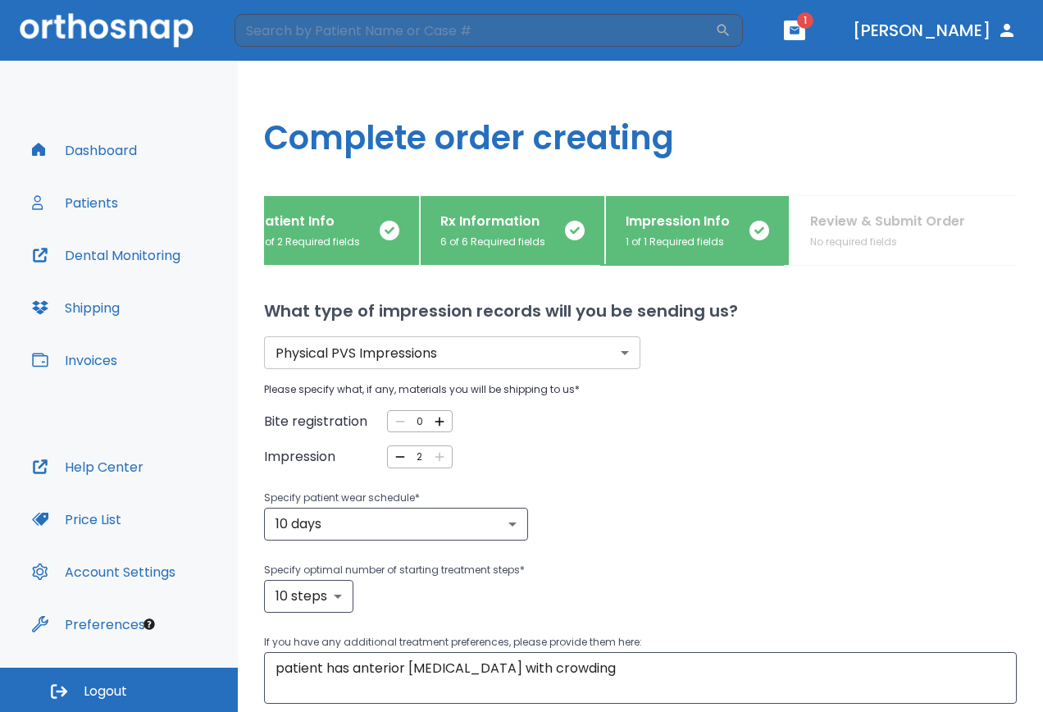
scroll to position [130, 0]
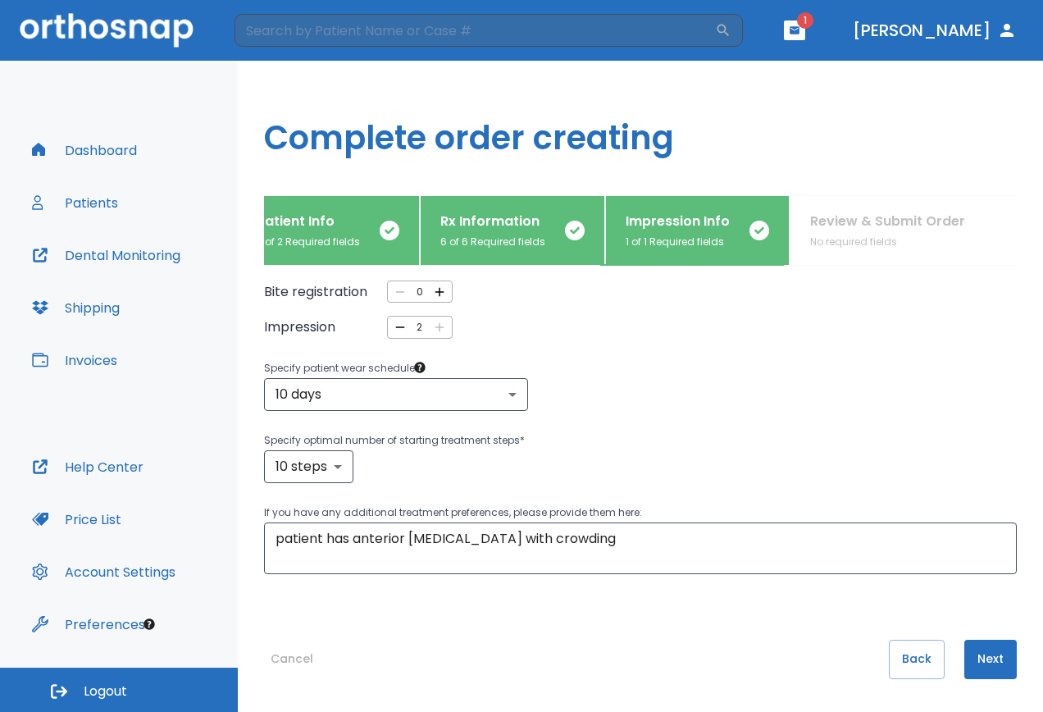
click at [987, 659] on button "Next" at bounding box center [990, 659] width 52 height 39
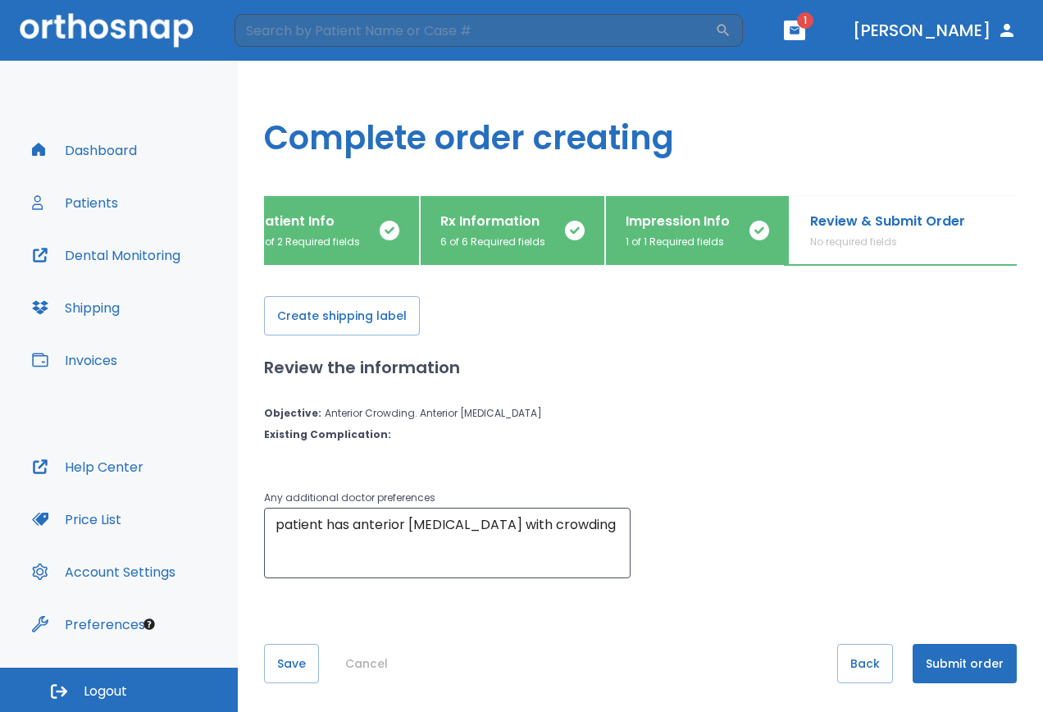
scroll to position [20, 0]
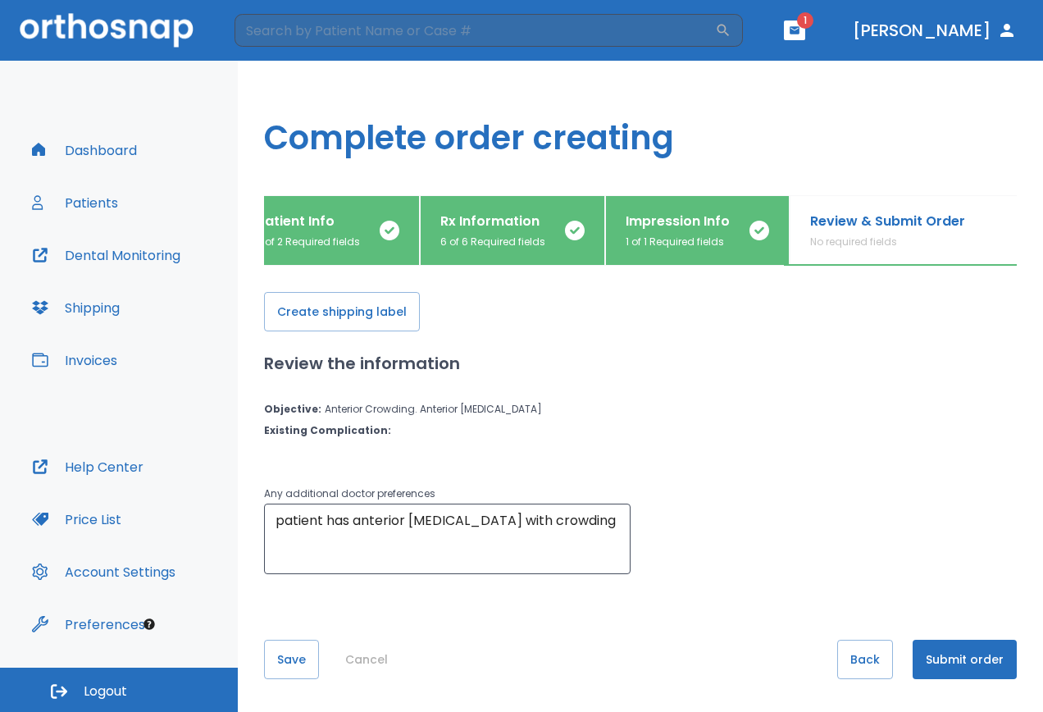
click at [962, 660] on button "Submit order" at bounding box center [965, 659] width 104 height 39
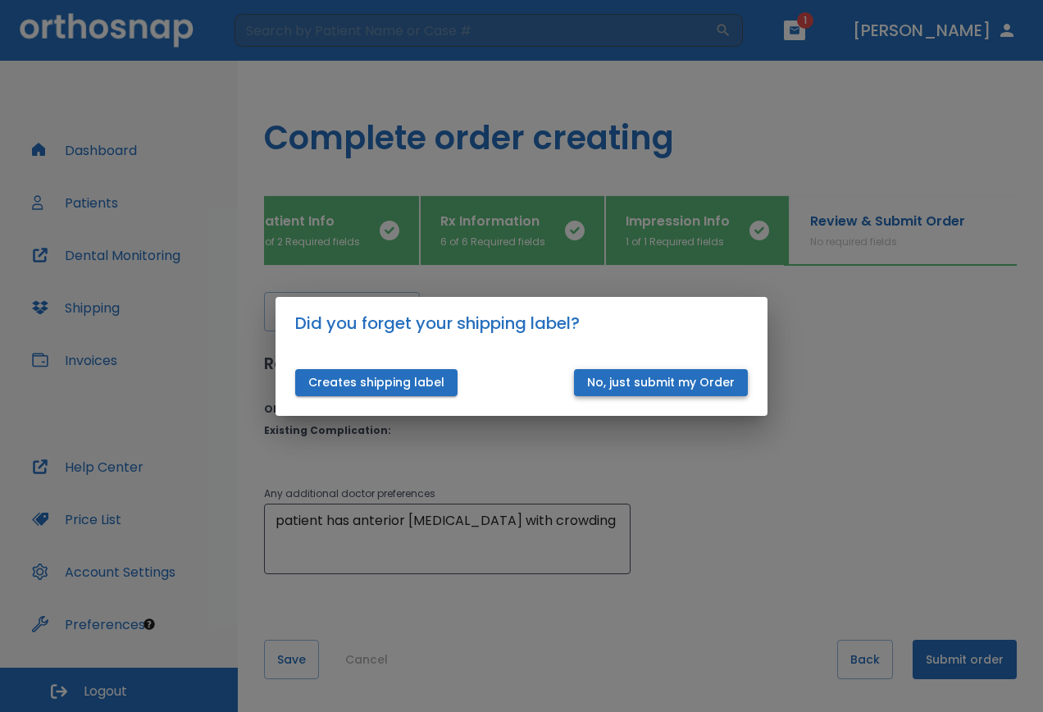
click at [641, 387] on button "No, just submit my Order" at bounding box center [661, 382] width 174 height 27
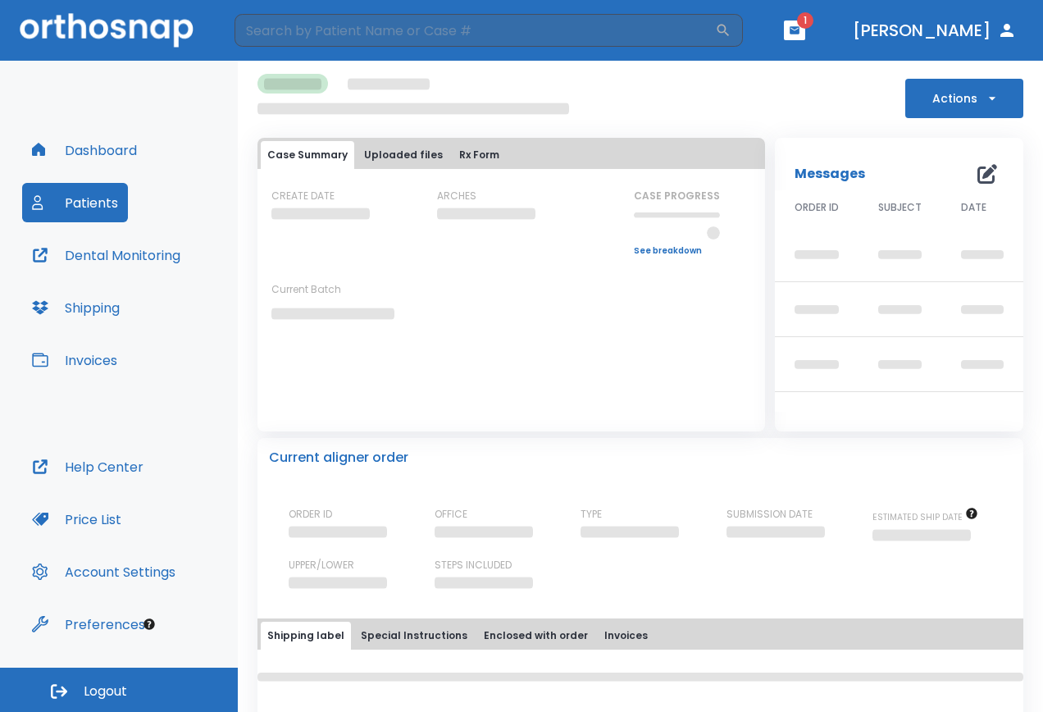
click at [805, 26] on button "button" at bounding box center [794, 31] width 21 height 20
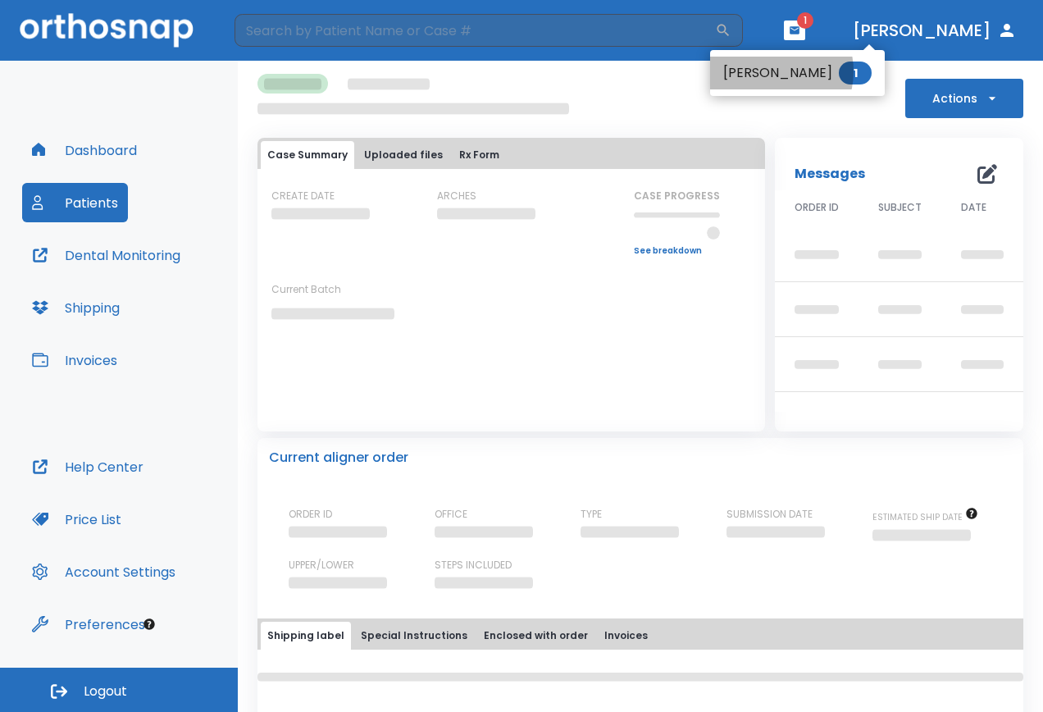
click at [772, 71] on li "[PERSON_NAME] Wine 1" at bounding box center [797, 73] width 175 height 33
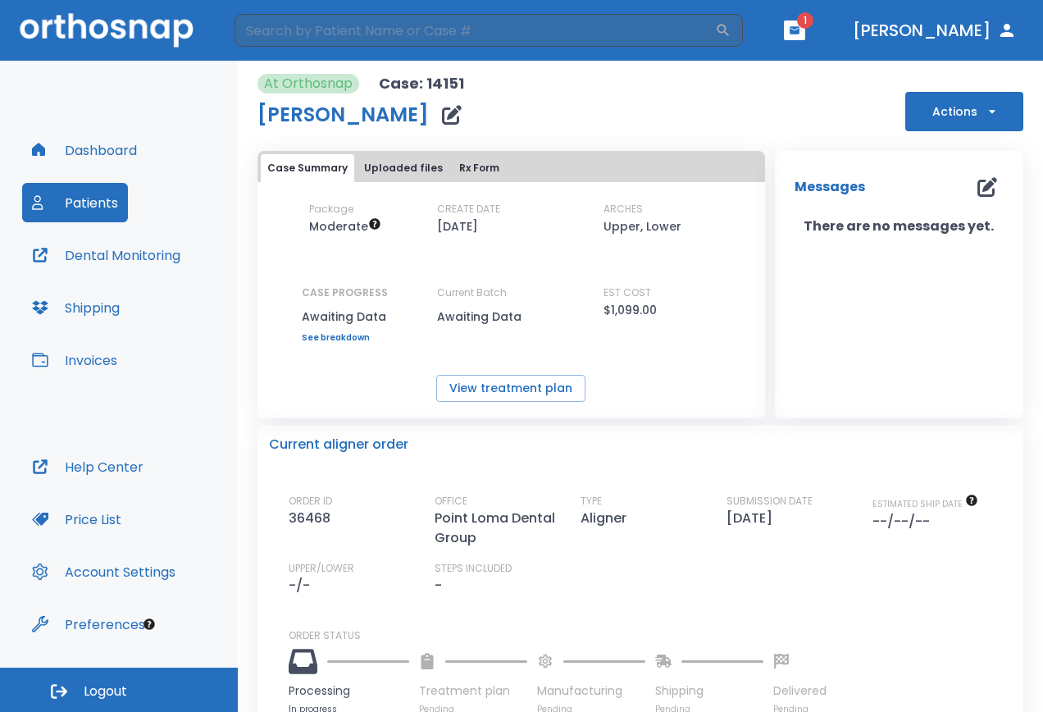
click at [805, 39] on button "button" at bounding box center [794, 31] width 21 height 20
click at [839, 74] on span "1" at bounding box center [855, 73] width 33 height 23
click at [90, 201] on button "Patients" at bounding box center [75, 202] width 106 height 39
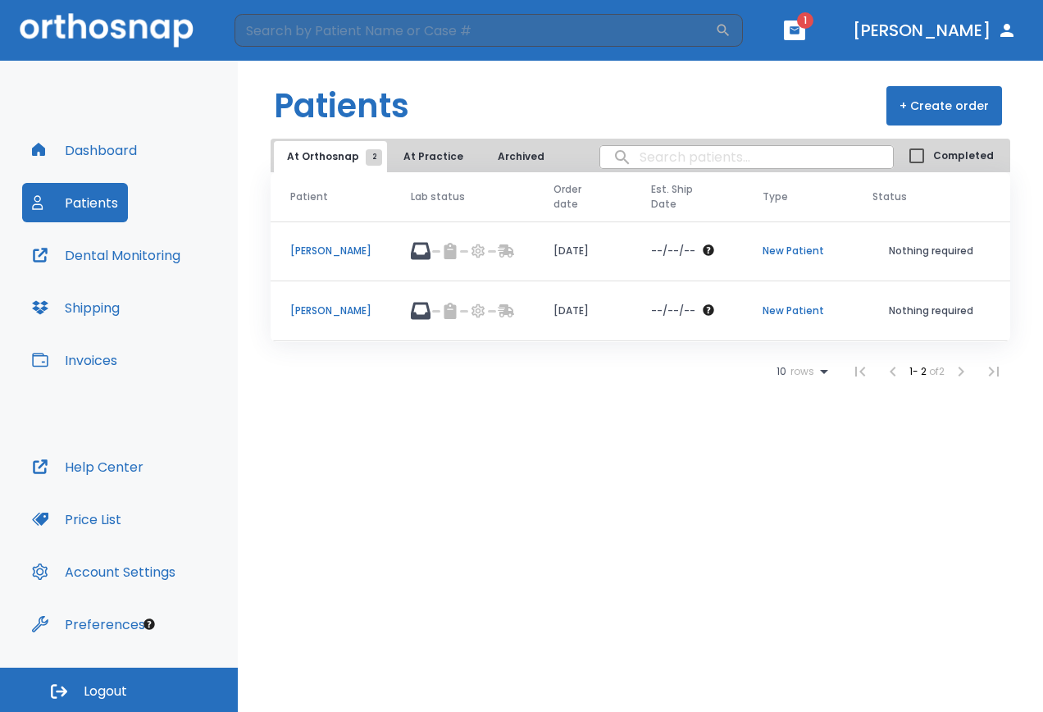
click at [335, 243] on td "[PERSON_NAME]" at bounding box center [331, 251] width 121 height 60
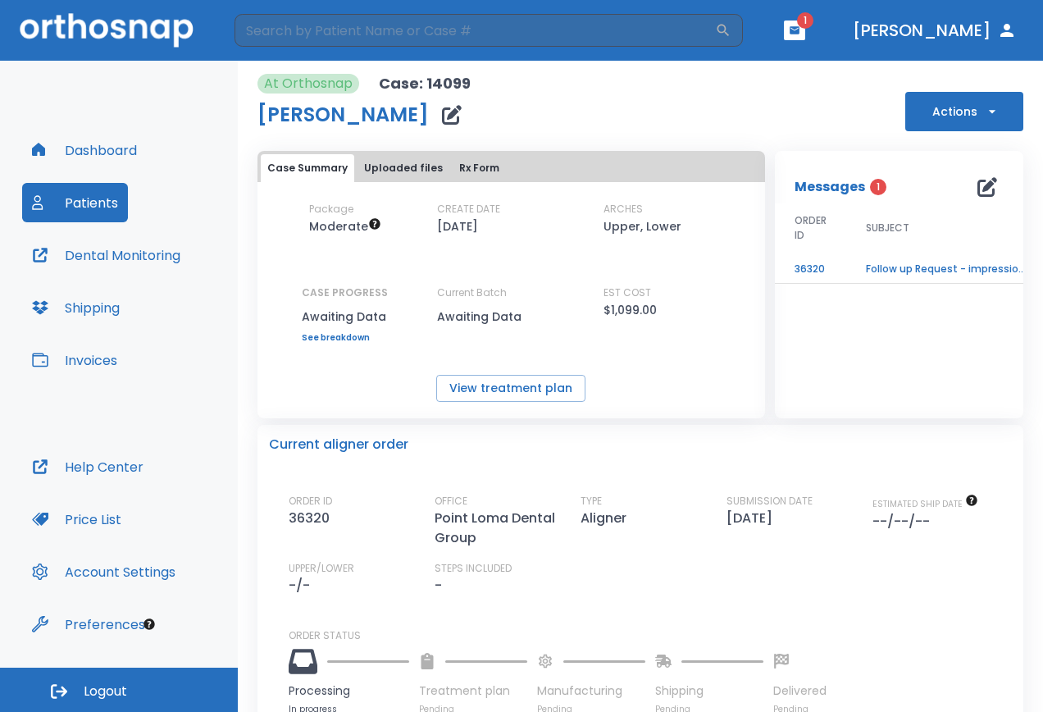
click at [907, 267] on td "Follow up Request - impressions not yet received" at bounding box center [948, 269] width 205 height 29
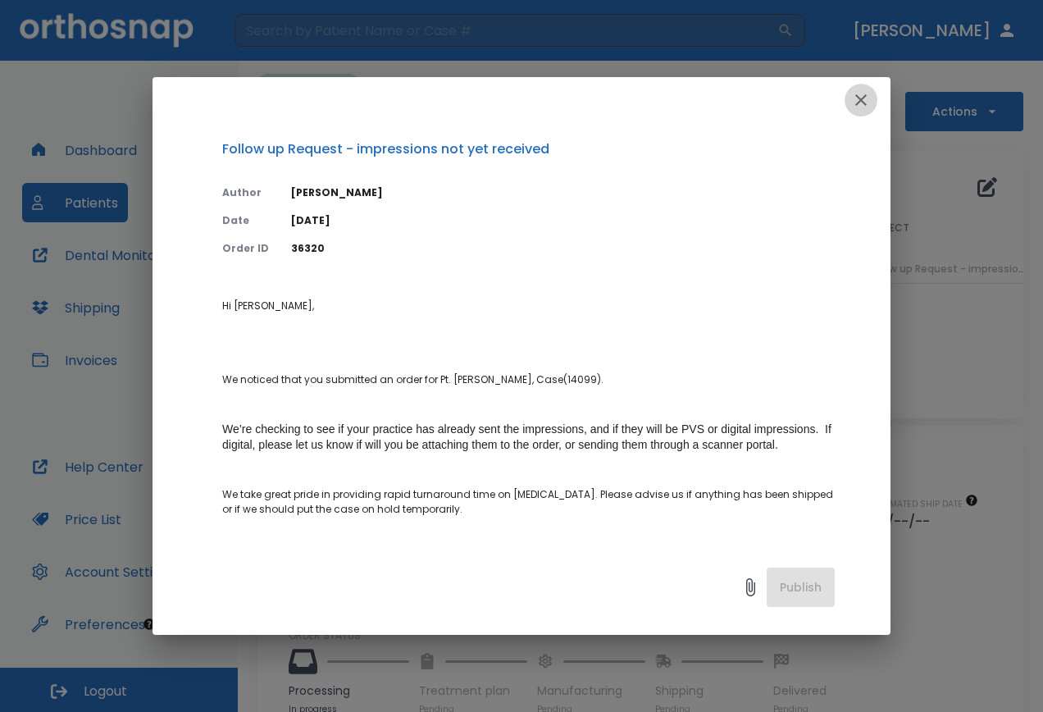
click at [859, 98] on icon "button" at bounding box center [860, 99] width 11 height 11
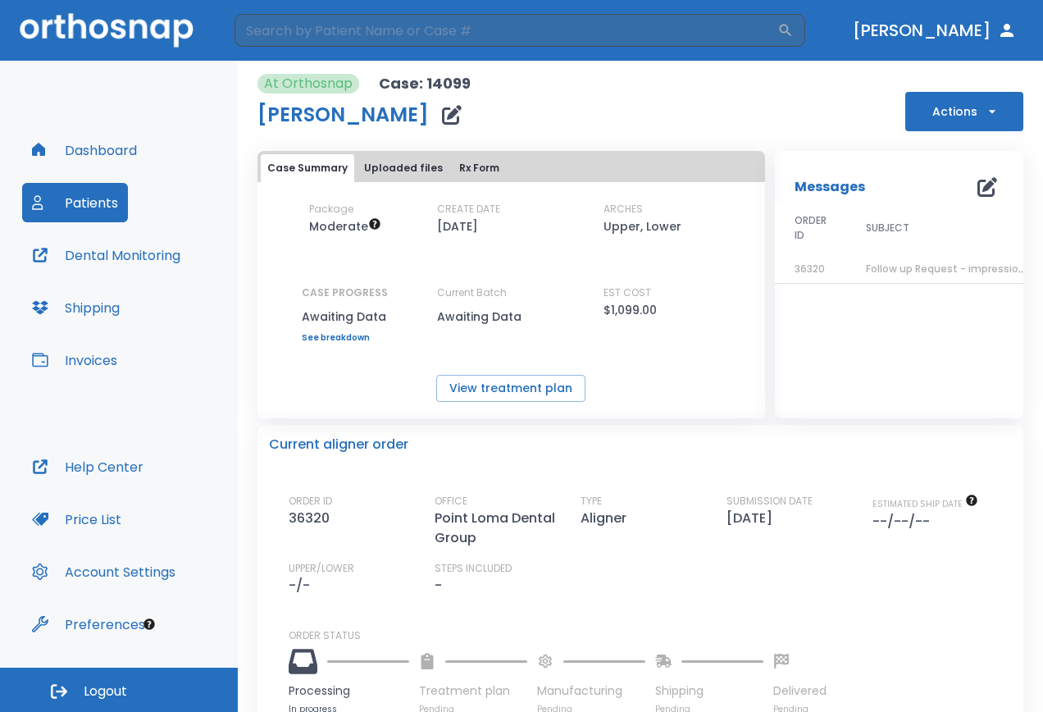
click at [978, 190] on icon "button" at bounding box center [988, 187] width 20 height 20
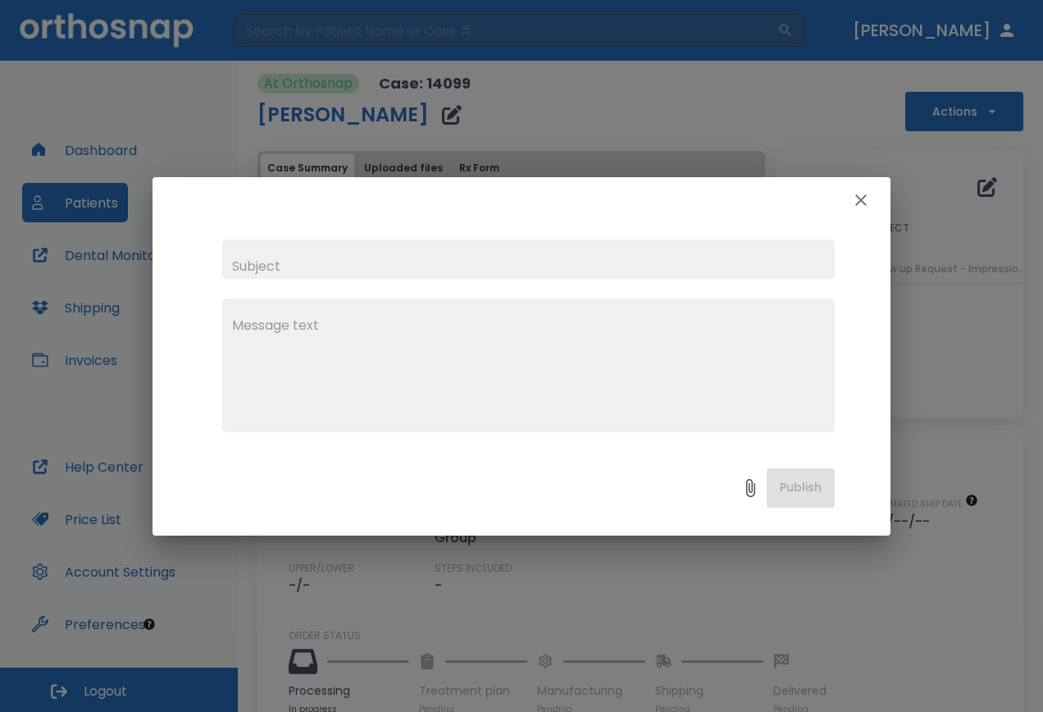
click at [286, 263] on input "text" at bounding box center [528, 258] width 613 height 39
type input "impressions"
click at [258, 317] on textarea at bounding box center [528, 372] width 593 height 113
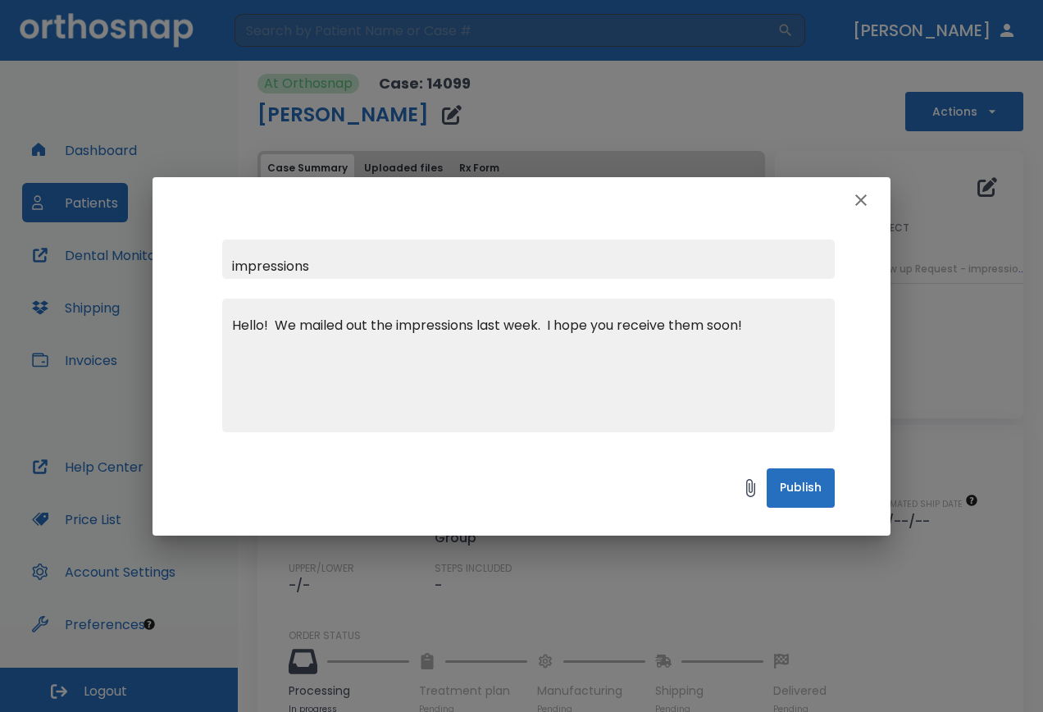
type textarea "Hello! We mailed out the impressions last week. I hope you receive them soon!"
click at [809, 492] on button "Publish" at bounding box center [801, 487] width 68 height 39
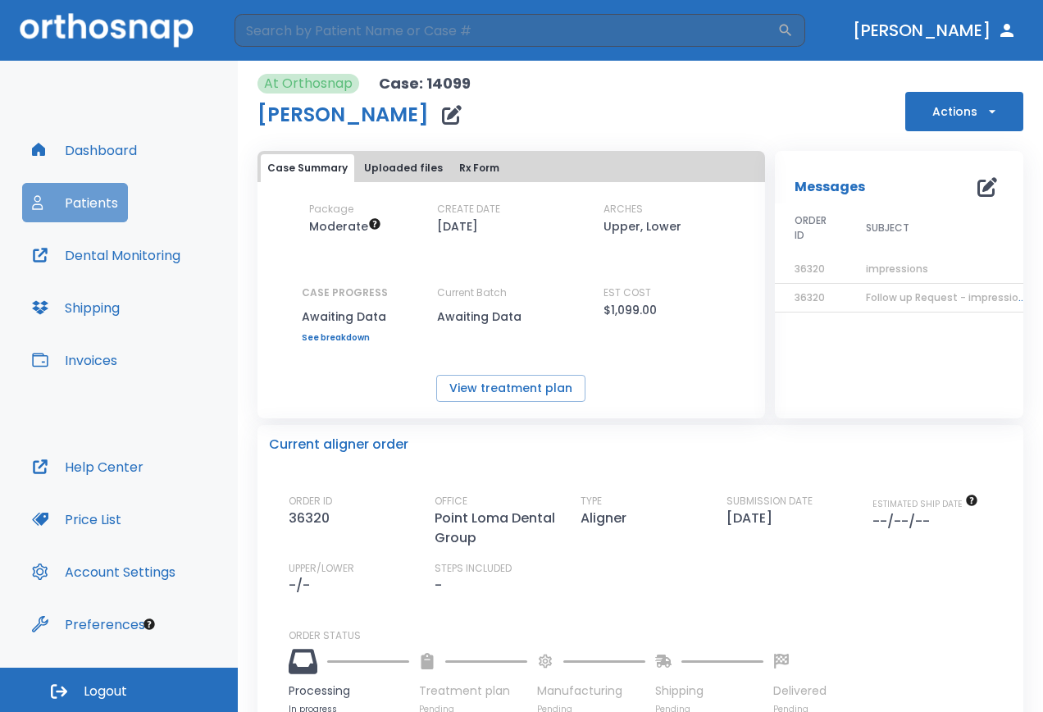
click at [93, 206] on button "Patients" at bounding box center [75, 202] width 106 height 39
